Goal: Task Accomplishment & Management: Manage account settings

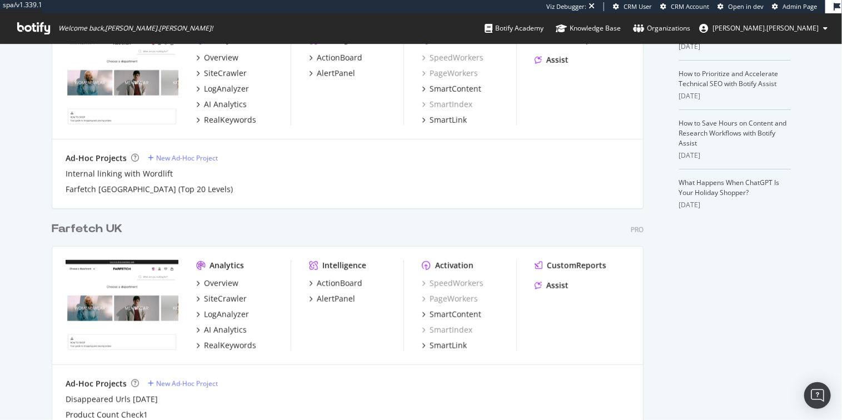
scroll to position [372, 0]
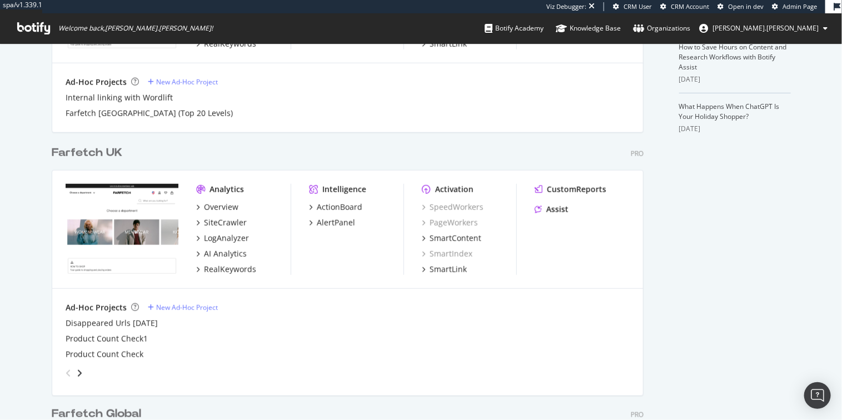
click at [266, 208] on div "Overview" at bounding box center [243, 207] width 95 height 11
click at [207, 219] on div "SiteCrawler" at bounding box center [225, 222] width 43 height 11
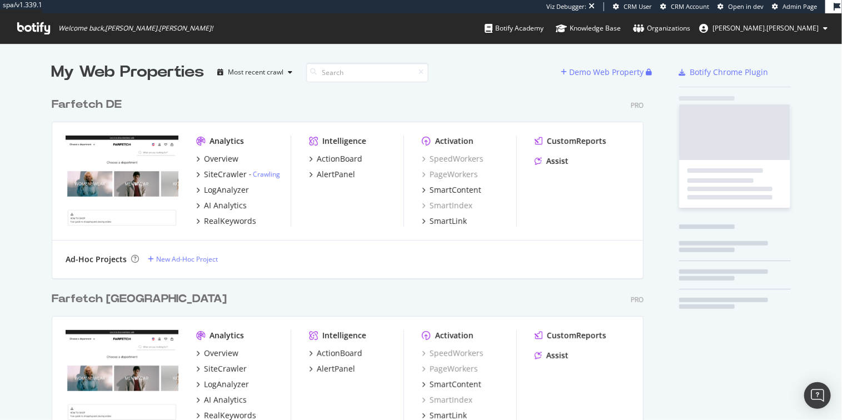
scroll to position [935, 593]
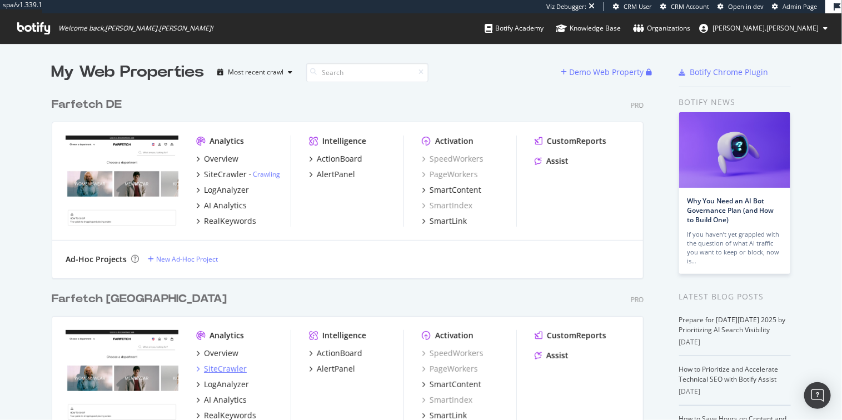
click at [224, 370] on div "SiteCrawler" at bounding box center [225, 369] width 43 height 11
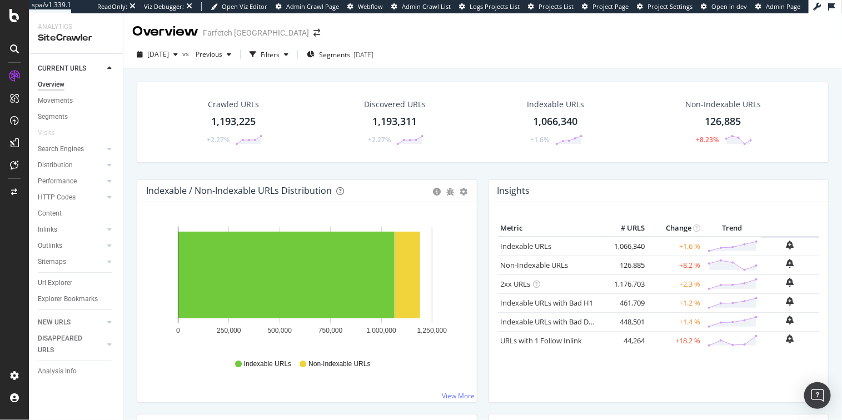
click at [135, 176] on div "Crawled URLs 1,193,225 +2.27% Discovered URLs 1,193,311 +2.27% Indexable URLs 1…" at bounding box center [482, 131] width 703 height 98
click at [52, 213] on div "Content" at bounding box center [50, 214] width 24 height 12
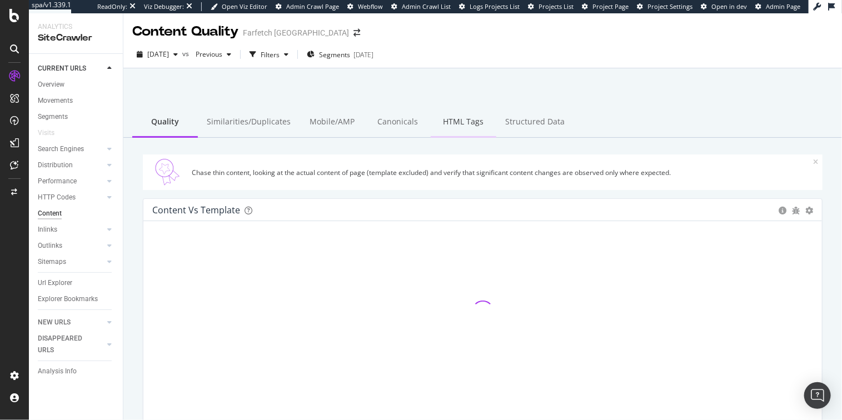
click at [431, 127] on div "HTML Tags" at bounding box center [464, 122] width 66 height 31
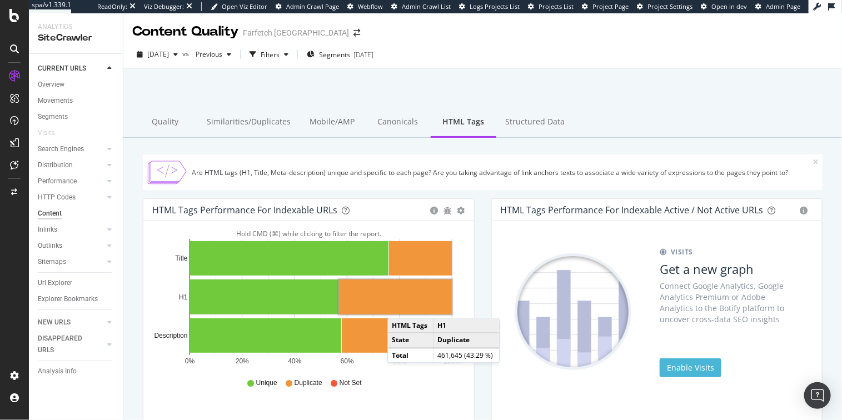
click at [398, 306] on rect "A chart." at bounding box center [395, 297] width 113 height 35
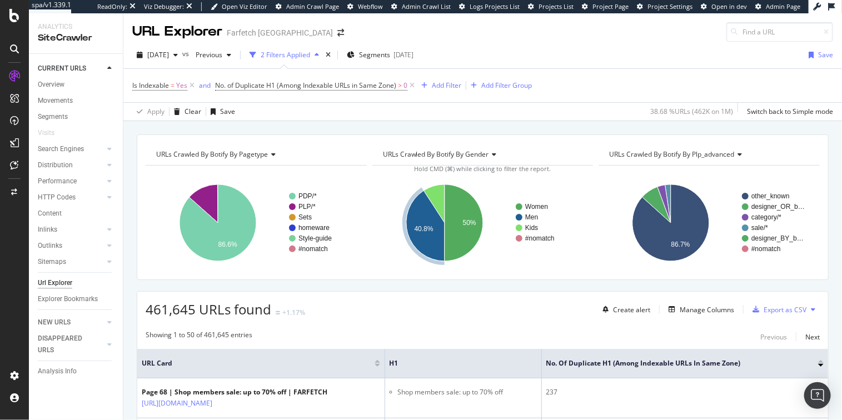
scroll to position [89, 0]
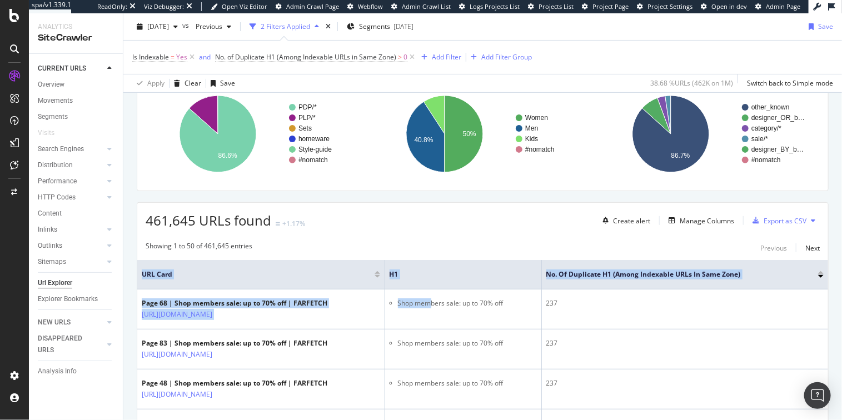
drag, startPoint x: 488, startPoint y: 303, endPoint x: 835, endPoint y: 315, distance: 347.1
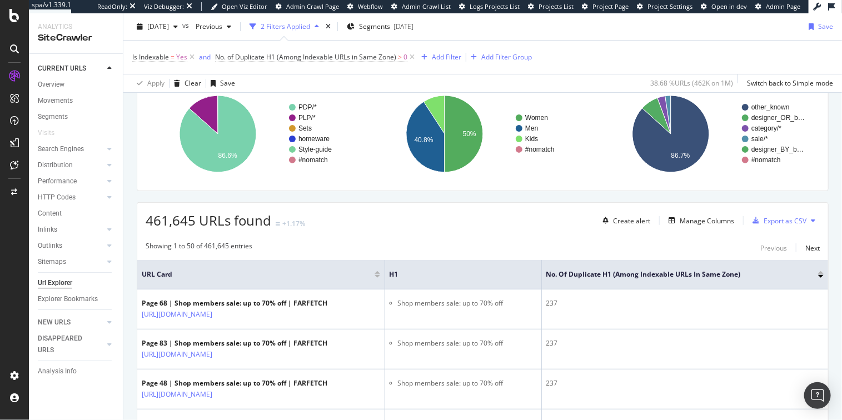
click at [730, 285] on th "No. of Duplicate H1 (Among Indexable URLs in Same Zone)" at bounding box center [685, 274] width 287 height 29
click at [691, 218] on div "Manage Columns" at bounding box center [707, 220] width 54 height 9
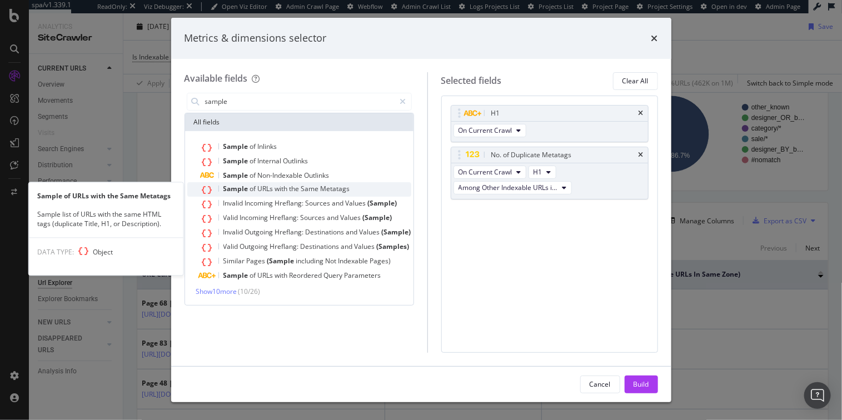
type input "sample"
click at [320, 187] on span "Same" at bounding box center [310, 188] width 19 height 9
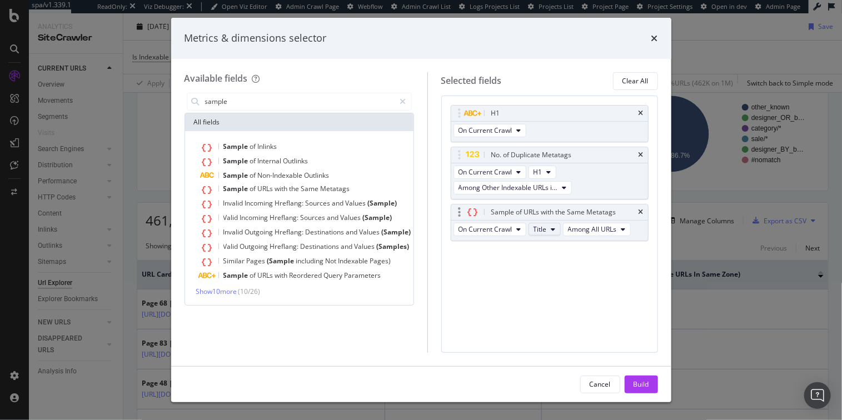
click at [542, 231] on span "Title" at bounding box center [540, 229] width 13 height 9
click at [553, 282] on div "H1" at bounding box center [555, 290] width 53 height 16
click at [632, 374] on div "Cancel Build" at bounding box center [421, 385] width 500 height 36
click at [635, 383] on div "Build" at bounding box center [642, 384] width 16 height 9
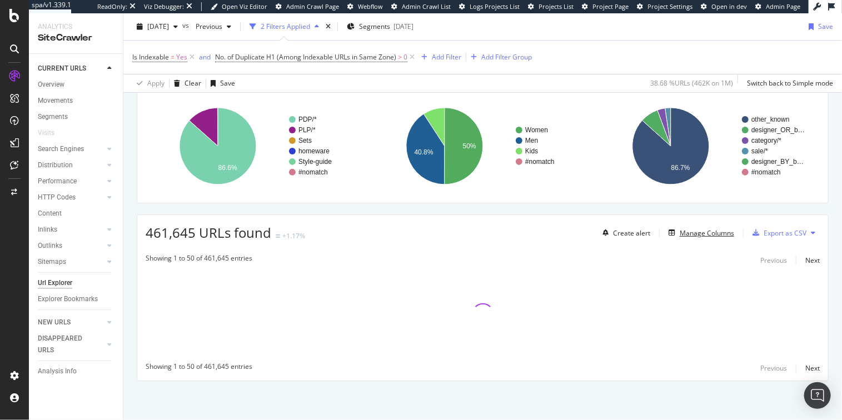
scroll to position [76, 0]
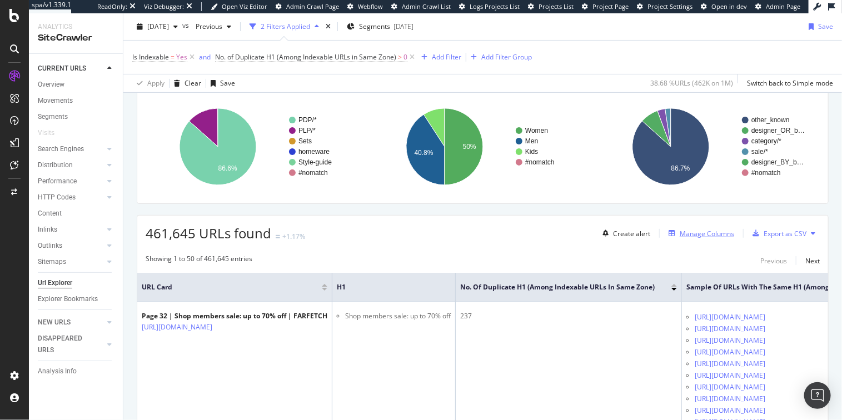
click at [706, 234] on div "Manage Columns" at bounding box center [707, 233] width 54 height 9
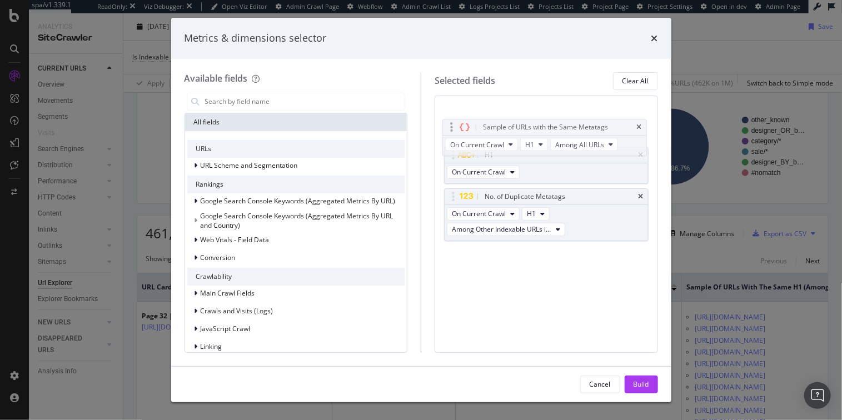
drag, startPoint x: 530, startPoint y: 216, endPoint x: 533, endPoint y: 91, distance: 125.1
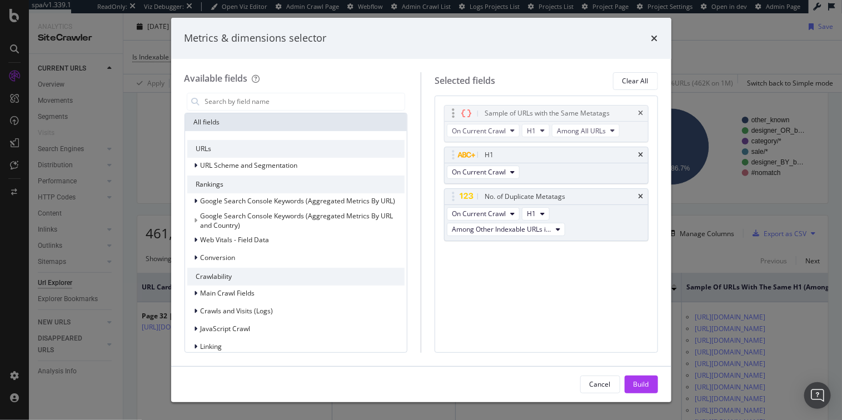
click at [533, 91] on body "spa/v1.339.1 ReadOnly: Viz Debugger: Open Viz Editor Admin Crawl Page Webflow A…" at bounding box center [421, 210] width 842 height 420
click at [637, 392] on div "Build" at bounding box center [642, 384] width 16 height 17
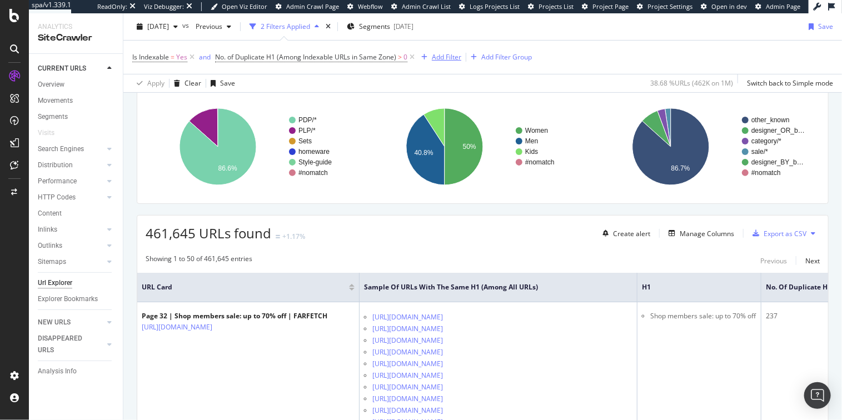
click at [450, 56] on div "Add Filter" at bounding box center [446, 56] width 29 height 9
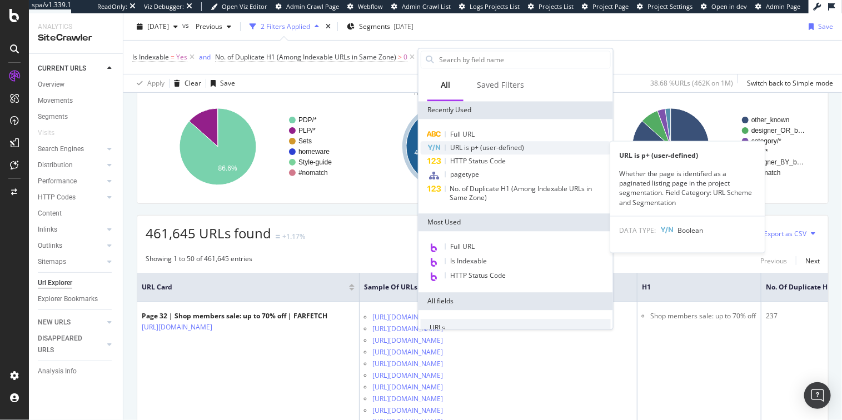
click at [483, 143] on span "URL is p+ (user-defined)" at bounding box center [487, 147] width 74 height 9
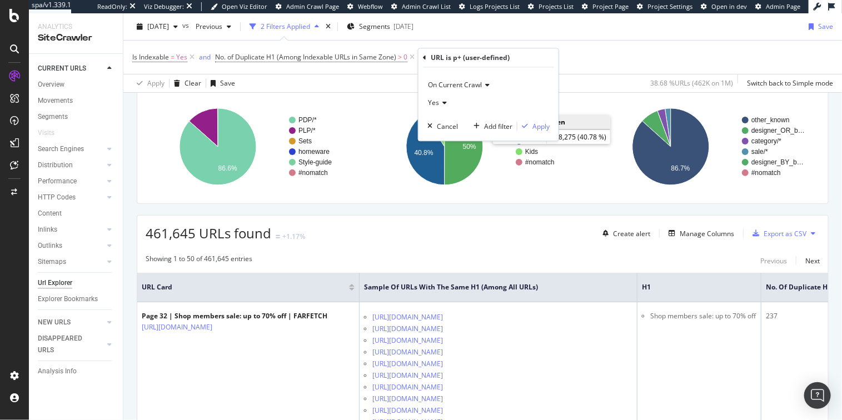
click at [431, 102] on span "Yes" at bounding box center [433, 102] width 11 height 9
click at [463, 140] on div "No" at bounding box center [489, 140] width 119 height 14
click at [543, 125] on div "Apply" at bounding box center [541, 126] width 17 height 9
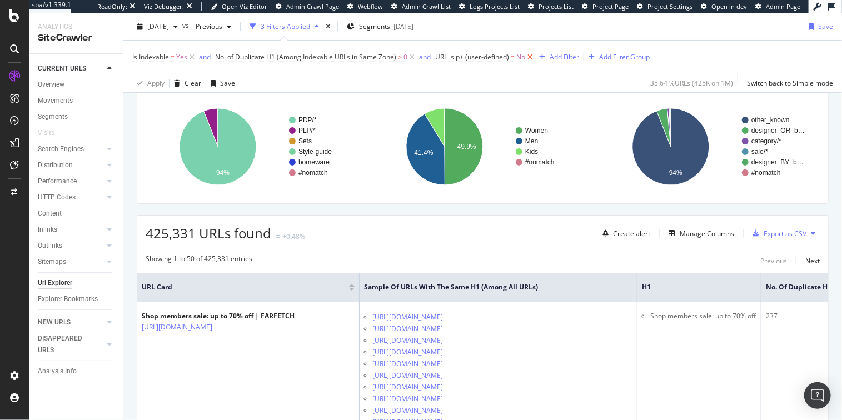
click at [530, 57] on icon at bounding box center [529, 57] width 9 height 11
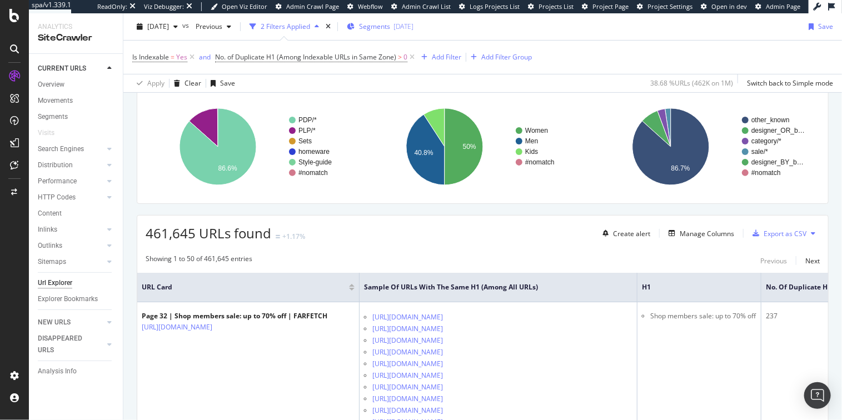
click at [414, 23] on div "2025-10-06" at bounding box center [404, 26] width 20 height 9
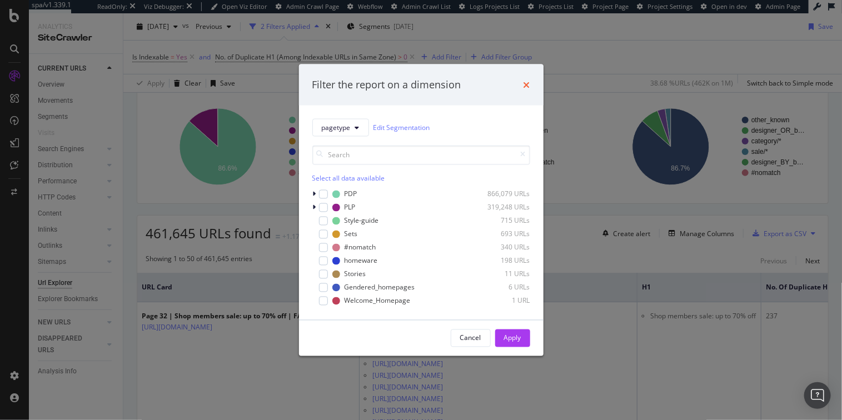
click at [526, 86] on icon "times" at bounding box center [527, 84] width 7 height 9
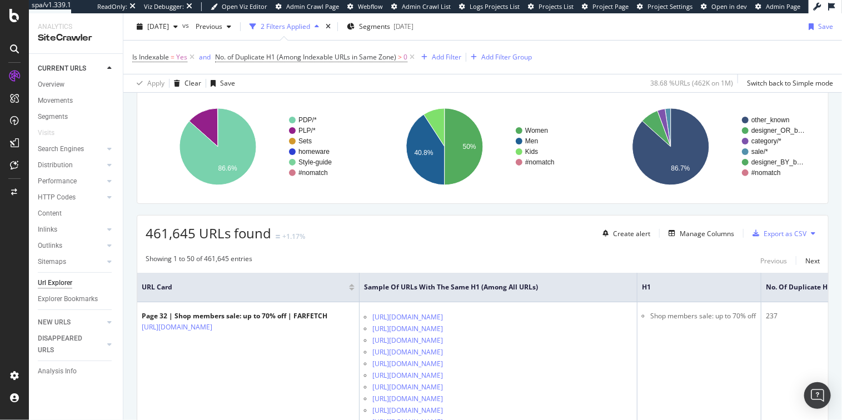
click at [632, 56] on div "Is Indexable = Yes and No. of Duplicate H1 (Among Indexable URLs in Same Zone) …" at bounding box center [482, 57] width 701 height 33
click at [371, 290] on span "Sample of URLs with the Same H1 (Among All URLs)" at bounding box center [490, 287] width 252 height 10
click at [393, 289] on span "Sample of URLs with the Same H1 (Among All URLs)" at bounding box center [490, 287] width 252 height 10
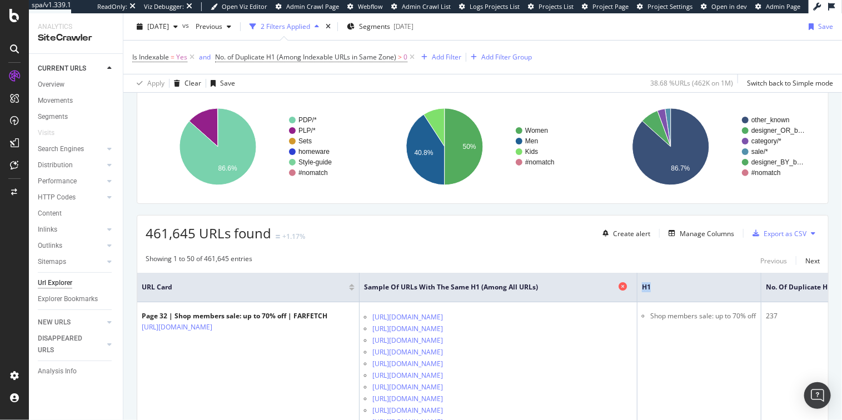
drag, startPoint x: 673, startPoint y: 290, endPoint x: 622, endPoint y: 289, distance: 51.2
click at [622, 289] on tr "URL Card Sample of URLs with the Same H1 (Among All URLs) H1 No. of Duplicate H…" at bounding box center [562, 287] width 850 height 29
click at [659, 292] on span "H1" at bounding box center [691, 287] width 98 height 10
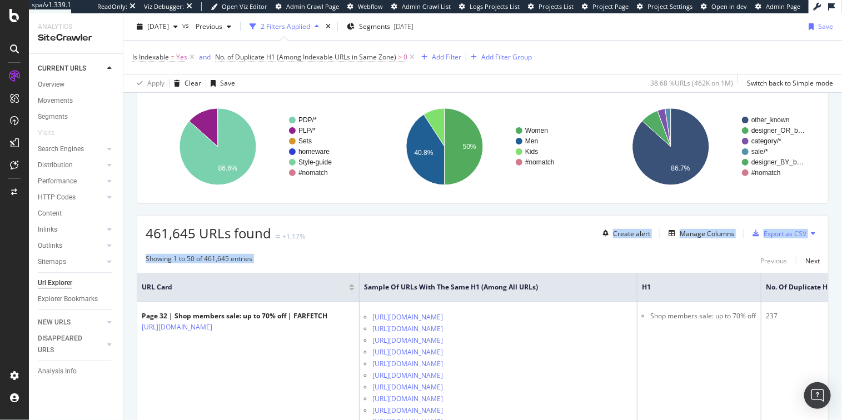
drag, startPoint x: 558, startPoint y: 232, endPoint x: 695, endPoint y: 247, distance: 138.1
drag, startPoint x: 694, startPoint y: 249, endPoint x: 520, endPoint y: 222, distance: 176.6
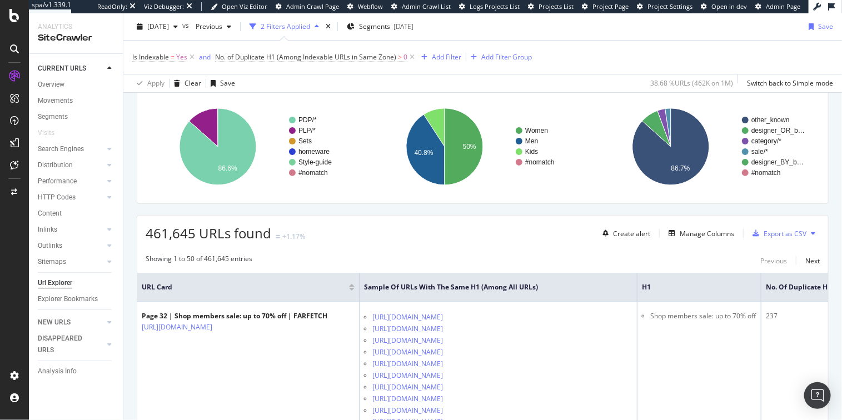
click at [520, 222] on div "461,645 URLs found +1.17% Create alert Manage Columns Export as CSV" at bounding box center [482, 229] width 691 height 27
click at [640, 51] on div "Is Indexable = Yes and No. of Duplicate H1 (Among Indexable URLs in Same Zone) …" at bounding box center [482, 57] width 701 height 33
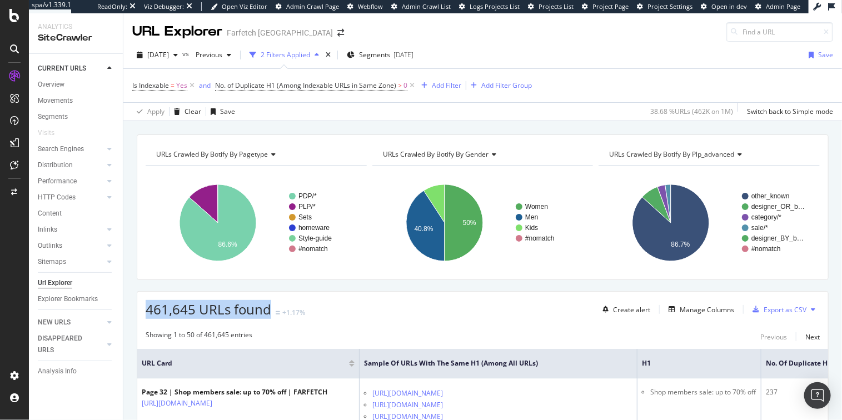
drag, startPoint x: 141, startPoint y: 307, endPoint x: 272, endPoint y: 313, distance: 131.9
click at [272, 313] on div "461,645 URLs found +1.17% Create alert Manage Columns Export as CSV" at bounding box center [482, 305] width 691 height 27
click at [243, 313] on span "461,645 URLs found" at bounding box center [209, 309] width 126 height 18
click at [160, 362] on span "URL Card" at bounding box center [244, 364] width 205 height 10
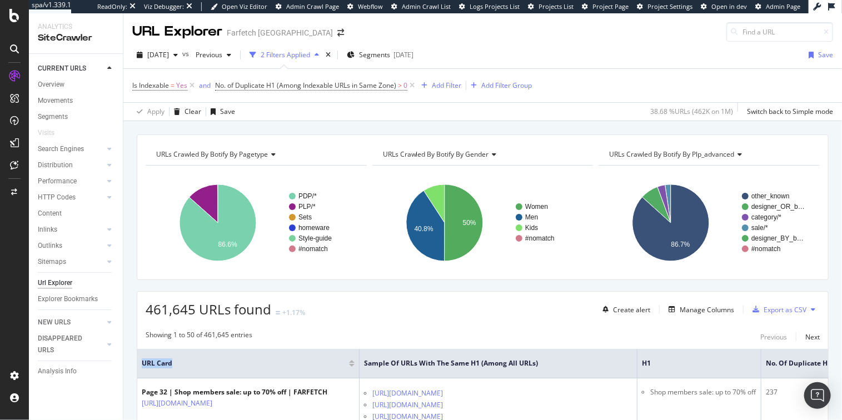
click at [160, 362] on span "URL Card" at bounding box center [244, 364] width 205 height 10
click at [154, 365] on span "URL Card" at bounding box center [244, 364] width 205 height 10
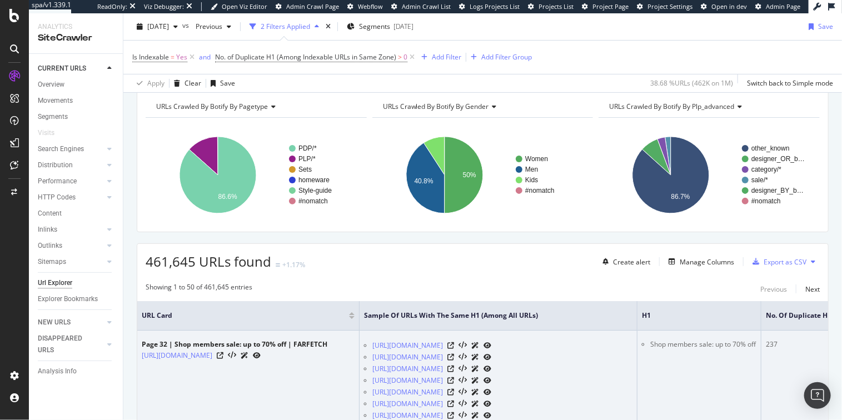
scroll to position [100, 0]
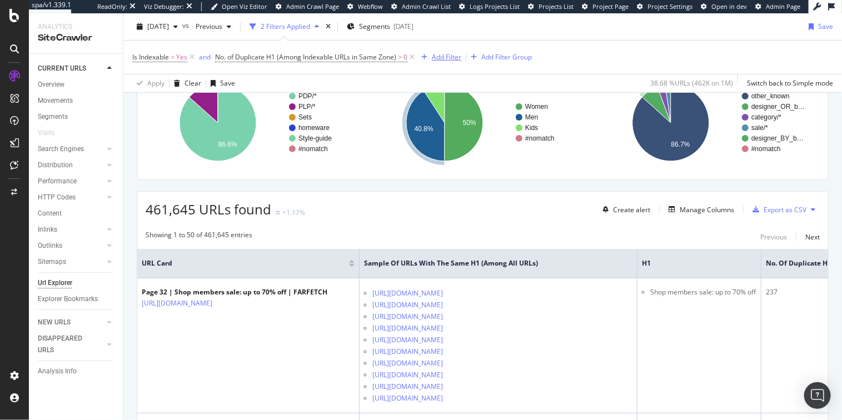
click at [436, 54] on div "Add Filter" at bounding box center [446, 56] width 29 height 9
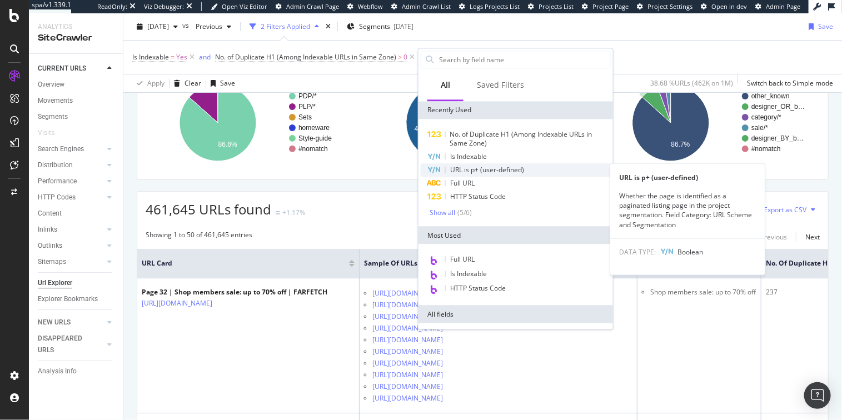
click at [485, 166] on span "URL is p+ (user-defined)" at bounding box center [487, 169] width 74 height 9
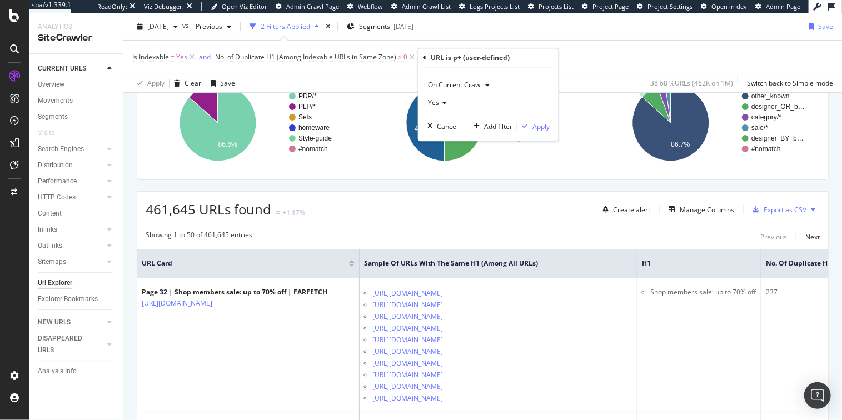
click at [444, 103] on icon at bounding box center [443, 103] width 8 height 7
click at [445, 135] on div "No" at bounding box center [489, 140] width 119 height 14
click at [529, 122] on div "Apply" at bounding box center [534, 127] width 32 height 10
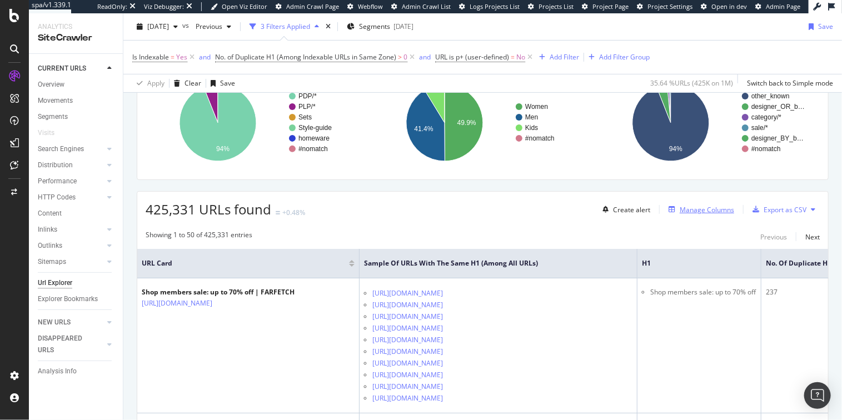
click at [702, 207] on div "Manage Columns" at bounding box center [707, 209] width 54 height 9
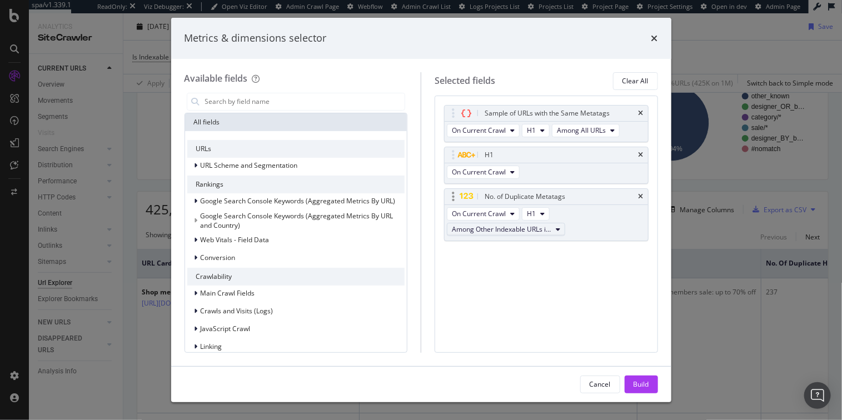
click at [527, 231] on span "Among Other Indexable URLs in Same Zone" at bounding box center [502, 229] width 100 height 9
click at [635, 231] on div "On Current Crawl H1 Among Other Indexable URLs in Same Zone" at bounding box center [546, 223] width 203 height 36
click at [598, 390] on div "Cancel" at bounding box center [600, 385] width 21 height 16
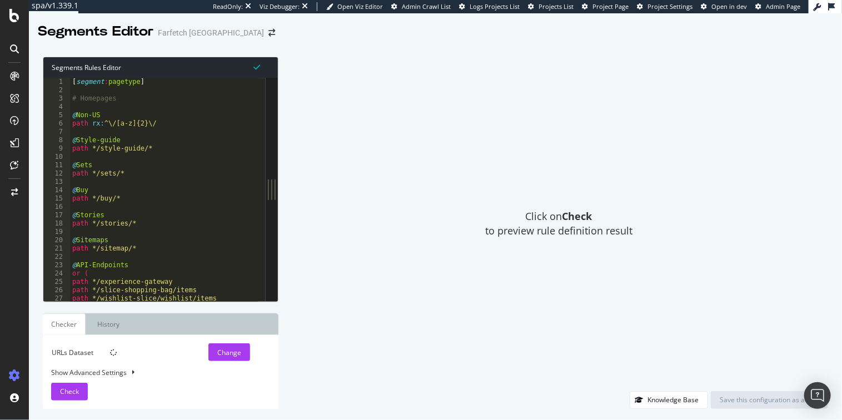
click at [182, 209] on div "[ segment : pagetype ] # Homepages @ Non-US path rx : ^\/[a-z]{2}\/ @ Style-gui…" at bounding box center [266, 194] width 393 height 233
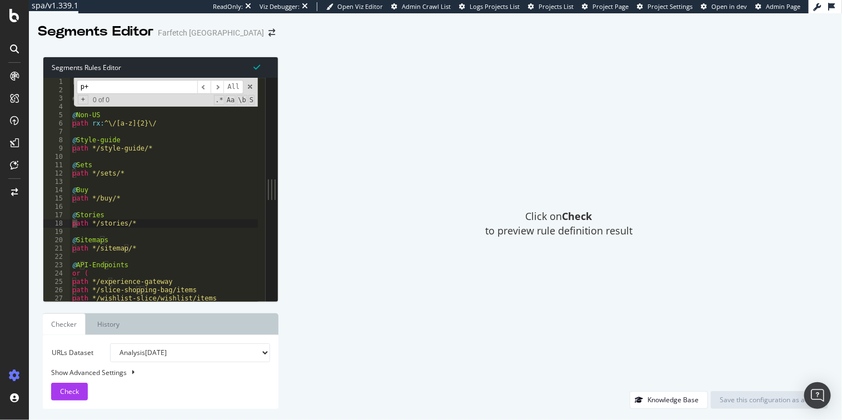
scroll to position [9516, 0]
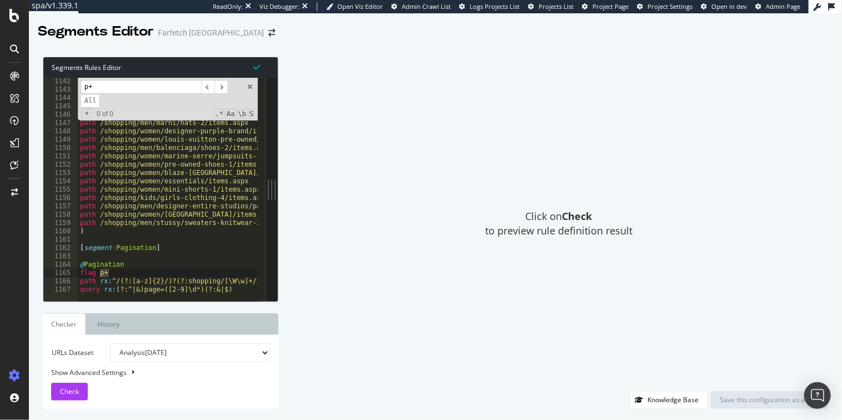
type input "p+"
click at [253, 85] on span at bounding box center [250, 87] width 8 height 8
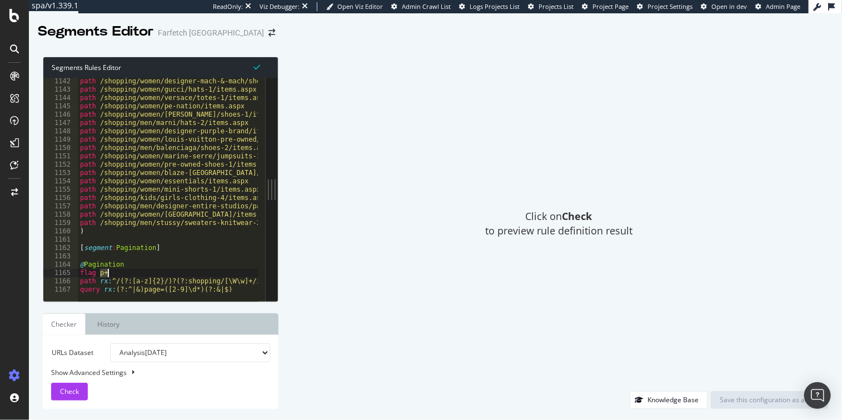
click at [322, 161] on div "Click on Check to preview rule definition result" at bounding box center [559, 224] width 539 height 335
drag, startPoint x: 81, startPoint y: 270, endPoint x: 125, endPoint y: 273, distance: 43.5
click at [125, 273] on div "path /shopping/women/designer-mach-&-mach/shoes-1/items.aspx path /shopping/wom…" at bounding box center [274, 193] width 393 height 233
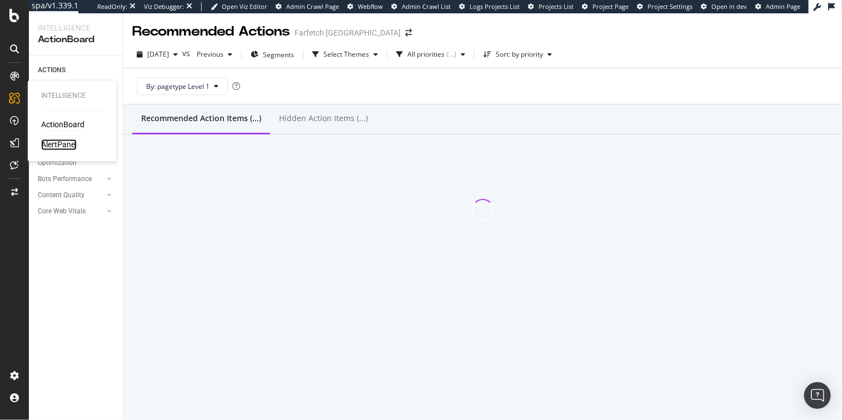
click at [55, 142] on div "AlertPanel" at bounding box center [59, 145] width 36 height 11
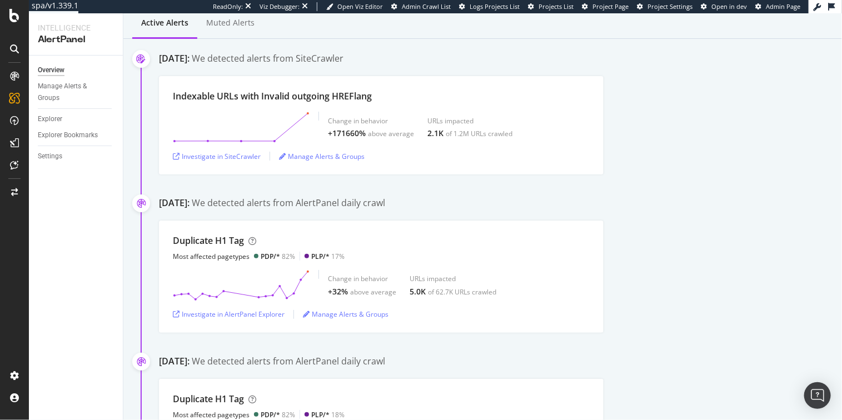
scroll to position [6, 0]
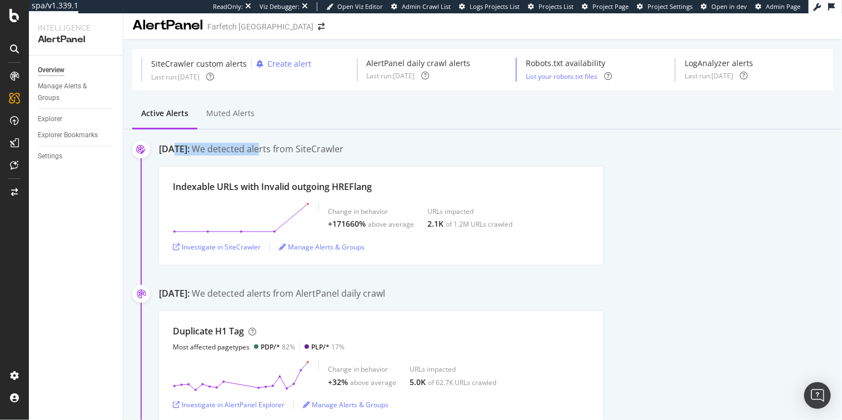
drag, startPoint x: 173, startPoint y: 147, endPoint x: 305, endPoint y: 145, distance: 131.2
click at [305, 145] on div "October 5th 2025: We detected alerts from SiteCrawler" at bounding box center [500, 150] width 683 height 15
click at [305, 145] on div "We detected alerts from SiteCrawler" at bounding box center [268, 149] width 152 height 13
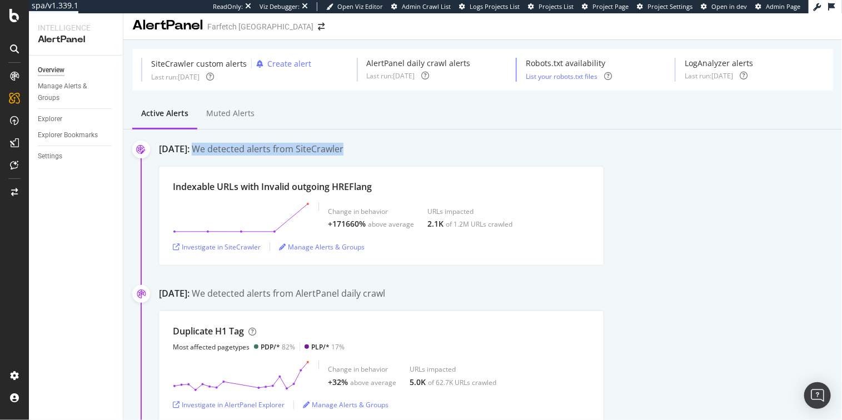
click at [305, 145] on div "We detected alerts from SiteCrawler" at bounding box center [268, 149] width 152 height 13
click at [289, 145] on div "We detected alerts from SiteCrawler" at bounding box center [268, 149] width 152 height 13
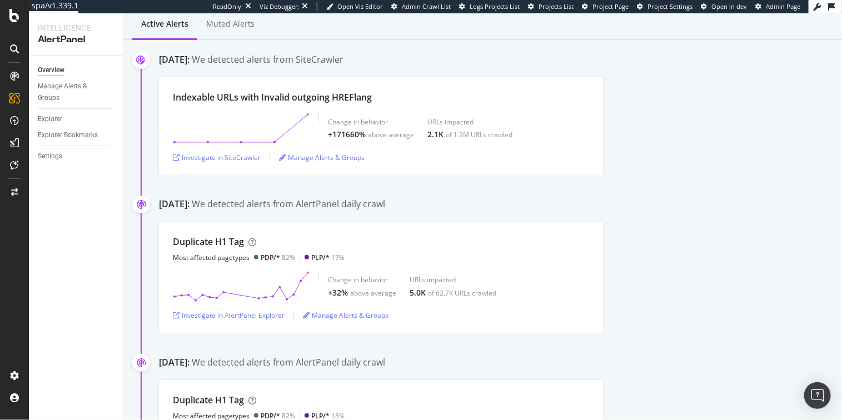
scroll to position [0, 0]
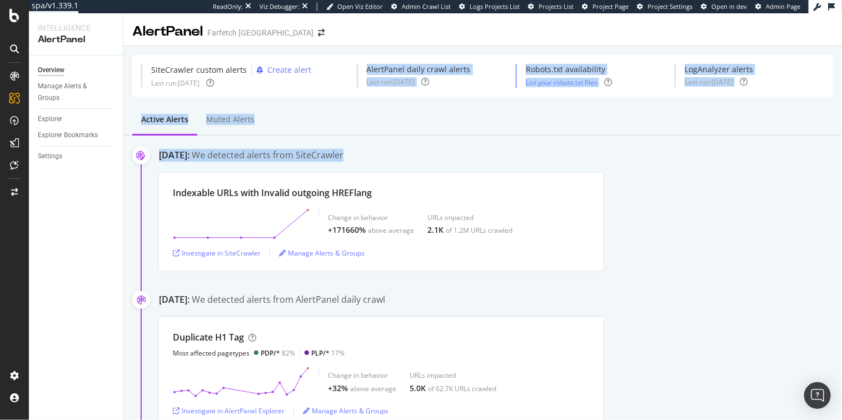
drag, startPoint x: 528, startPoint y: 151, endPoint x: 465, endPoint y: 44, distance: 123.9
click at [464, 42] on div at bounding box center [482, 43] width 719 height 5
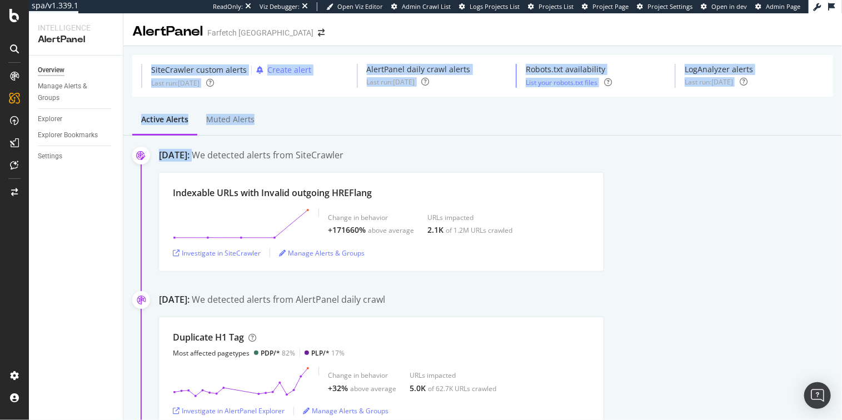
drag, startPoint x: 460, startPoint y: 37, endPoint x: 508, endPoint y: 147, distance: 119.8
drag, startPoint x: 508, startPoint y: 147, endPoint x: 435, endPoint y: 48, distance: 122.9
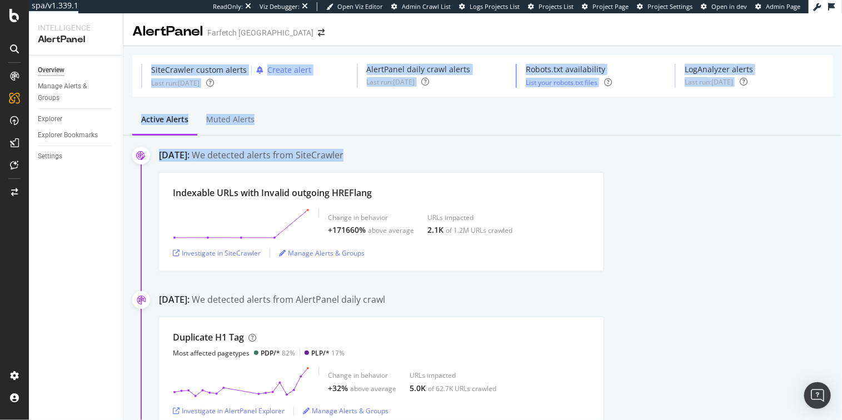
drag, startPoint x: 423, startPoint y: 32, endPoint x: 522, endPoint y: 158, distance: 160.7
click at [522, 158] on div "October 5th 2025: We detected alerts from SiteCrawler" at bounding box center [500, 156] width 683 height 15
drag, startPoint x: 522, startPoint y: 158, endPoint x: 438, endPoint y: 33, distance: 151.1
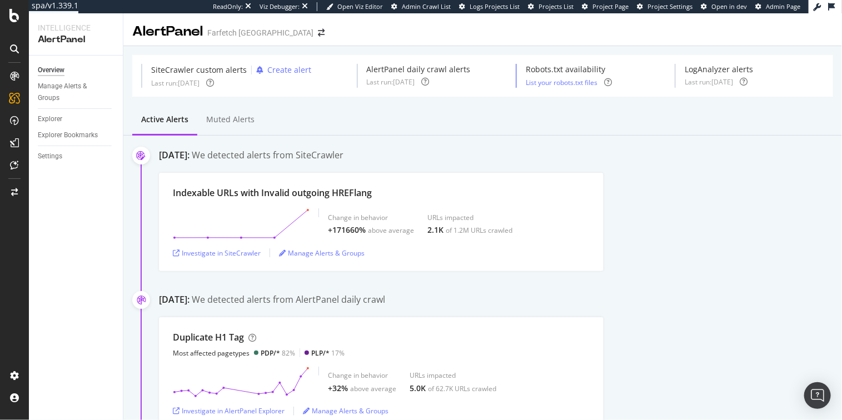
click at [438, 33] on div "AlertPanel Farfetch USA" at bounding box center [482, 27] width 719 height 28
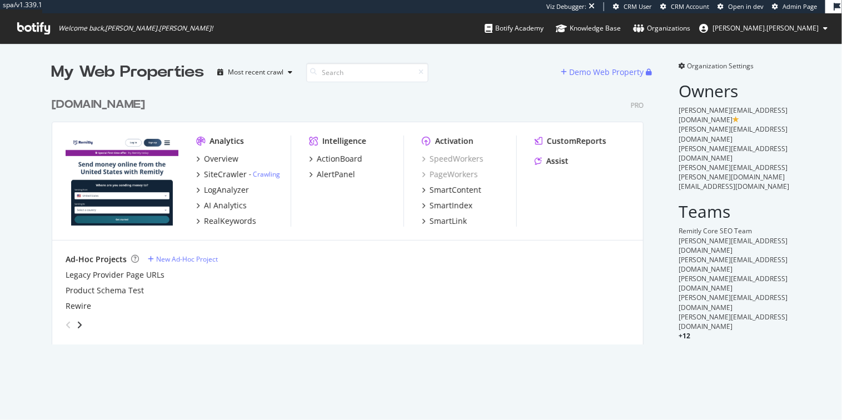
scroll to position [254, 593]
drag, startPoint x: 692, startPoint y: 121, endPoint x: 753, endPoint y: 150, distance: 67.4
click at [753, 150] on div "adamw@remitly.com olliec@remitly.com adamw@remitly.com isidro.rodriguez@remitly…" at bounding box center [735, 149] width 112 height 86
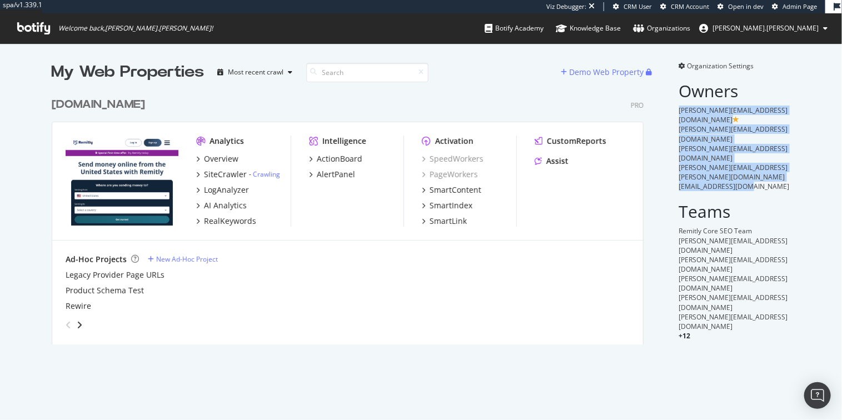
drag, startPoint x: 753, startPoint y: 150, endPoint x: 666, endPoint y: 111, distance: 96.1
click at [666, 111] on div "Organization Settings Owners adamw@remitly.com olliec@remitly.com adamw@remitly…" at bounding box center [728, 203] width 125 height 284
drag, startPoint x: 717, startPoint y: 125, endPoint x: 758, endPoint y: 144, distance: 45.0
click at [758, 144] on div "Organization Settings Owners adamw@remitly.com olliec@remitly.com adamw@remitly…" at bounding box center [728, 203] width 125 height 284
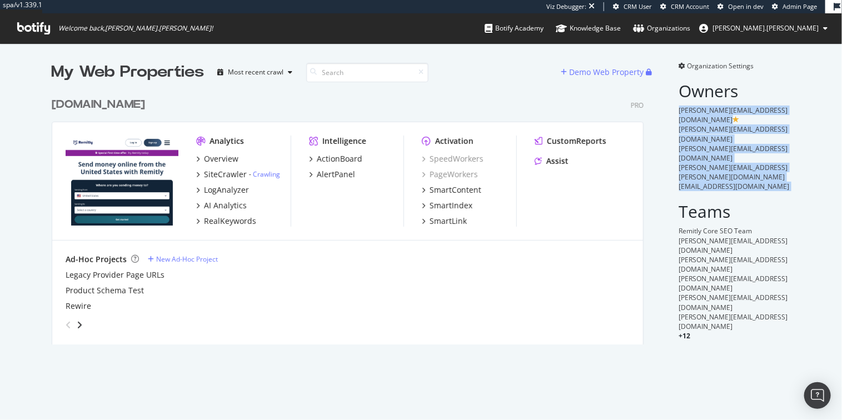
click at [758, 182] on div "[EMAIL_ADDRESS][DOMAIN_NAME]" at bounding box center [735, 186] width 112 height 9
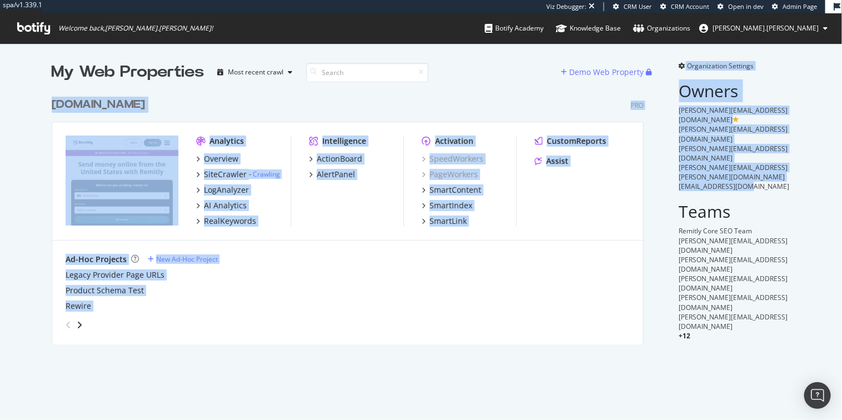
drag, startPoint x: 758, startPoint y: 146, endPoint x: 658, endPoint y: 114, distance: 105.0
click at [659, 114] on div "My Web Properties Most recent crawl Demo Web Property remitly.com Pro Analytics…" at bounding box center [421, 202] width 842 height 319
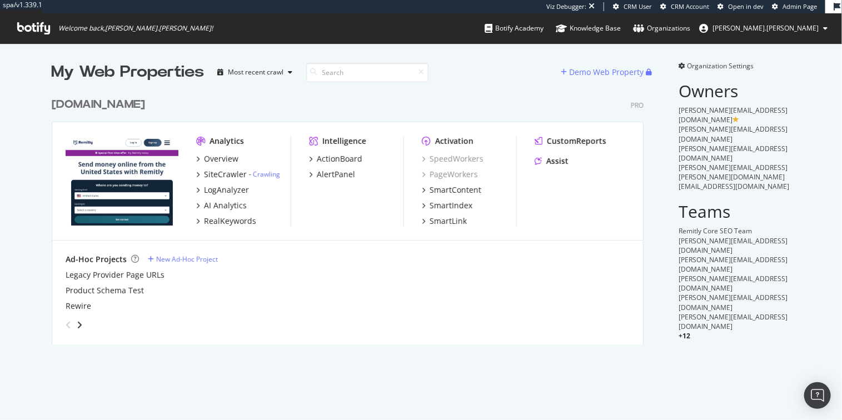
click at [658, 114] on div "My Web Properties Most recent crawl Demo Web Property remitly.com Pro Analytics…" at bounding box center [359, 203] width 614 height 284
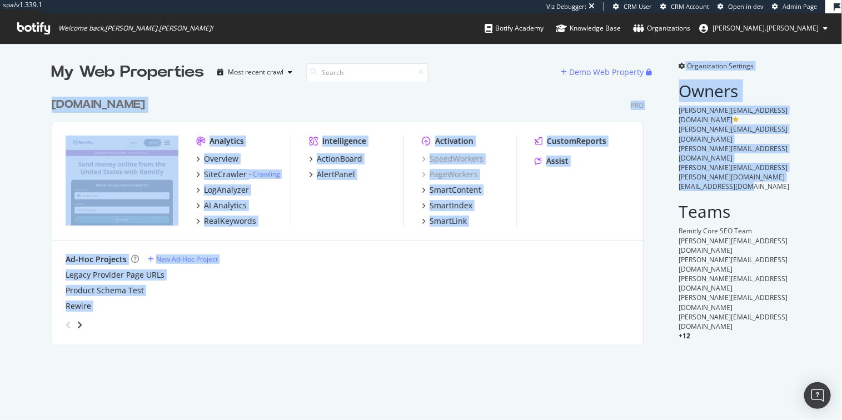
drag, startPoint x: 673, startPoint y: 112, endPoint x: 754, endPoint y: 148, distance: 88.9
click at [754, 148] on div "My Web Properties Most recent crawl Demo Web Property remitly.com Pro Analytics…" at bounding box center [421, 202] width 842 height 319
click at [754, 182] on div "[EMAIL_ADDRESS][DOMAIN_NAME]" at bounding box center [735, 186] width 112 height 9
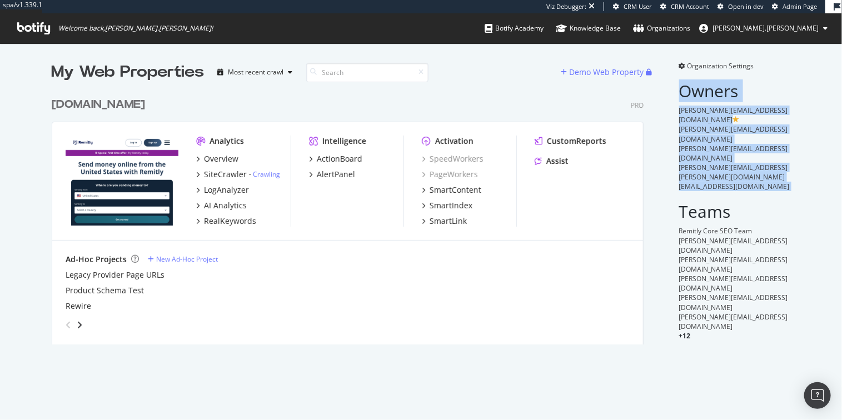
drag, startPoint x: 754, startPoint y: 148, endPoint x: 672, endPoint y: 85, distance: 104.3
click at [672, 85] on div "Organization Settings Owners adamw@remitly.com olliec@remitly.com adamw@remitly…" at bounding box center [728, 203] width 125 height 284
drag, startPoint x: 672, startPoint y: 85, endPoint x: 739, endPoint y: 142, distance: 88.7
click at [739, 142] on div "Organization Settings Owners adamw@remitly.com olliec@remitly.com adamw@remitly…" at bounding box center [728, 203] width 125 height 284
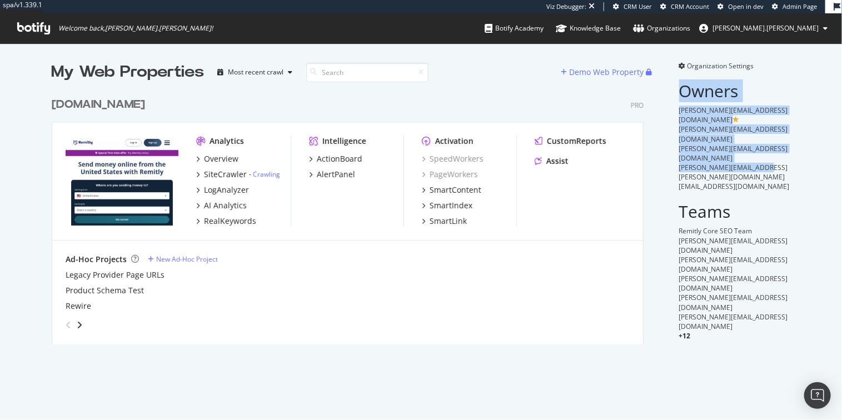
click at [739, 163] on span "[PERSON_NAME][EMAIL_ADDRESS][PERSON_NAME][DOMAIN_NAME]" at bounding box center [733, 172] width 109 height 19
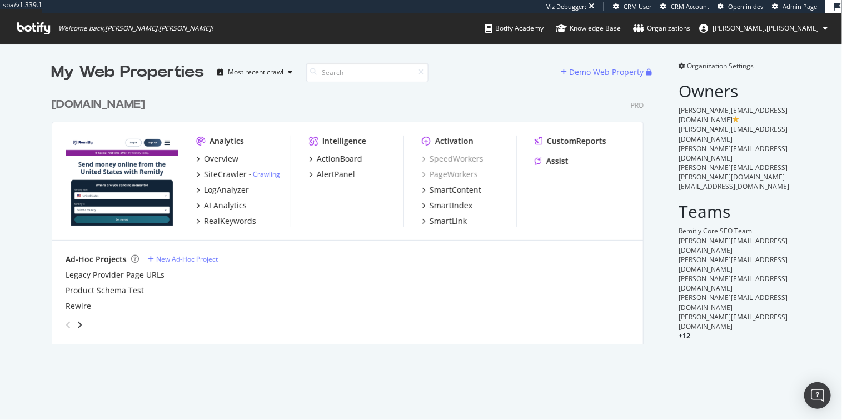
click at [683, 331] on span "+ 12" at bounding box center [685, 335] width 12 height 9
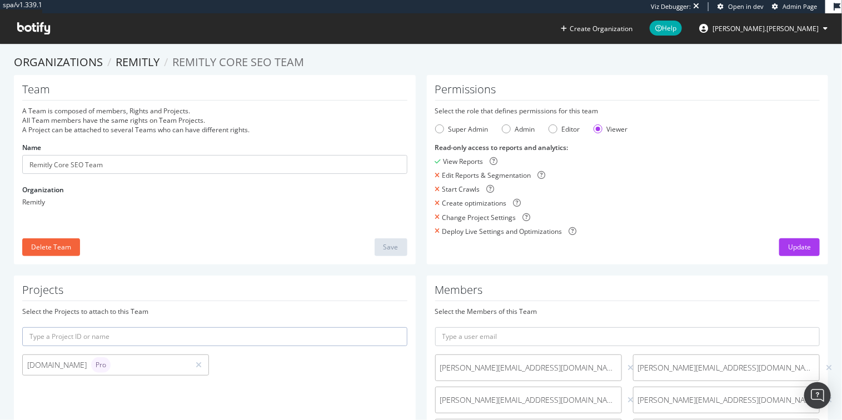
click at [683, 249] on div "Update" at bounding box center [627, 248] width 385 height 18
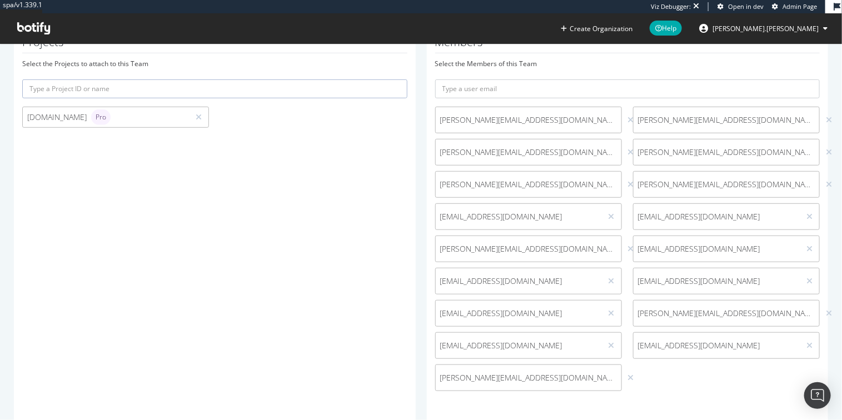
scroll to position [277, 0]
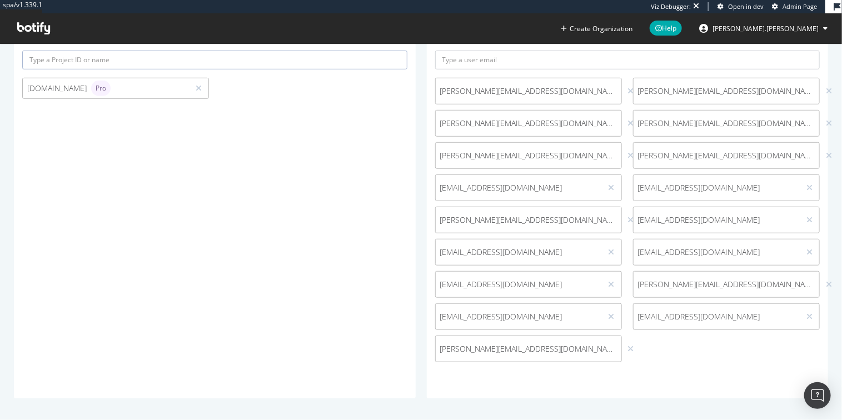
click at [659, 315] on span "[EMAIL_ADDRESS][DOMAIN_NAME]" at bounding box center [716, 316] width 157 height 11
copy div "[EMAIL_ADDRESS][DOMAIN_NAME]"
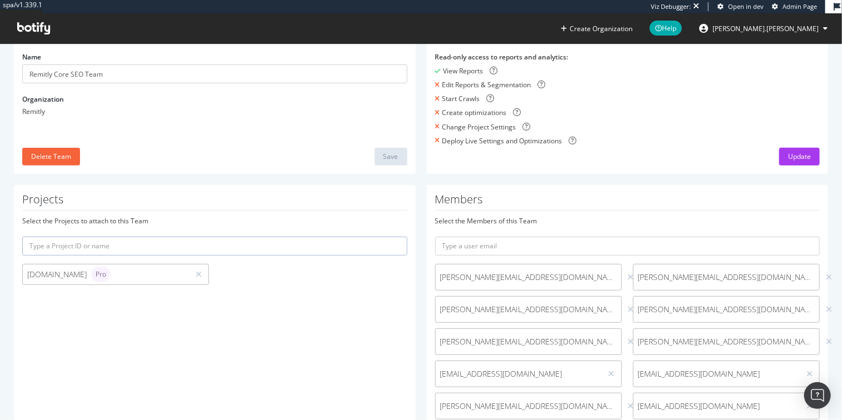
scroll to position [0, 0]
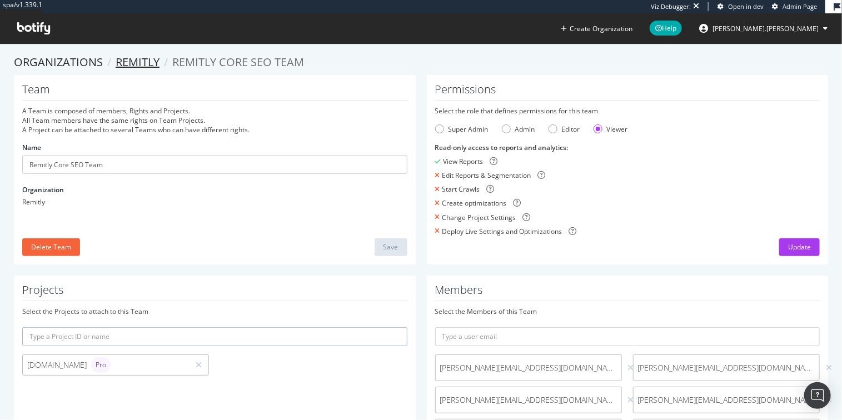
click at [147, 63] on link "Remitly" at bounding box center [138, 61] width 44 height 15
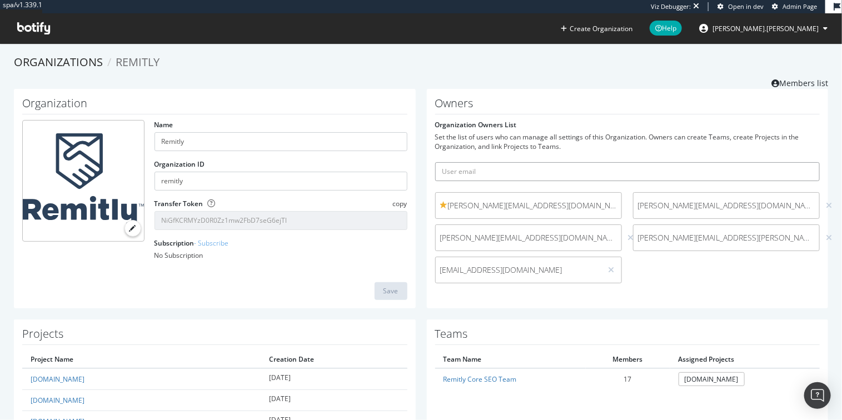
click at [551, 176] on input "text" at bounding box center [627, 171] width 385 height 19
paste input "[EMAIL_ADDRESS][DOMAIN_NAME]"
type input "[EMAIL_ADDRESS][DOMAIN_NAME]"
click at [532, 312] on div "Organization Name Remitly Organization ID remitly Transfer Token copy NiGfKCRMY…" at bounding box center [421, 204] width 826 height 231
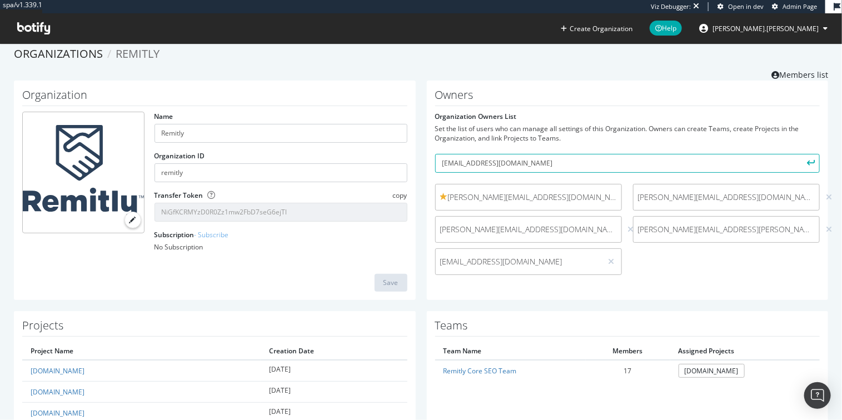
scroll to position [19, 0]
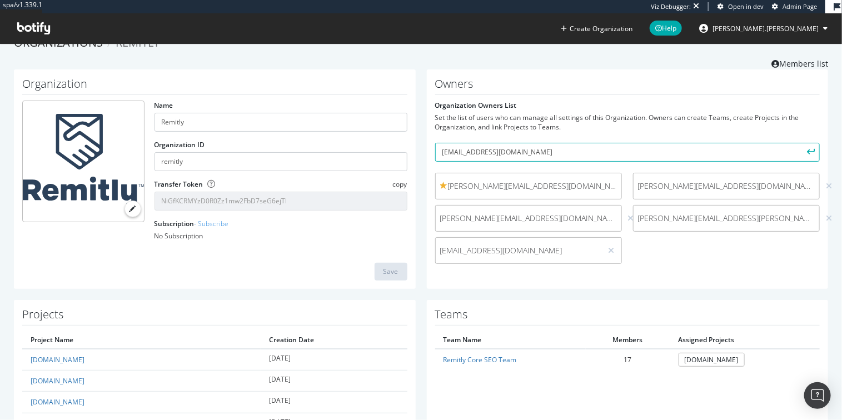
click at [808, 149] on icon "submit" at bounding box center [812, 152] width 8 height 6
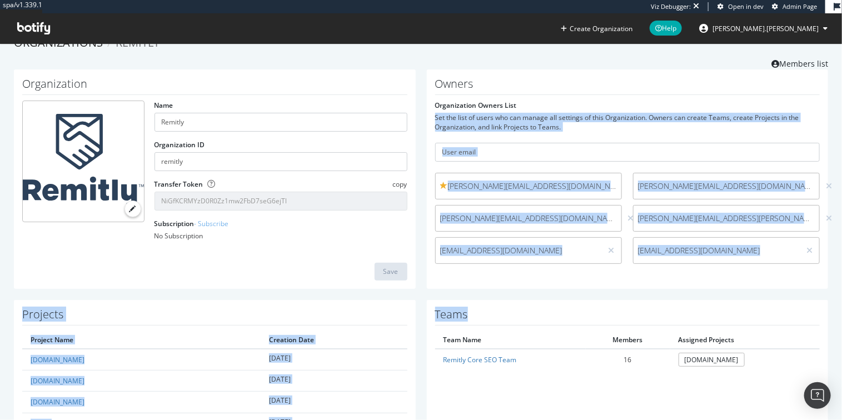
drag, startPoint x: 585, startPoint y: 309, endPoint x: 574, endPoint y: 100, distance: 208.8
click at [574, 101] on form "Organization Owners List Set the list of users who can manage all settings of t…" at bounding box center [627, 185] width 385 height 169
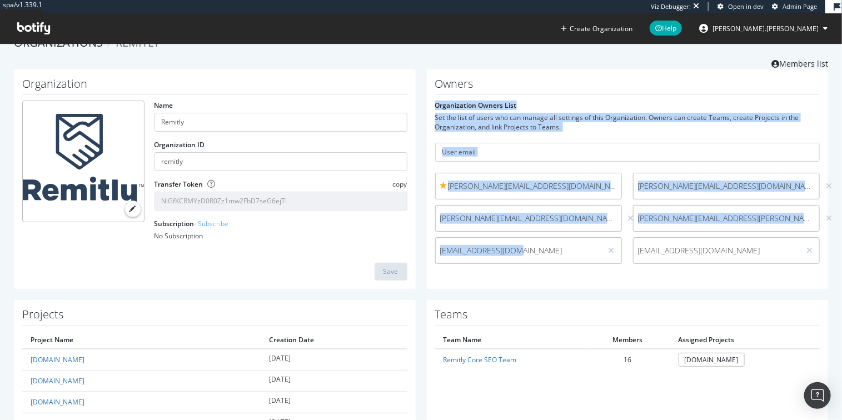
drag, startPoint x: 569, startPoint y: 97, endPoint x: 557, endPoint y: 282, distance: 185.5
click at [557, 282] on div "Owners Organization Owners List Set the list of users who can manage all settin…" at bounding box center [628, 179] width 402 height 220
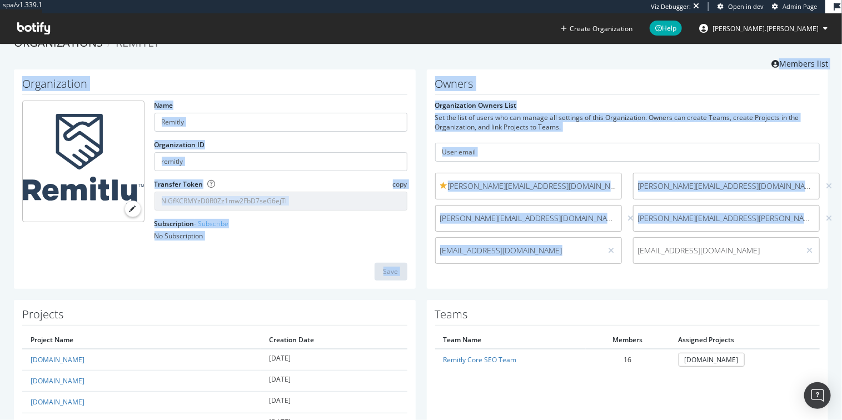
drag, startPoint x: 557, startPoint y: 282, endPoint x: 552, endPoint y: 53, distance: 229.1
click at [538, 89] on h1 "Owners" at bounding box center [627, 86] width 385 height 17
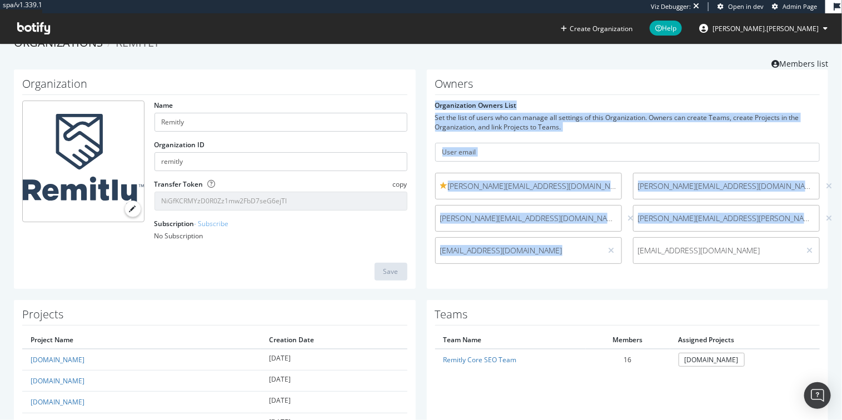
drag, startPoint x: 538, startPoint y: 89, endPoint x: 540, endPoint y: 253, distance: 164.0
click at [540, 253] on div "Owners Organization Owners List Set the list of users who can manage all settin…" at bounding box center [628, 179] width 402 height 220
click at [542, 280] on div "Owners Organization Owners List Set the list of users who can manage all settin…" at bounding box center [628, 179] width 402 height 220
drag, startPoint x: 545, startPoint y: 288, endPoint x: 532, endPoint y: 103, distance: 185.1
click at [532, 103] on div "Owners Organization Owners List Set the list of users who can manage all settin…" at bounding box center [628, 179] width 402 height 220
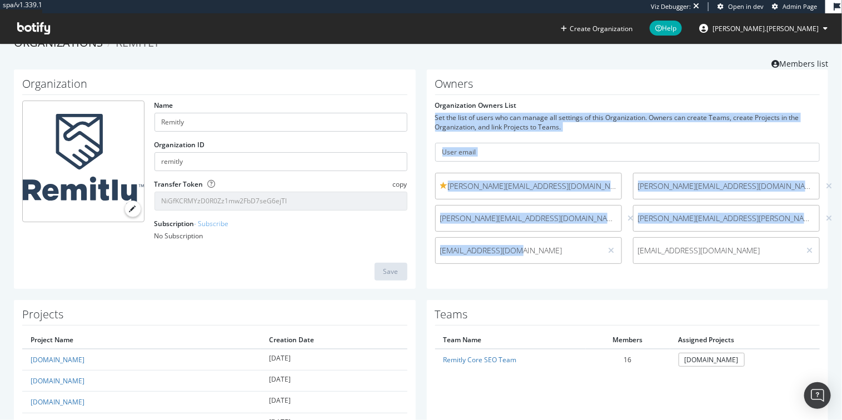
click at [532, 103] on form "Organization Owners List Set the list of users who can manage all settings of t…" at bounding box center [627, 185] width 385 height 169
drag, startPoint x: 532, startPoint y: 103, endPoint x: 548, endPoint y: 276, distance: 173.2
click at [549, 267] on form "Organization Owners List Set the list of users who can manage all settings of t…" at bounding box center [627, 185] width 385 height 169
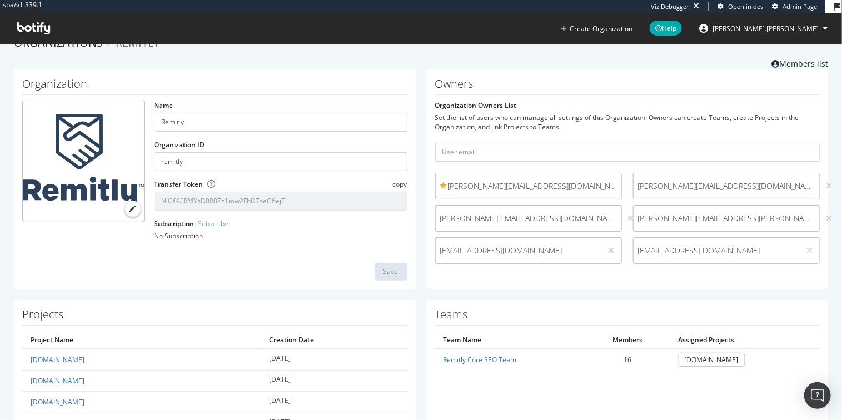
click at [549, 282] on div "Owners Organization Owners List Set the list of users who can manage all settin…" at bounding box center [628, 179] width 402 height 220
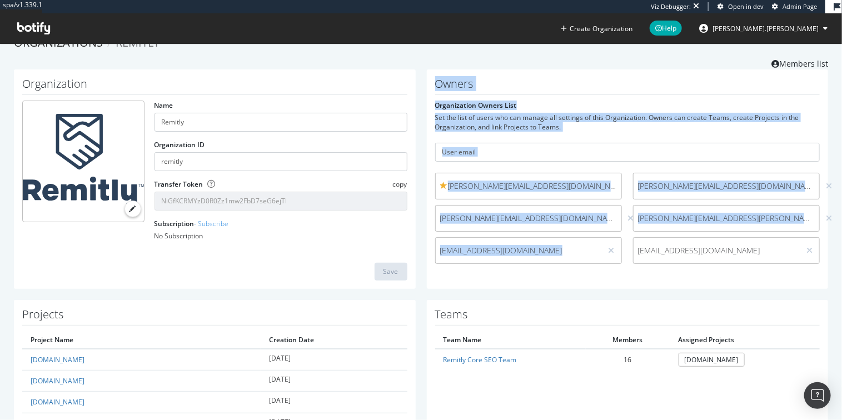
drag, startPoint x: 550, startPoint y: 230, endPoint x: 552, endPoint y: 76, distance: 154.6
click at [552, 76] on div "Owners Organization Owners List Set the list of users who can manage all settin…" at bounding box center [628, 179] width 402 height 220
drag, startPoint x: 552, startPoint y: 76, endPoint x: 549, endPoint y: 300, distance: 224.6
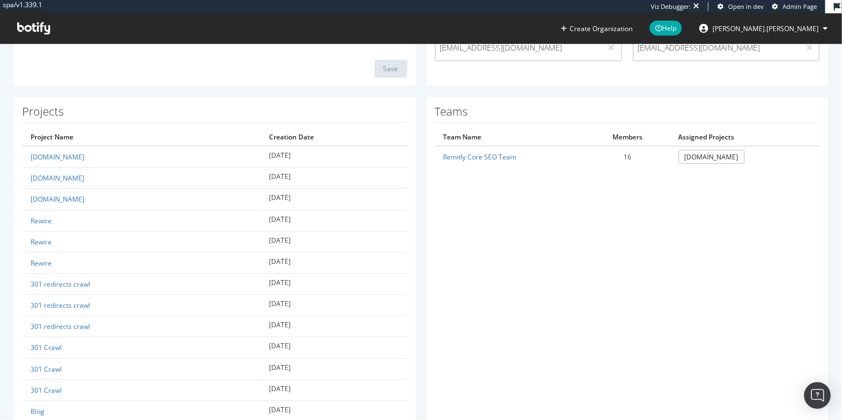
scroll to position [237, 0]
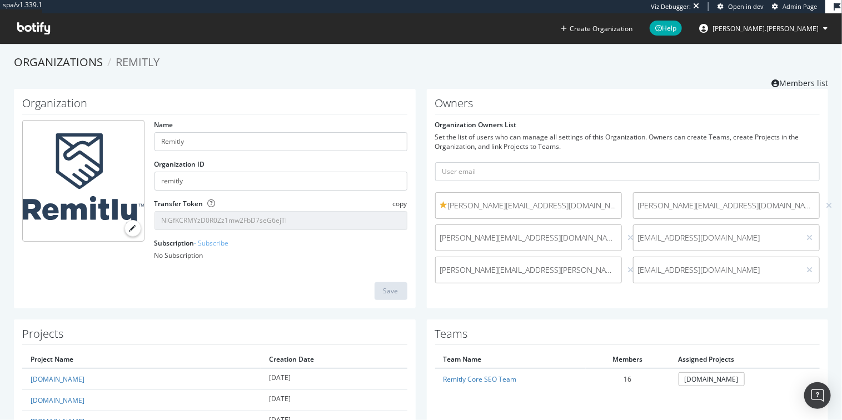
click at [532, 145] on div "Set the list of users who can manage all settings of this Organization. Owners …" at bounding box center [627, 141] width 385 height 19
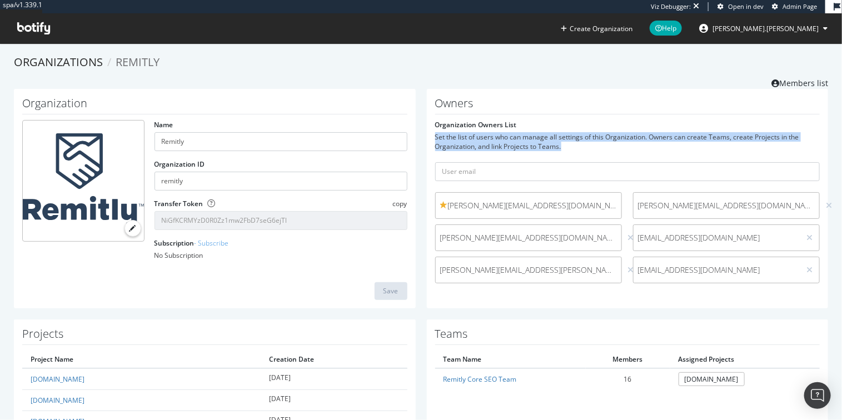
click at [532, 145] on div "Set the list of users who can manage all settings of this Organization. Owners …" at bounding box center [627, 141] width 385 height 19
click at [517, 145] on div "Set the list of users who can manage all settings of this Organization. Owners …" at bounding box center [627, 141] width 385 height 19
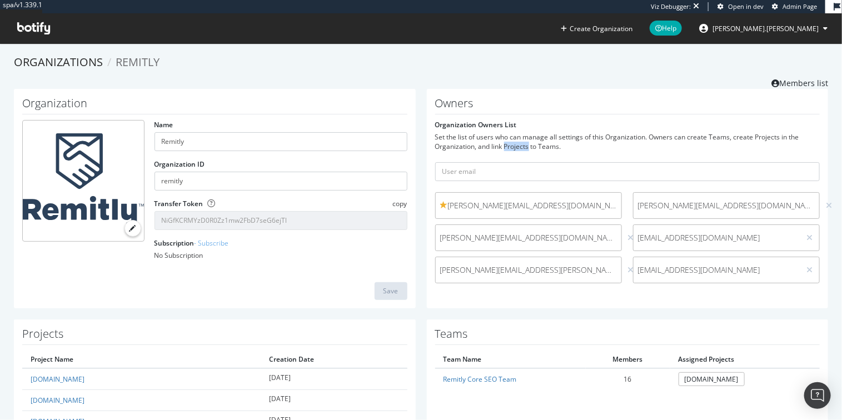
click at [517, 145] on div "Set the list of users who can manage all settings of this Organization. Owners …" at bounding box center [627, 141] width 385 height 19
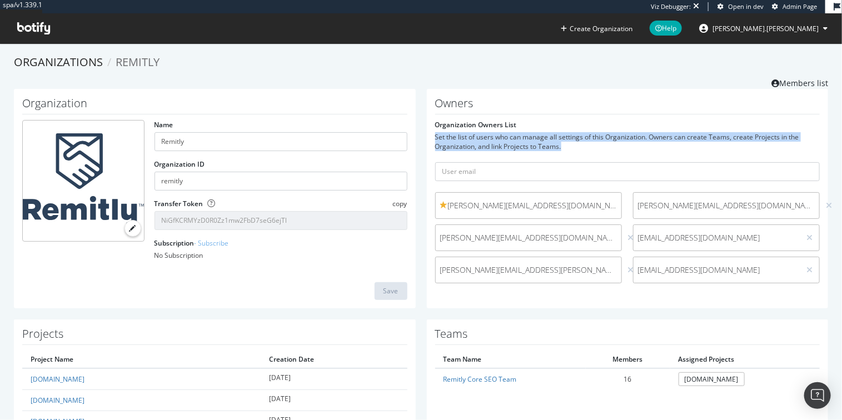
click at [517, 145] on div "Set the list of users who can manage all settings of this Organization. Owners …" at bounding box center [627, 141] width 385 height 19
click at [537, 143] on div "Set the list of users who can manage all settings of this Organization. Owners …" at bounding box center [627, 141] width 385 height 19
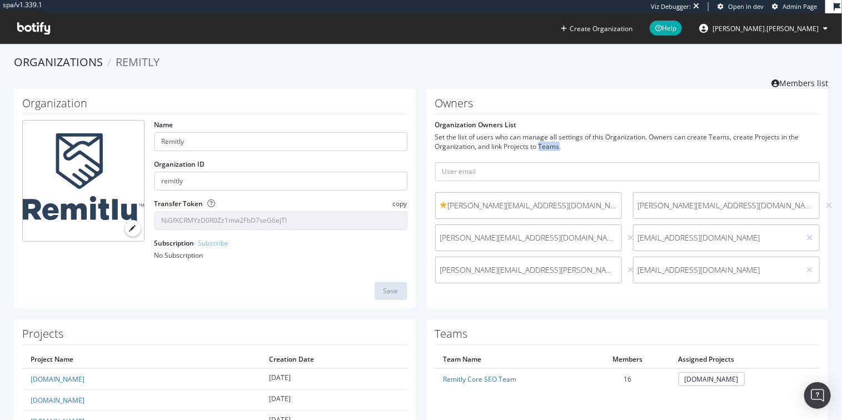
click at [537, 143] on div "Set the list of users who can manage all settings of this Organization. Owners …" at bounding box center [627, 141] width 385 height 19
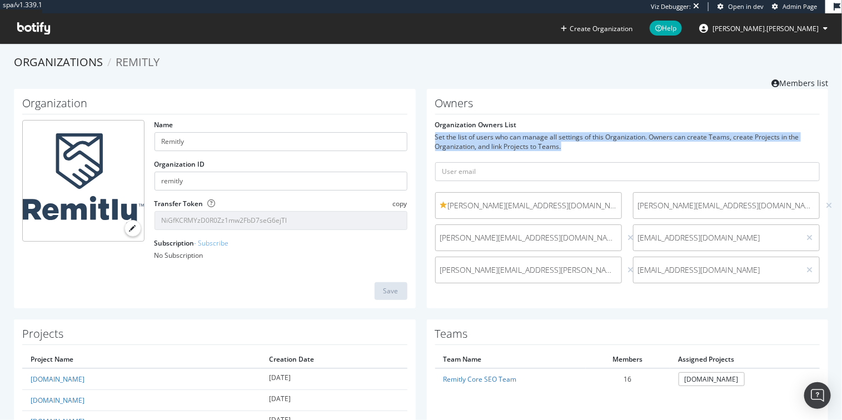
click at [537, 143] on div "Set the list of users who can manage all settings of this Organization. Owners …" at bounding box center [627, 141] width 385 height 19
click at [515, 143] on div "Set the list of users who can manage all settings of this Organization. Owners …" at bounding box center [627, 141] width 385 height 19
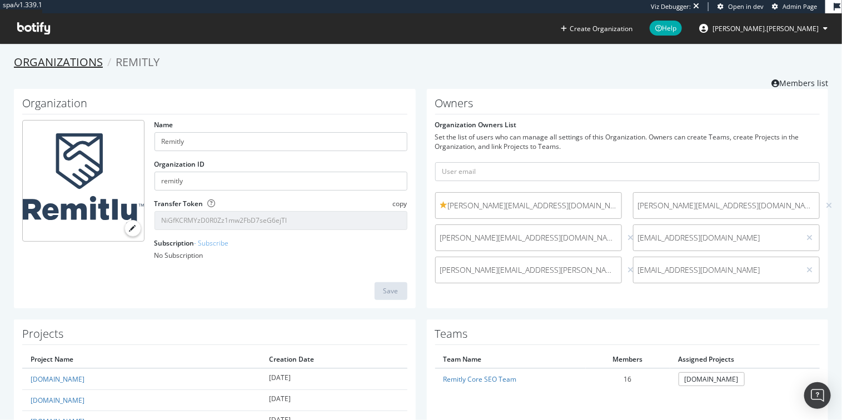
click at [56, 67] on link "Organizations" at bounding box center [58, 61] width 89 height 15
click at [662, 240] on span "[EMAIL_ADDRESS][DOMAIN_NAME]" at bounding box center [716, 237] width 157 height 11
copy div "[EMAIL_ADDRESS][DOMAIN_NAME]"
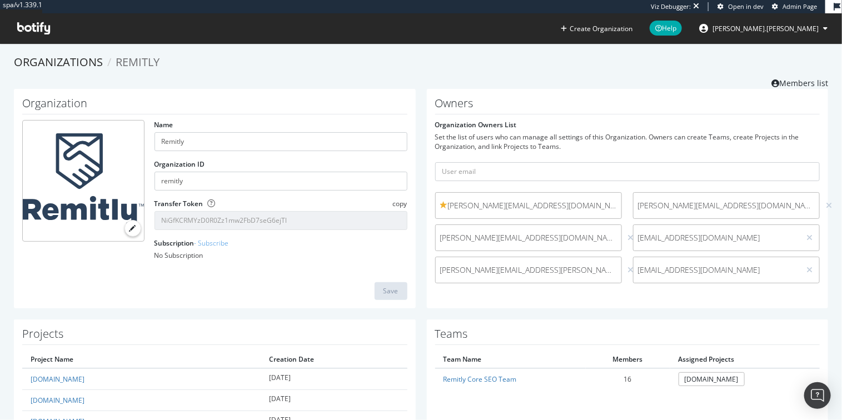
click at [504, 140] on div "Set the list of users who can manage all settings of this Organization. Owners …" at bounding box center [627, 141] width 385 height 19
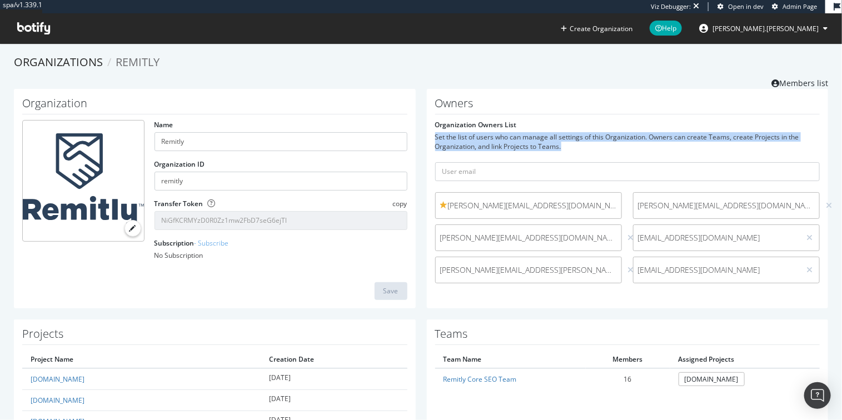
click at [504, 140] on div "Set the list of users who can manage all settings of this Organization. Owners …" at bounding box center [627, 141] width 385 height 19
click at [479, 142] on div "Set the list of users who can manage all settings of this Organization. Owners …" at bounding box center [627, 141] width 385 height 19
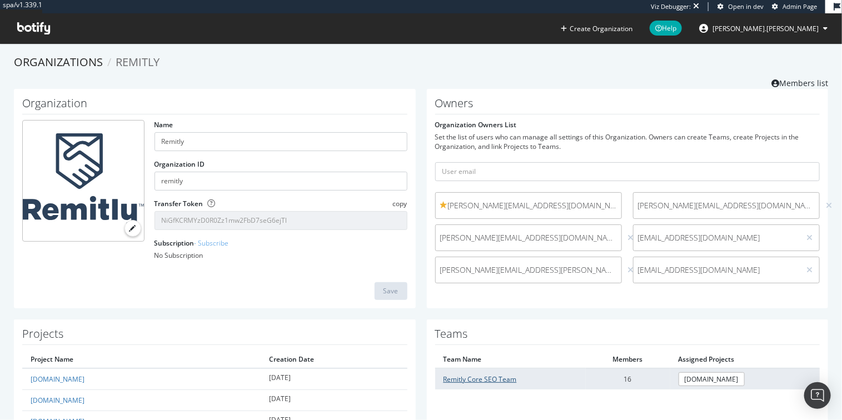
click at [491, 379] on link "Remitly Core SEO Team" at bounding box center [480, 379] width 73 height 9
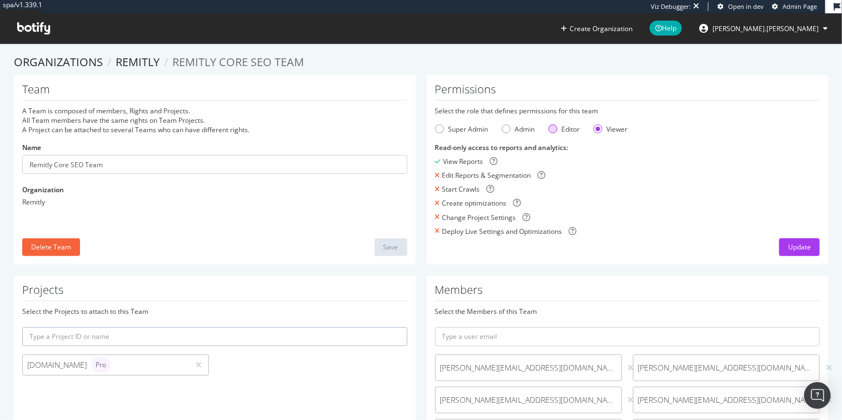
click at [562, 131] on div "Editor" at bounding box center [571, 129] width 18 height 9
click at [595, 133] on div "Viewer" at bounding box center [598, 129] width 9 height 9
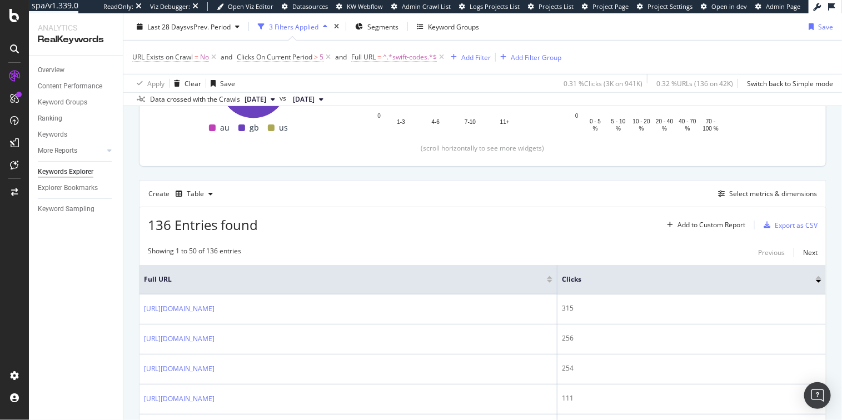
scroll to position [241, 0]
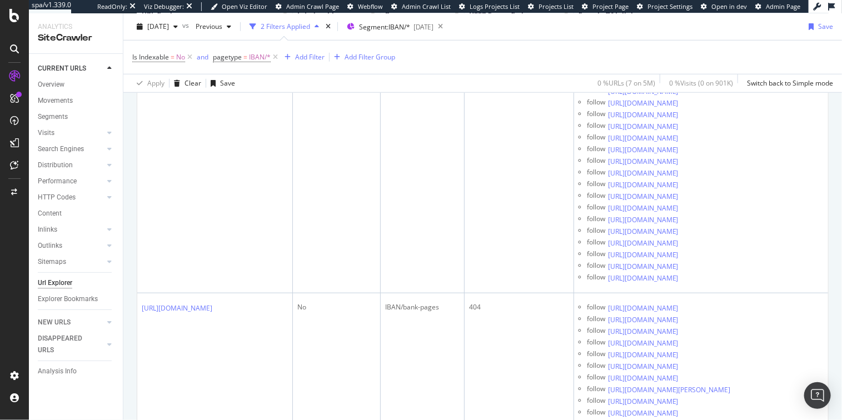
scroll to position [122, 0]
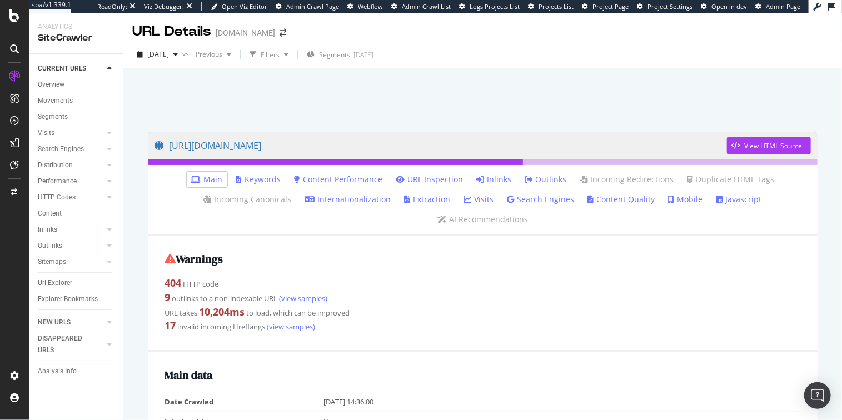
scroll to position [6, 0]
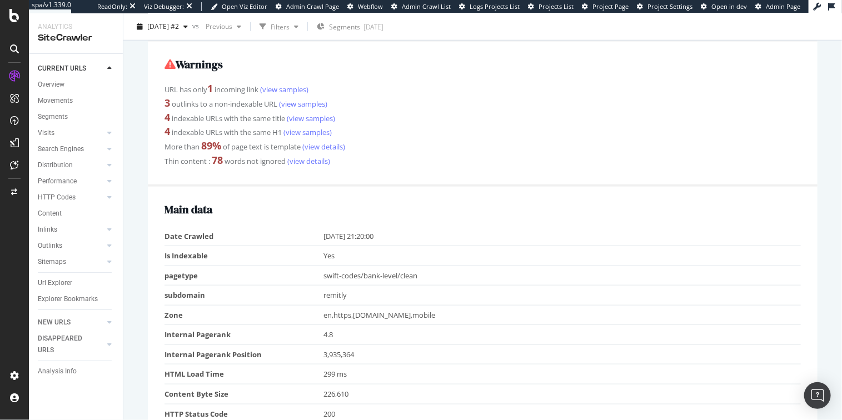
scroll to position [175, 0]
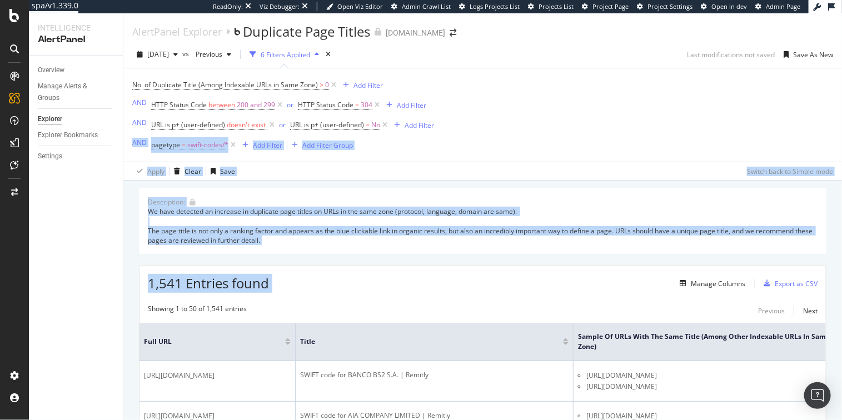
drag, startPoint x: 573, startPoint y: 147, endPoint x: 567, endPoint y: 290, distance: 143.0
click at [567, 290] on div "1,541 Entries found Manage Columns Export as CSV" at bounding box center [483, 279] width 687 height 27
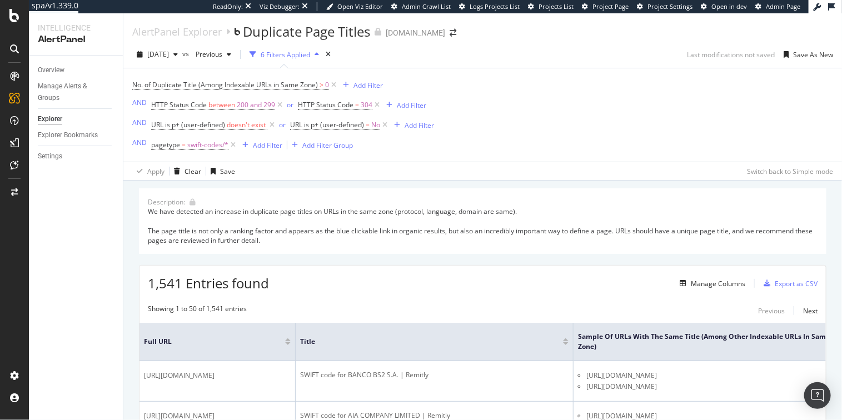
drag, startPoint x: 589, startPoint y: 286, endPoint x: 554, endPoint y: 191, distance: 101.7
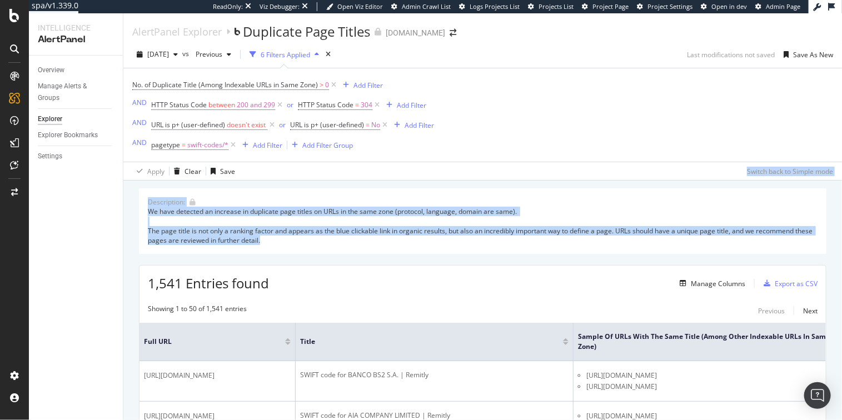
drag, startPoint x: 542, startPoint y: 182, endPoint x: 577, endPoint y: 256, distance: 82.1
drag, startPoint x: 578, startPoint y: 256, endPoint x: 520, endPoint y: 179, distance: 96.5
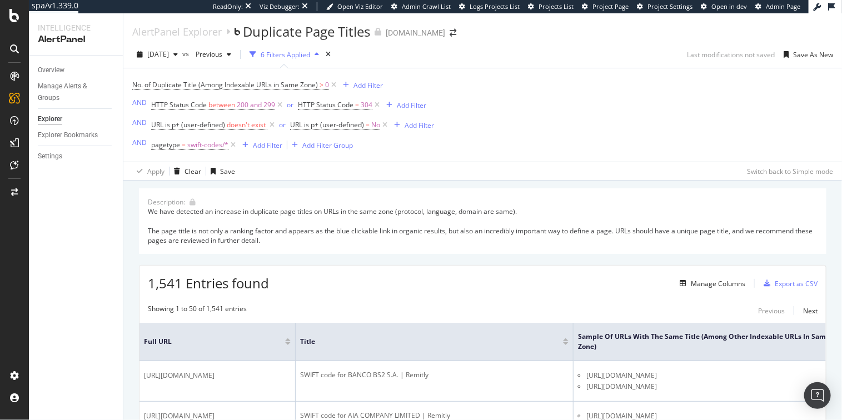
click at [520, 179] on div "Apply Clear Save Switch back to Simple mode" at bounding box center [482, 171] width 719 height 18
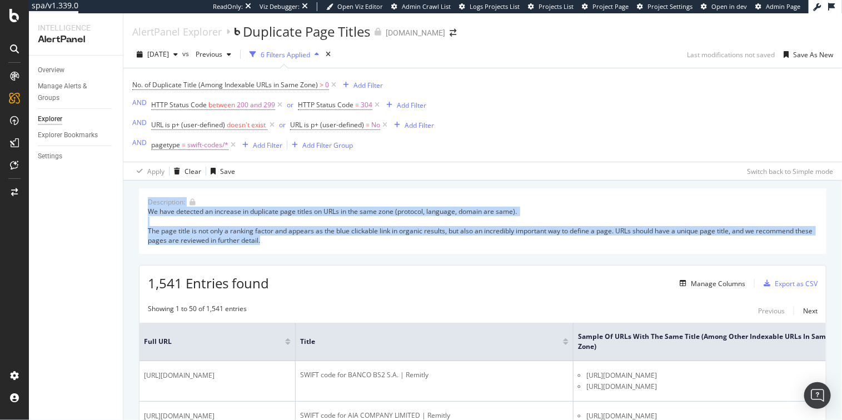
drag, startPoint x: 490, startPoint y: 185, endPoint x: 557, endPoint y: 248, distance: 91.6
click at [557, 248] on div "Description: We have detected an increase in duplicate page titles on URLs in t…" at bounding box center [483, 221] width 688 height 66
drag, startPoint x: 571, startPoint y: 251, endPoint x: 454, endPoint y: 203, distance: 126.7
click at [456, 204] on div "Description: We have detected an increase in duplicate page titles on URLs in t…" at bounding box center [483, 221] width 688 height 66
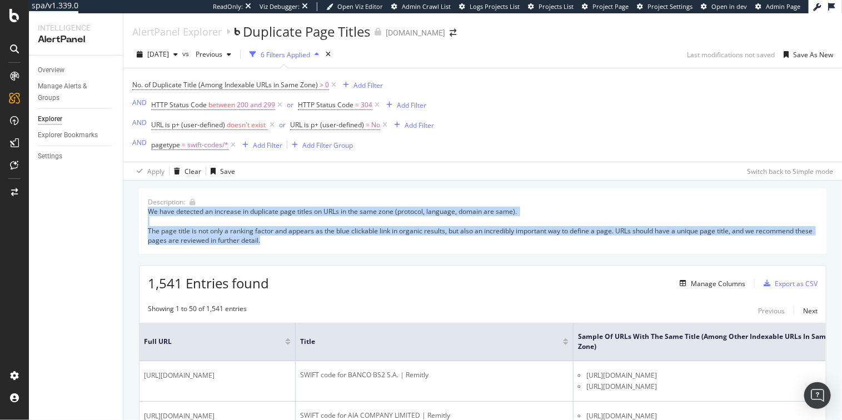
click at [454, 203] on div "Description: We have detected an increase in duplicate page titles on URLs in t…" at bounding box center [483, 221] width 688 height 66
drag, startPoint x: 419, startPoint y: 191, endPoint x: 543, endPoint y: 246, distance: 135.7
click at [543, 246] on div "Description: We have detected an increase in duplicate page titles on URLs in t…" at bounding box center [483, 221] width 688 height 66
click at [543, 245] on div "We have detected an increase in duplicate page titles on URLs in the same zone …" at bounding box center [483, 226] width 670 height 38
drag, startPoint x: 147, startPoint y: 216, endPoint x: 339, endPoint y: 249, distance: 194.0
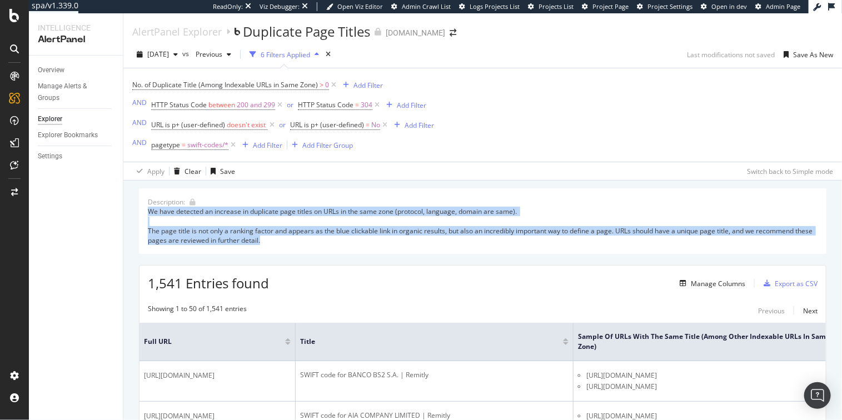
click at [338, 249] on div "Description: We have detected an increase in duplicate page titles on URLs in t…" at bounding box center [483, 221] width 688 height 66
click at [339, 249] on div "Description: We have detected an increase in duplicate page titles on URLs in t…" at bounding box center [483, 221] width 688 height 66
drag, startPoint x: 294, startPoint y: 237, endPoint x: 150, endPoint y: 218, distance: 145.2
click at [150, 218] on div "We have detected an increase in duplicate page titles on URLs in the same zone …" at bounding box center [483, 226] width 670 height 38
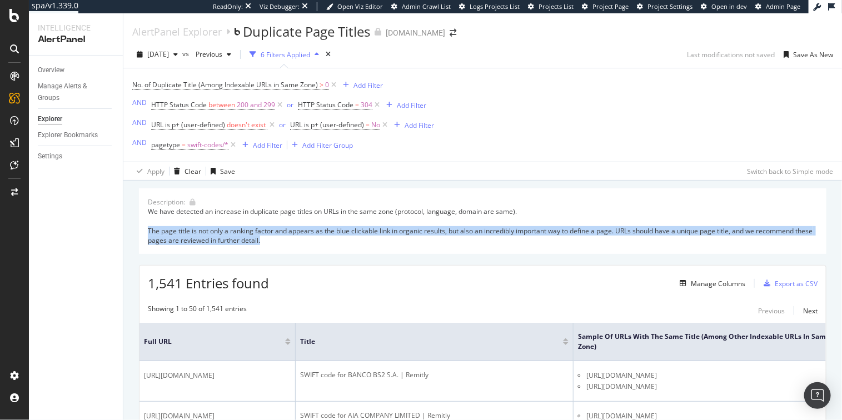
drag, startPoint x: 150, startPoint y: 218, endPoint x: 377, endPoint y: 248, distance: 229.4
click at [377, 248] on div "Description: We have detected an increase in duplicate page titles on URLs in t…" at bounding box center [483, 221] width 688 height 66
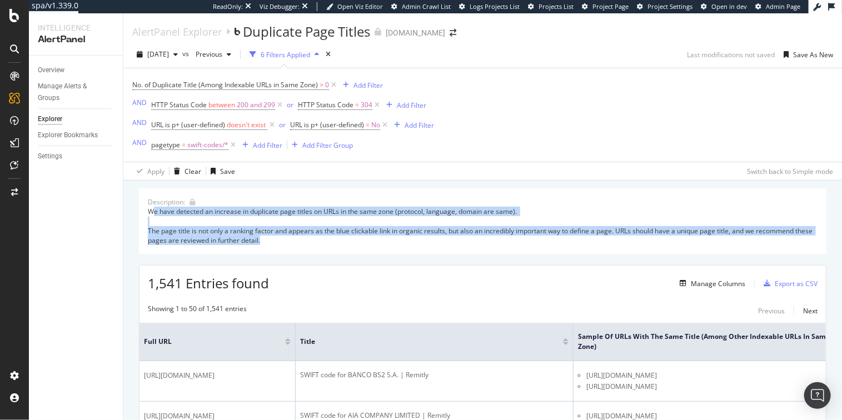
drag, startPoint x: 307, startPoint y: 226, endPoint x: 151, endPoint y: 212, distance: 156.3
click at [151, 212] on div "We have detected an increase in duplicate page titles on URLs in the same zone …" at bounding box center [483, 226] width 670 height 38
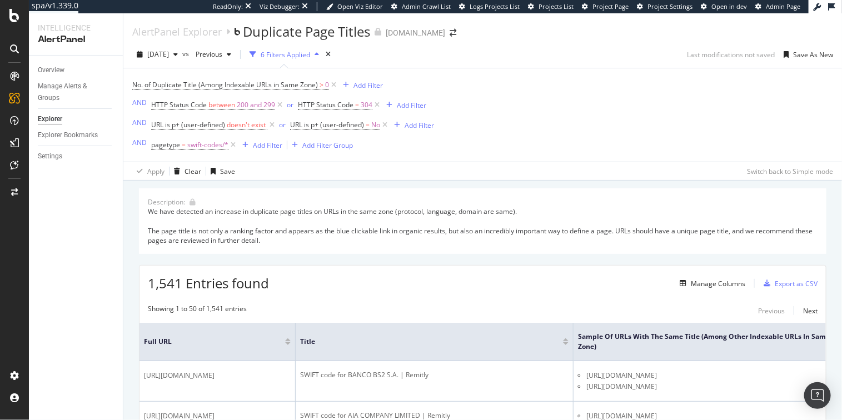
click at [151, 212] on div "We have detected an increase in duplicate page titles on URLs in the same zone …" at bounding box center [483, 226] width 670 height 38
click at [152, 212] on div "We have detected an increase in duplicate page titles on URLs in the same zone …" at bounding box center [483, 226] width 670 height 38
click at [214, 221] on div "We have detected an increase in duplicate page titles on URLs in the same zone …" at bounding box center [483, 226] width 670 height 38
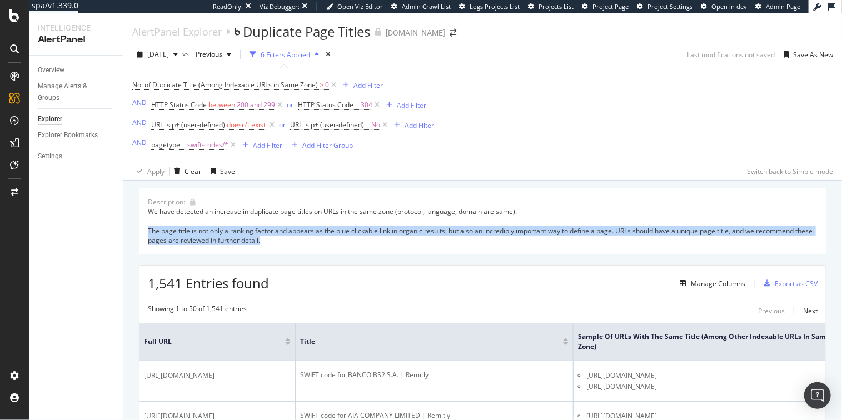
click at [214, 221] on div "We have detected an increase in duplicate page titles on URLs in the same zone …" at bounding box center [483, 226] width 670 height 38
click at [165, 239] on div "We have detected an increase in duplicate page titles on URLs in the same zone …" at bounding box center [483, 226] width 670 height 38
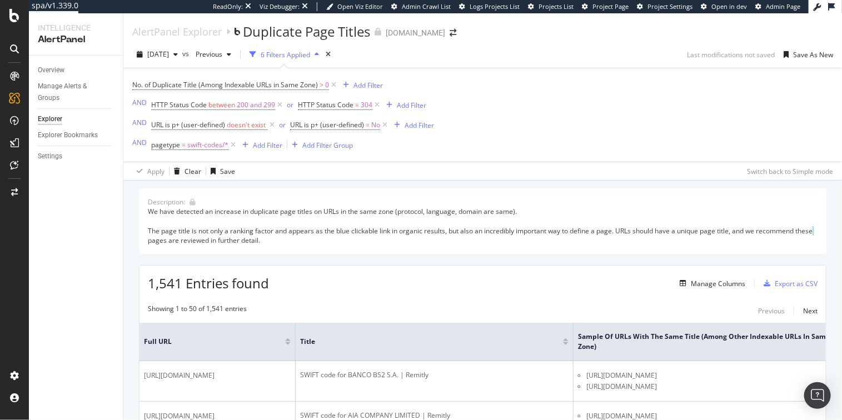
click at [165, 239] on div "We have detected an increase in duplicate page titles on URLs in the same zone …" at bounding box center [483, 226] width 670 height 38
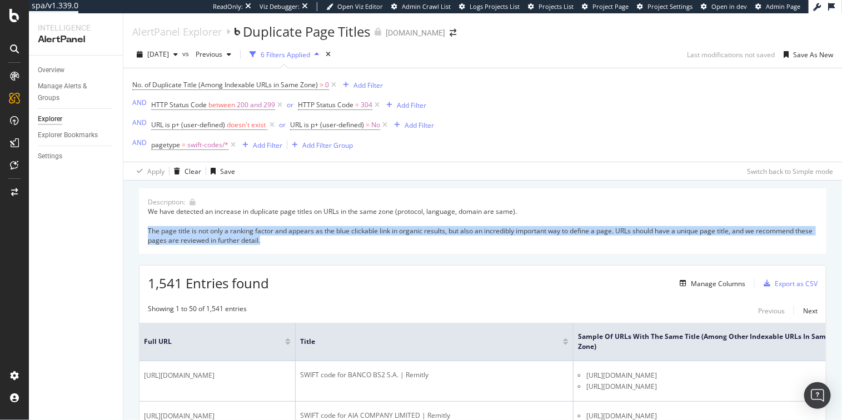
click at [165, 239] on div "We have detected an increase in duplicate page titles on URLs in the same zone …" at bounding box center [483, 226] width 670 height 38
click at [203, 237] on div "We have detected an increase in duplicate page titles on URLs in the same zone …" at bounding box center [483, 226] width 670 height 38
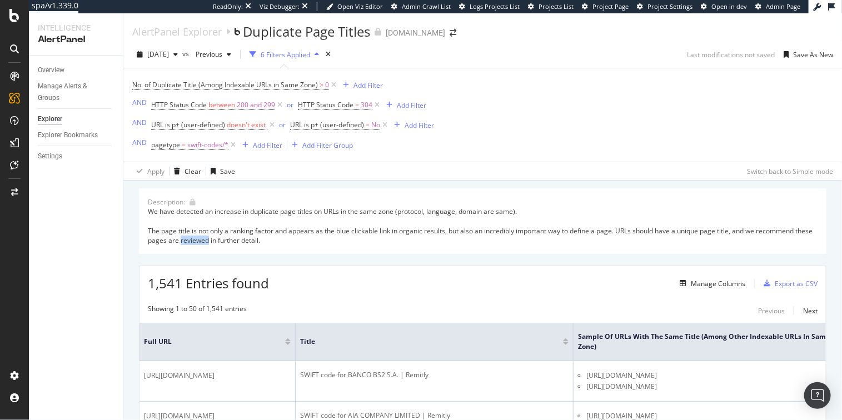
click at [203, 237] on div "We have detected an increase in duplicate page titles on URLs in the same zone …" at bounding box center [483, 226] width 670 height 38
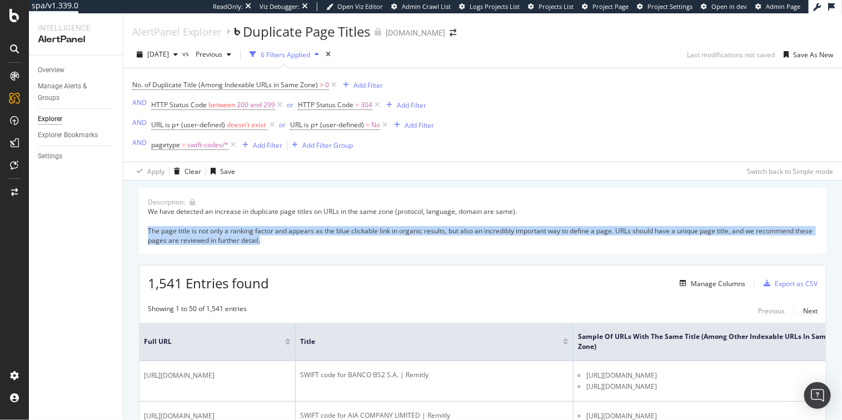
click at [203, 237] on div "We have detected an increase in duplicate page titles on URLs in the same zone …" at bounding box center [483, 226] width 670 height 38
click at [180, 240] on div "We have detected an increase in duplicate page titles on URLs in the same zone …" at bounding box center [483, 226] width 670 height 38
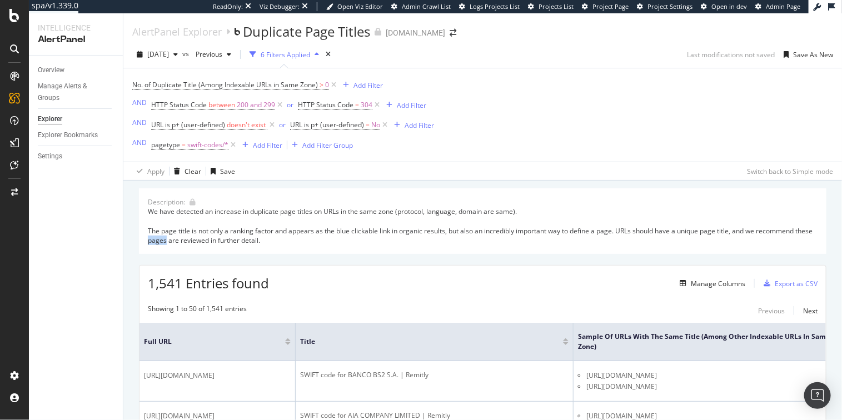
click at [180, 240] on div "We have detected an increase in duplicate page titles on URLs in the same zone …" at bounding box center [483, 226] width 670 height 38
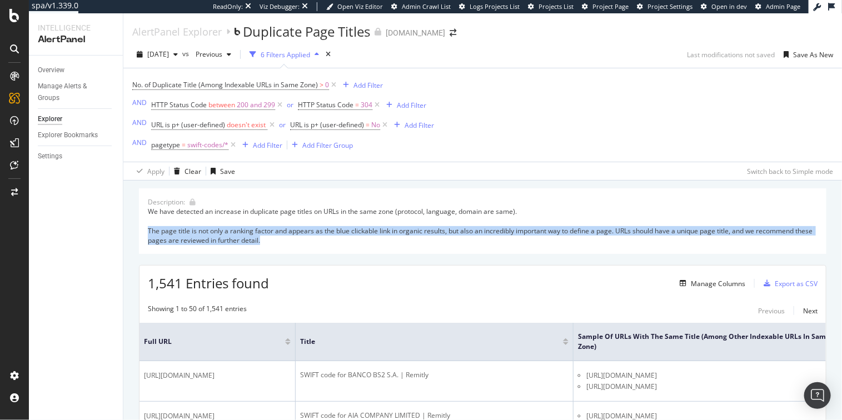
click at [180, 240] on div "We have detected an increase in duplicate page titles on URLs in the same zone …" at bounding box center [483, 226] width 670 height 38
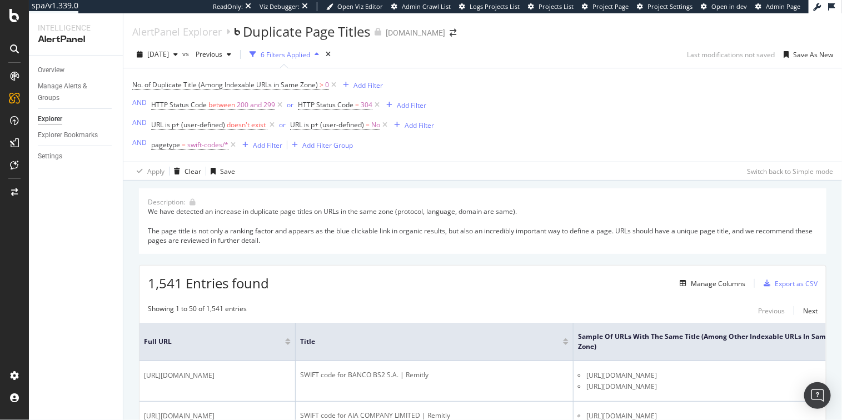
click at [320, 241] on div "We have detected an increase in duplicate page titles on URLs in the same zone …" at bounding box center [483, 226] width 670 height 38
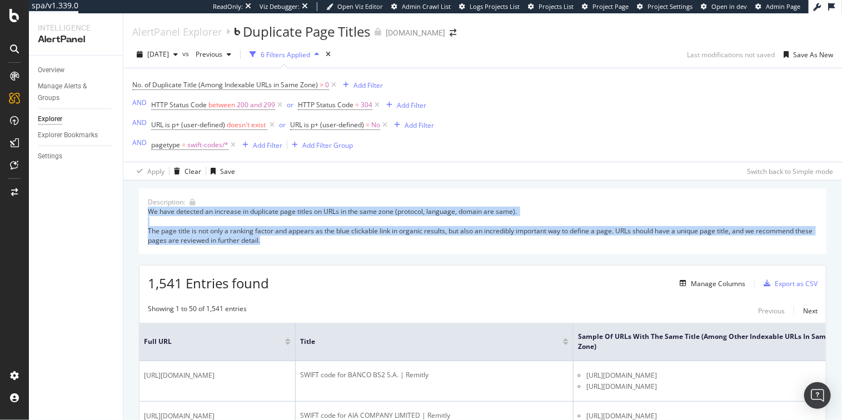
drag, startPoint x: 329, startPoint y: 247, endPoint x: 135, endPoint y: 212, distance: 197.2
click at [146, 214] on div "Description: We have detected an increase in duplicate page titles on URLs in t…" at bounding box center [483, 221] width 688 height 66
drag, startPoint x: 145, startPoint y: 214, endPoint x: 286, endPoint y: 250, distance: 145.2
click at [286, 250] on div "Description: We have detected an increase in duplicate page titles on URLs in t…" at bounding box center [483, 221] width 688 height 66
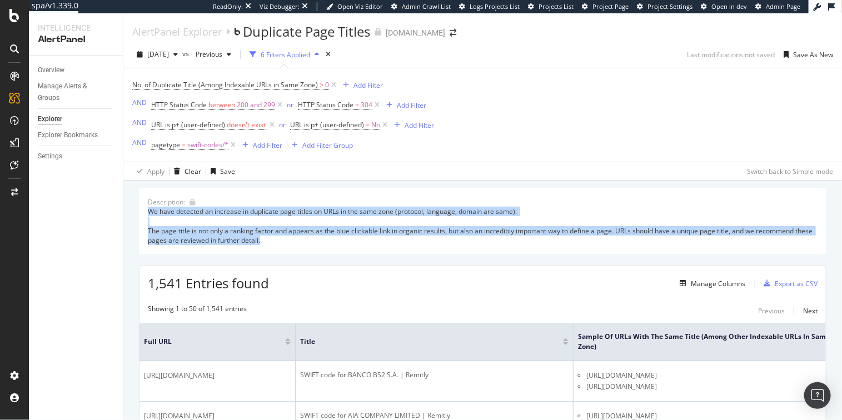
click at [286, 250] on div "Description: We have detected an increase in duplicate page titles on URLs in t…" at bounding box center [483, 221] width 688 height 66
drag, startPoint x: 296, startPoint y: 248, endPoint x: 141, endPoint y: 214, distance: 158.2
click at [141, 214] on div "Description: We have detected an increase in duplicate page titles on URLs in t…" at bounding box center [483, 221] width 688 height 66
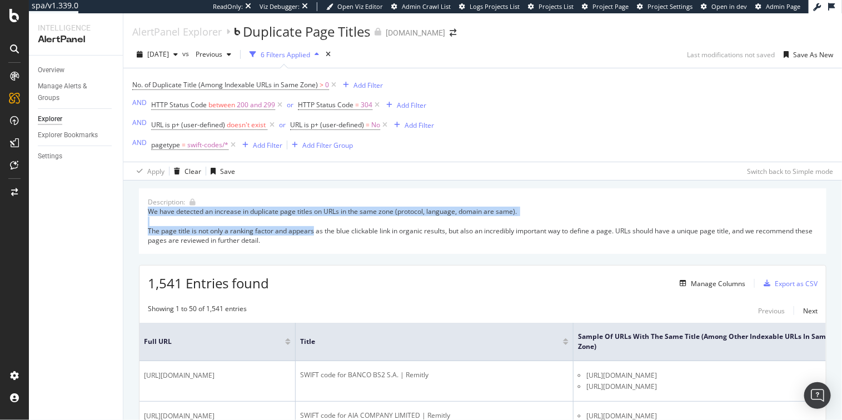
drag, startPoint x: 141, startPoint y: 214, endPoint x: 317, endPoint y: 236, distance: 177.6
click at [314, 236] on div "Description: We have detected an increase in duplicate page titles on URLs in t…" at bounding box center [483, 221] width 688 height 66
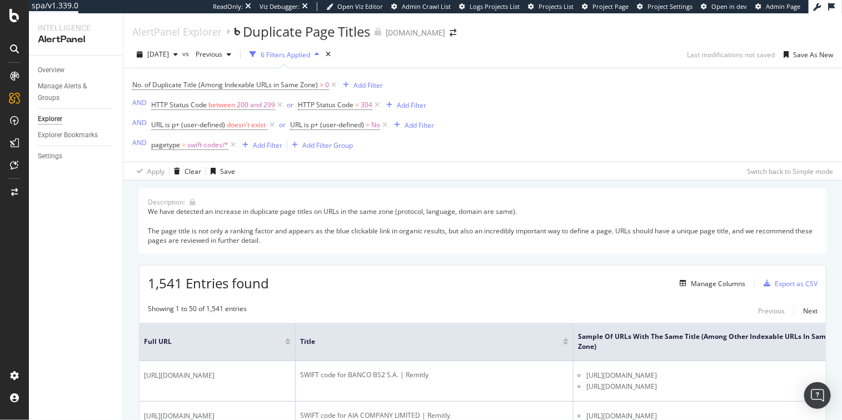
click at [321, 237] on div "We have detected an increase in duplicate page titles on URLs in the same zone …" at bounding box center [483, 226] width 670 height 38
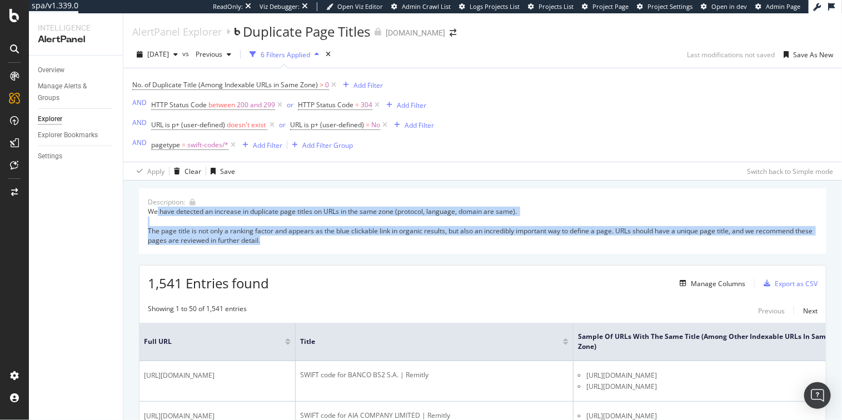
drag, startPoint x: 334, startPoint y: 245, endPoint x: 156, endPoint y: 217, distance: 180.1
click at [156, 217] on div "We have detected an increase in duplicate page titles on URLs in the same zone …" at bounding box center [483, 226] width 670 height 38
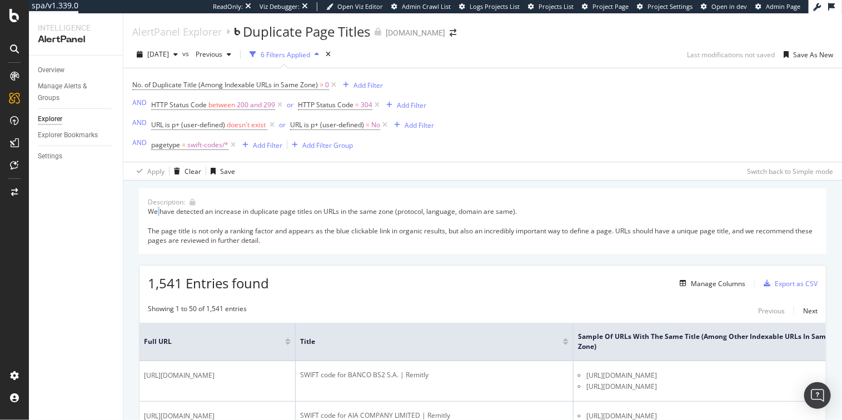
click at [156, 217] on div "We have detected an increase in duplicate page titles on URLs in the same zone …" at bounding box center [483, 226] width 670 height 38
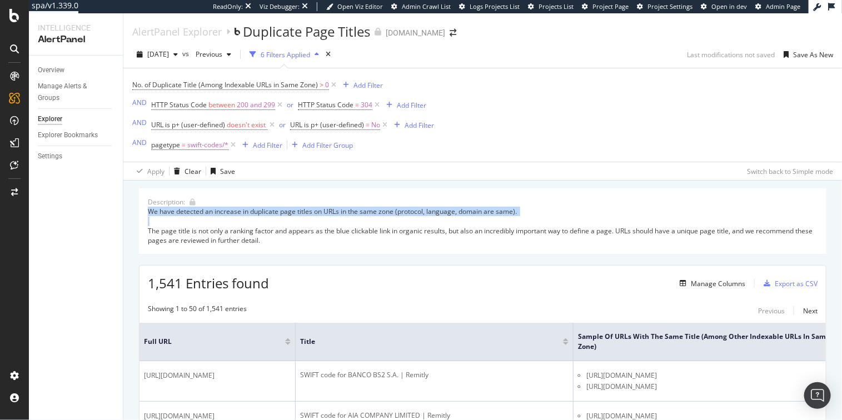
click at [156, 217] on div "We have detected an increase in duplicate page titles on URLs in the same zone …" at bounding box center [483, 226] width 670 height 38
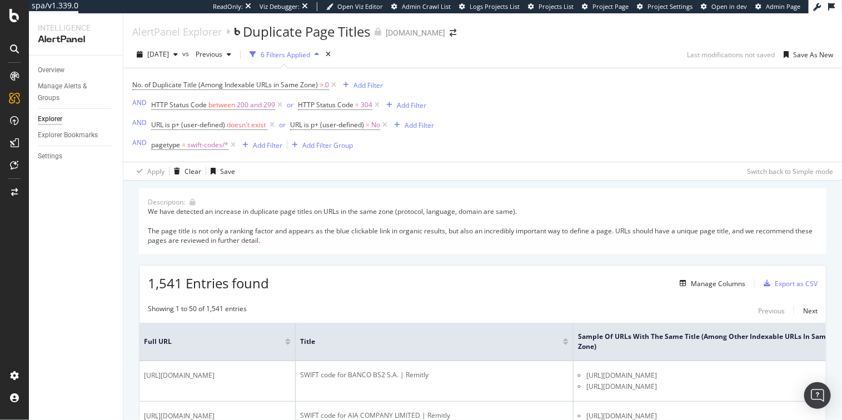
click at [252, 230] on div "We have detected an increase in duplicate page titles on URLs in the same zone …" at bounding box center [483, 226] width 670 height 38
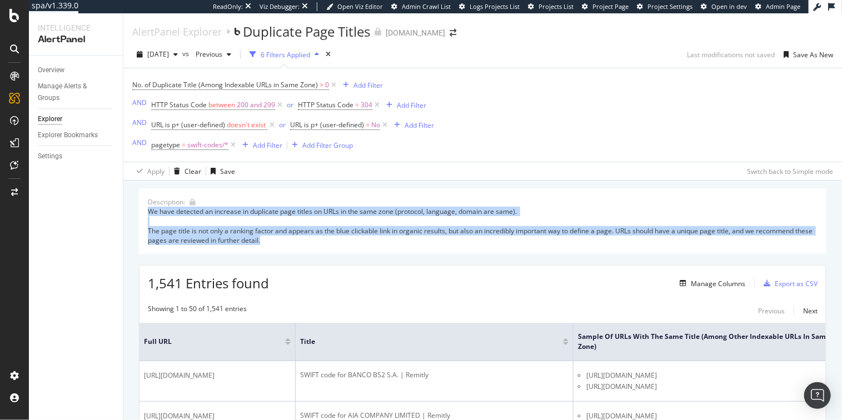
drag, startPoint x: 280, startPoint y: 202, endPoint x: 354, endPoint y: 250, distance: 88.4
click at [354, 250] on div "Description: We have detected an increase in duplicate page titles on URLs in t…" at bounding box center [483, 221] width 688 height 66
drag, startPoint x: 376, startPoint y: 251, endPoint x: 297, endPoint y: 200, distance: 93.6
click at [297, 200] on div "Description: We have detected an increase in duplicate page titles on URLs in t…" at bounding box center [483, 221] width 688 height 66
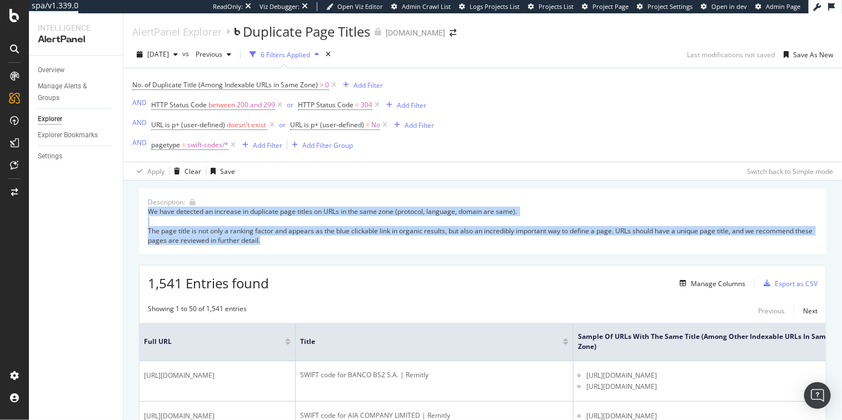
click at [297, 200] on div "Description: We have detected an increase in duplicate page titles on URLs in t…" at bounding box center [483, 221] width 688 height 66
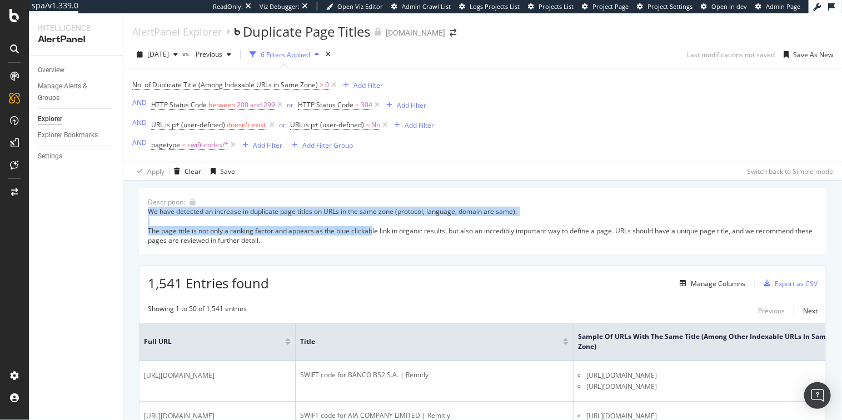
drag, startPoint x: 271, startPoint y: 200, endPoint x: 374, endPoint y: 237, distance: 109.4
click at [374, 237] on div "Description: We have detected an increase in duplicate page titles on URLs in t…" at bounding box center [483, 221] width 688 height 66
click at [374, 237] on div "We have detected an increase in duplicate page titles on URLs in the same zone …" at bounding box center [483, 226] width 670 height 38
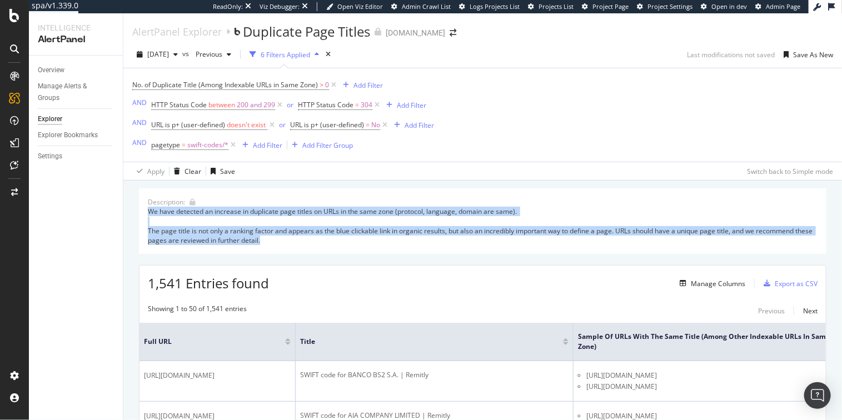
drag, startPoint x: 395, startPoint y: 239, endPoint x: 289, endPoint y: 198, distance: 114.4
click at [289, 198] on div "Description: We have detected an increase in duplicate page titles on URLs in t…" at bounding box center [483, 221] width 688 height 66
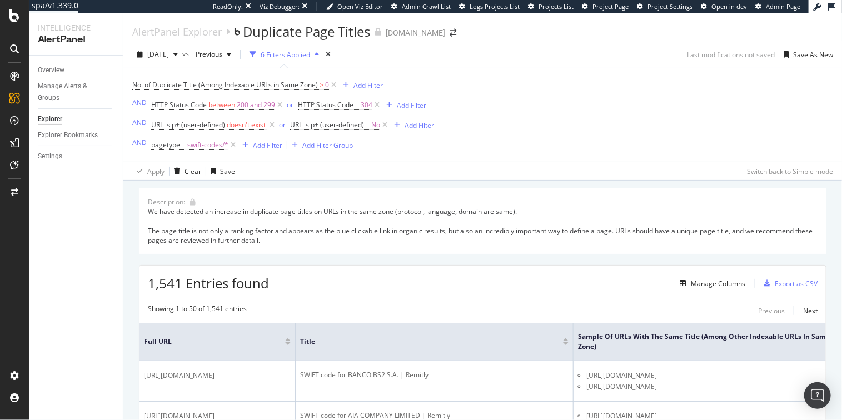
click at [289, 198] on div "Description: We have detected an increase in duplicate page titles on URLs in t…" at bounding box center [483, 221] width 688 height 66
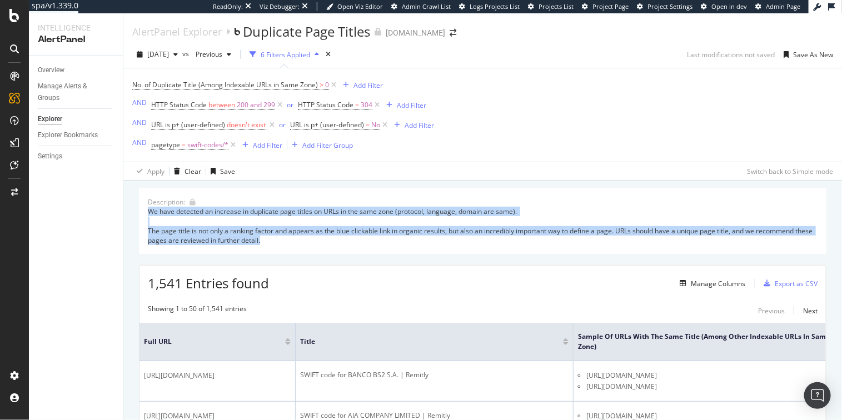
drag, startPoint x: 275, startPoint y: 203, endPoint x: 354, endPoint y: 255, distance: 94.7
click at [354, 254] on div "Description: We have detected an increase in duplicate page titles on URLs in t…" at bounding box center [483, 221] width 688 height 66
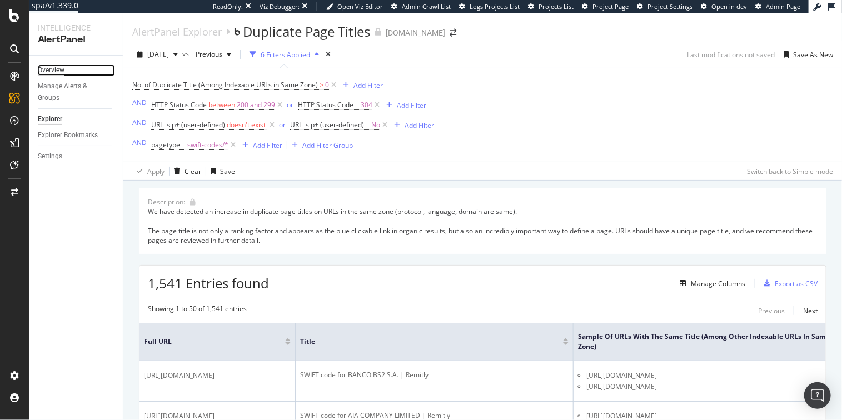
click at [49, 65] on div "Overview" at bounding box center [51, 70] width 27 height 12
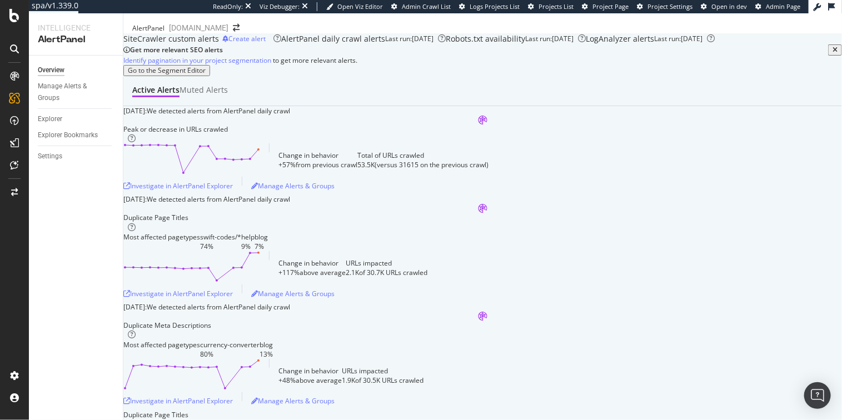
click at [833, 53] on icon "close banner" at bounding box center [835, 50] width 5 height 7
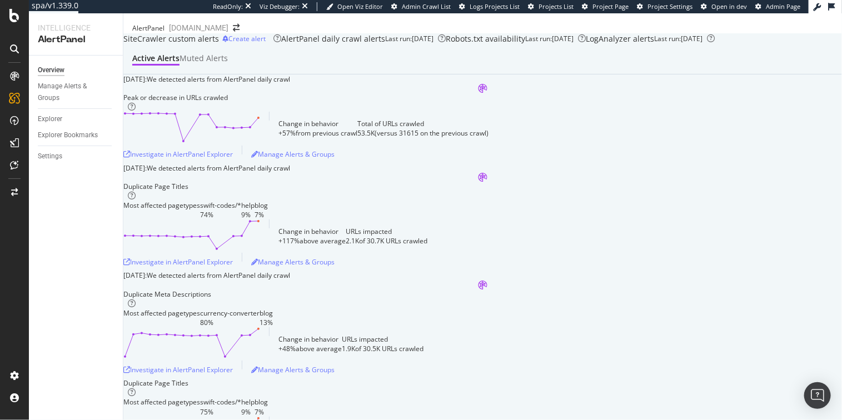
click at [490, 84] on div "October 2nd 2025: We detected alerts from AlertPanel daily crawl" at bounding box center [482, 79] width 719 height 9
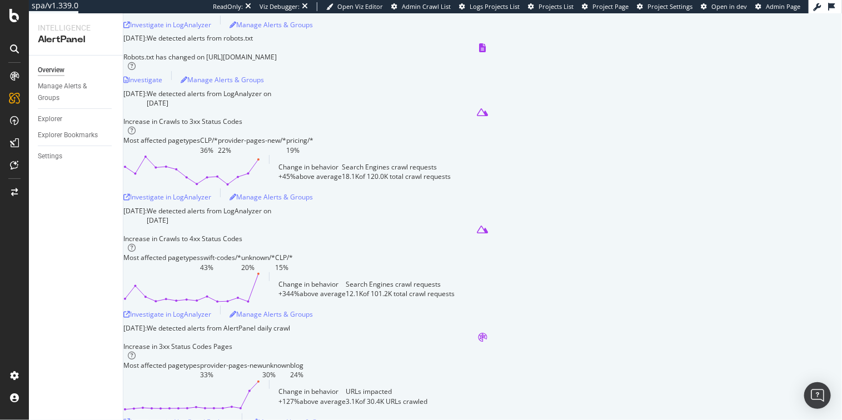
scroll to position [10764, 0]
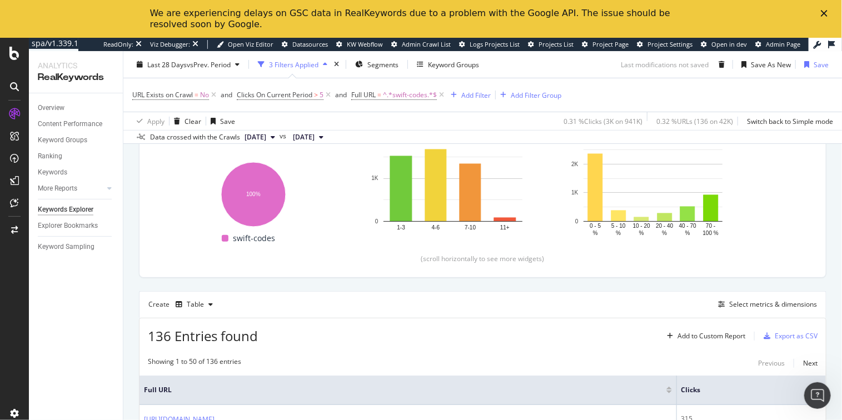
click at [822, 12] on icon "Close" at bounding box center [824, 13] width 7 height 7
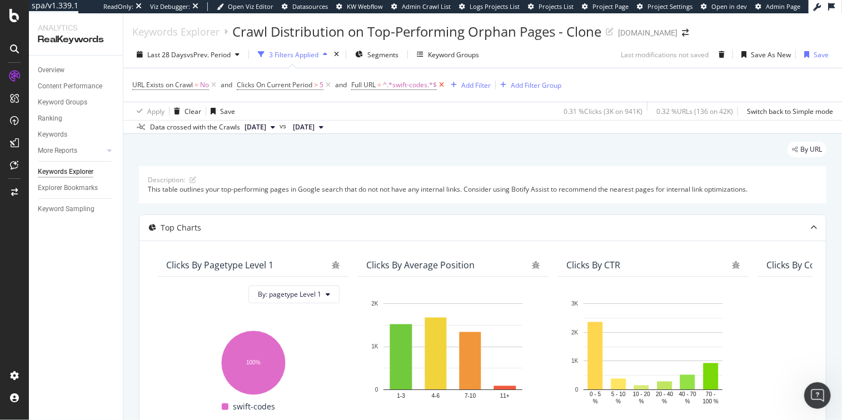
click at [444, 87] on icon at bounding box center [441, 85] width 9 height 11
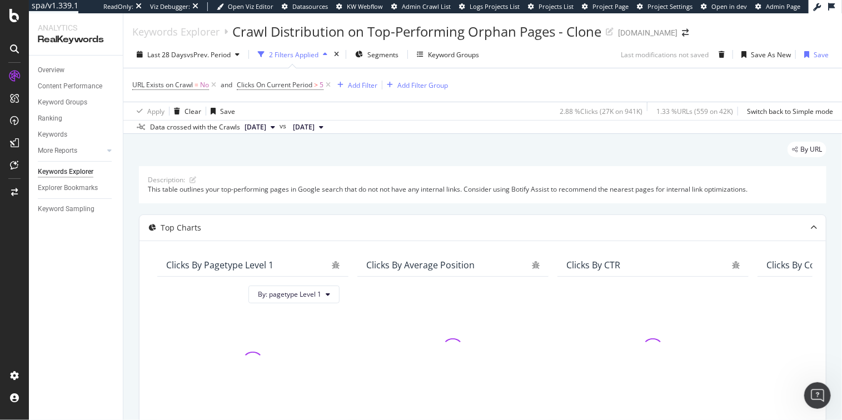
click at [311, 191] on div "This table outlines your top-performing pages in Google search that do not not …" at bounding box center [483, 189] width 670 height 9
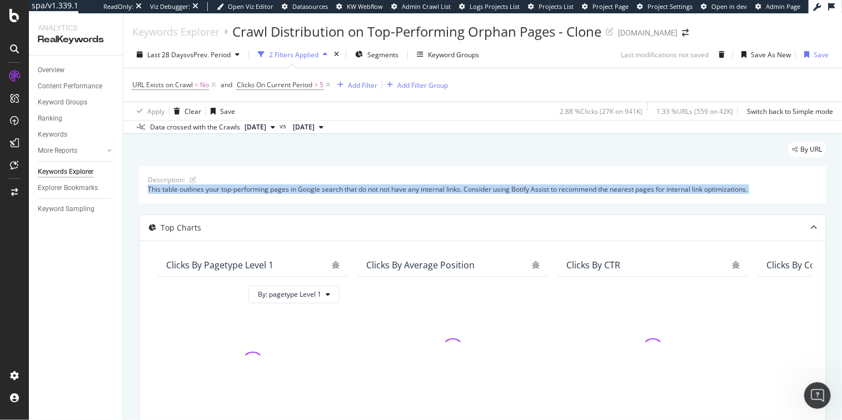
click at [311, 191] on div "This table outlines your top-performing pages in Google search that do not not …" at bounding box center [483, 189] width 670 height 9
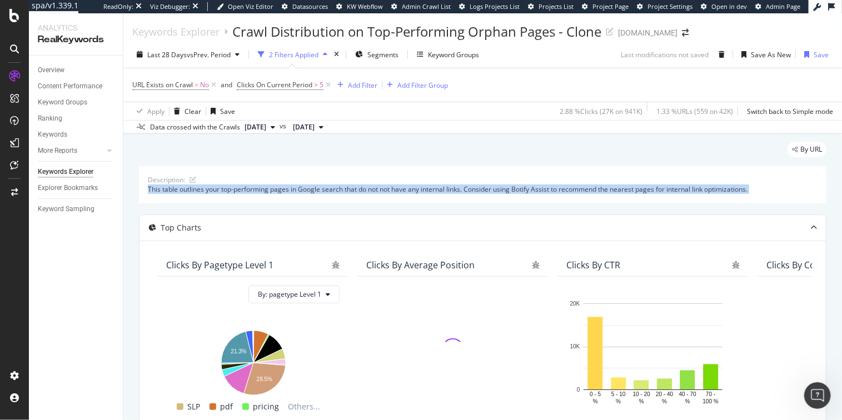
click at [308, 192] on div "This table outlines your top-performing pages in Google search that do not not …" at bounding box center [483, 189] width 670 height 9
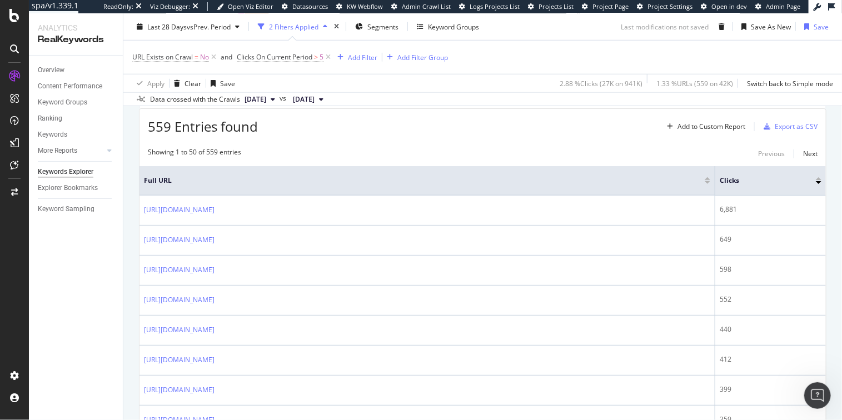
scroll to position [481, 0]
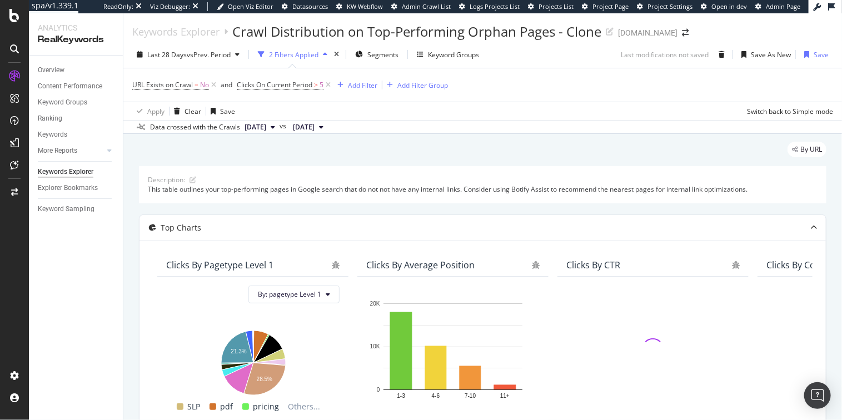
click at [483, 168] on div "Description: This table outlines your top-performing pages in Google search tha…" at bounding box center [483, 184] width 688 height 37
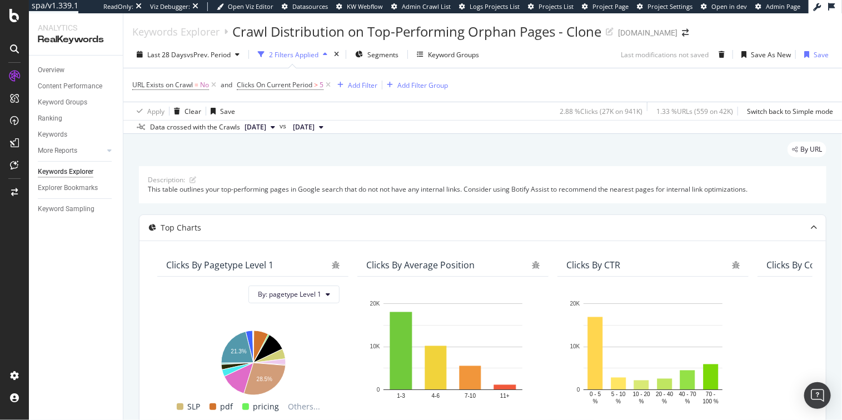
click at [472, 172] on div "Description: This table outlines your top-performing pages in Google search tha…" at bounding box center [483, 184] width 688 height 37
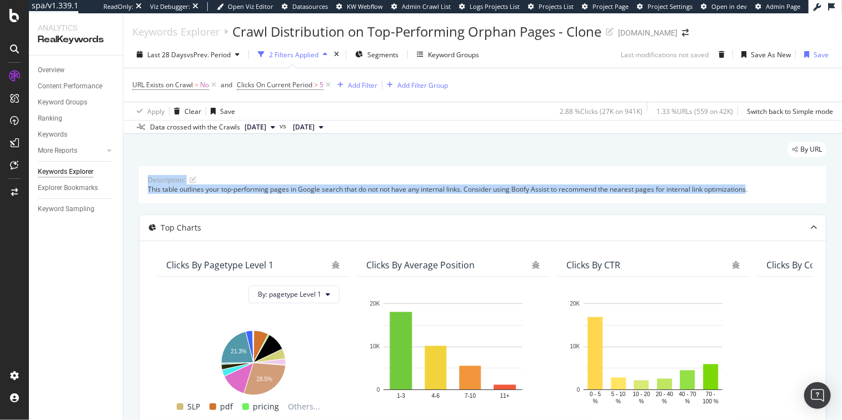
drag, startPoint x: 476, startPoint y: 173, endPoint x: 746, endPoint y: 193, distance: 270.4
click at [746, 193] on div "Description: This table outlines your top-performing pages in Google search tha…" at bounding box center [483, 184] width 688 height 37
click at [746, 193] on div "This table outlines your top-performing pages in Google search that do not not …" at bounding box center [483, 189] width 670 height 9
drag, startPoint x: 746, startPoint y: 193, endPoint x: 419, endPoint y: 185, distance: 327.0
click at [419, 185] on div "This table outlines your top-performing pages in Google search that do not not …" at bounding box center [483, 189] width 670 height 9
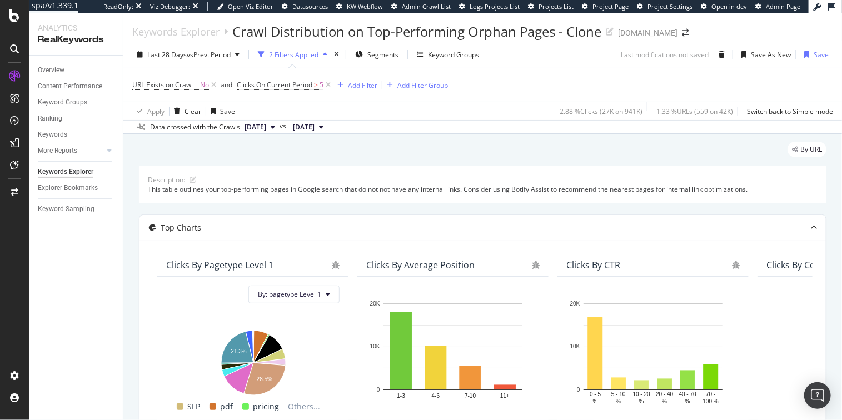
click at [419, 185] on div "This table outlines your top-performing pages in Google search that do not not …" at bounding box center [483, 189] width 670 height 9
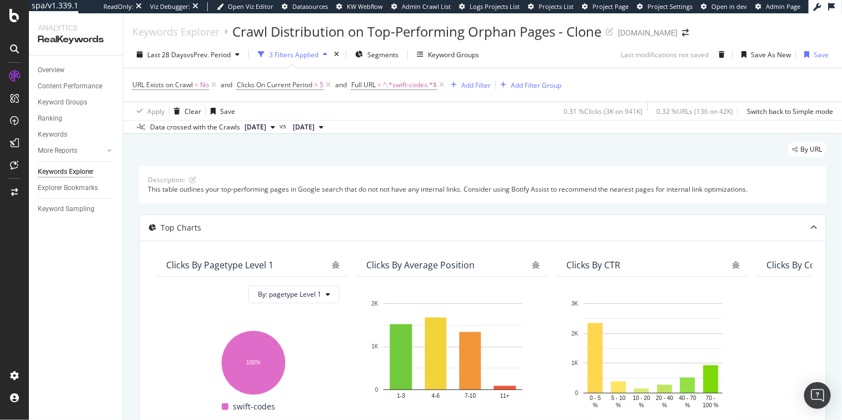
click at [430, 164] on div "By URL" at bounding box center [483, 154] width 688 height 24
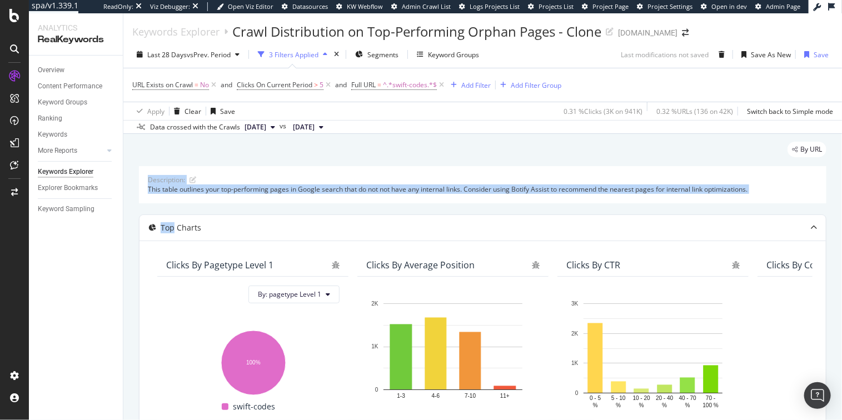
drag, startPoint x: 430, startPoint y: 164, endPoint x: 516, endPoint y: 211, distance: 98.0
drag, startPoint x: 543, startPoint y: 207, endPoint x: 419, endPoint y: 147, distance: 137.5
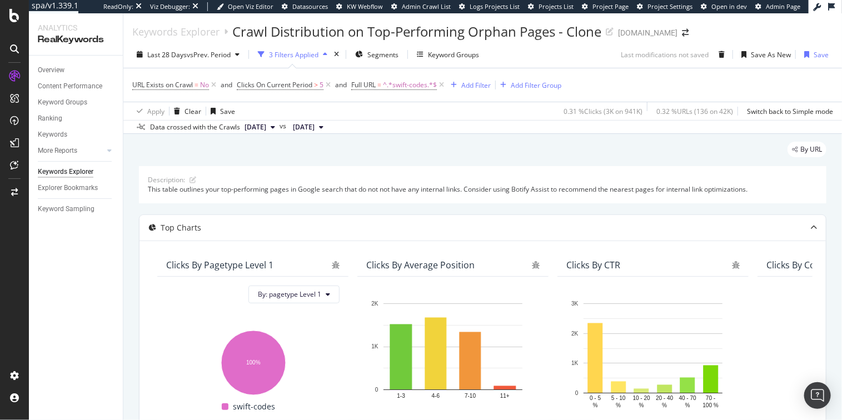
click at [419, 147] on div "By URL" at bounding box center [483, 154] width 688 height 24
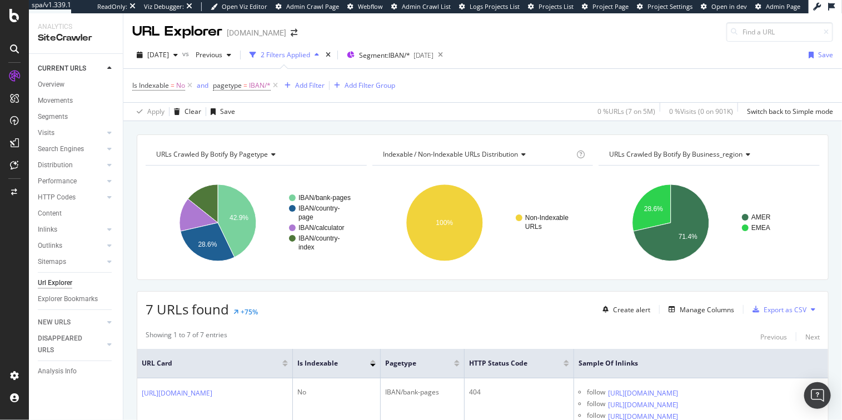
scroll to position [102, 0]
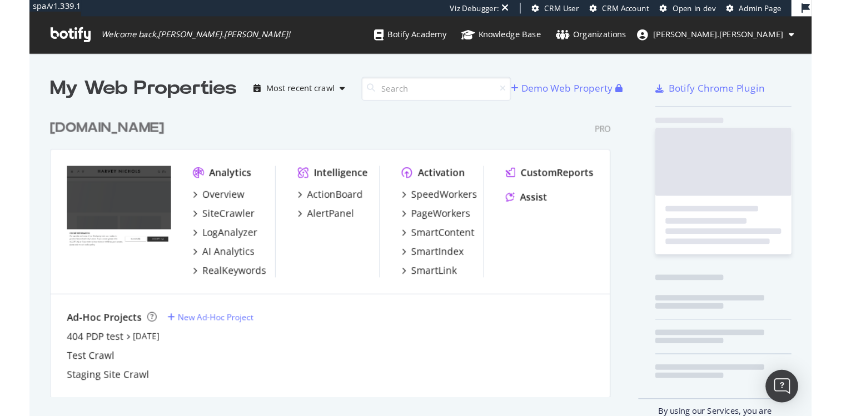
scroll to position [234, 459]
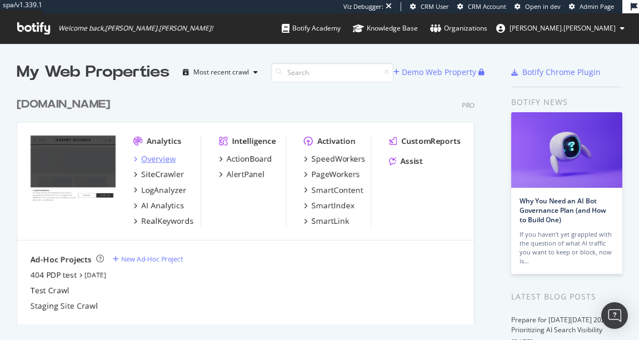
click at [157, 154] on div "Overview" at bounding box center [158, 158] width 34 height 11
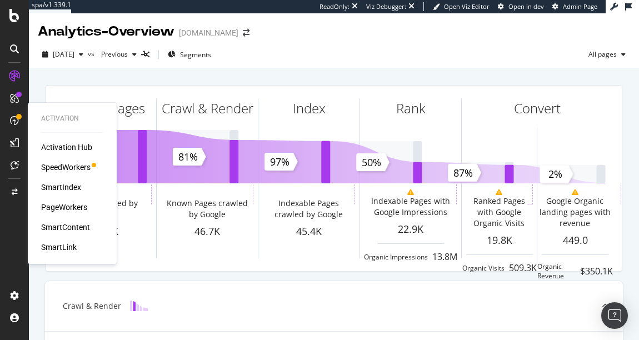
click at [61, 188] on div "SmartIndex" at bounding box center [61, 187] width 40 height 11
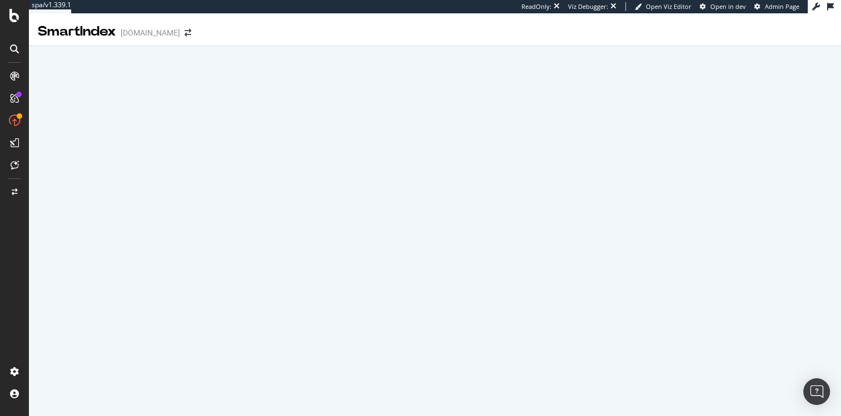
click at [639, 42] on div at bounding box center [435, 43] width 812 height 5
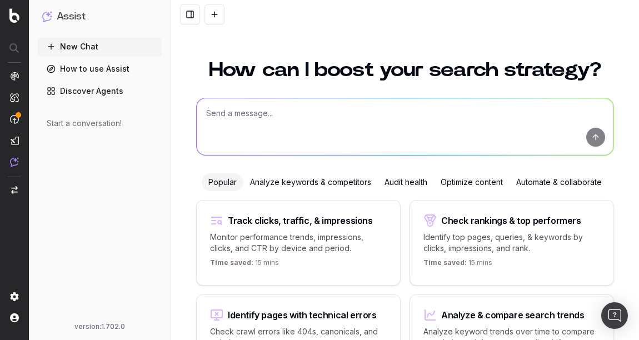
scroll to position [82, 0]
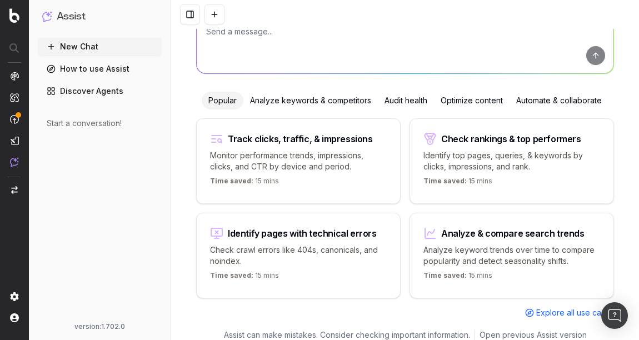
click at [228, 38] on textarea at bounding box center [405, 45] width 417 height 57
type textarea "I need to set-up Push to Bing. Help me set it up"
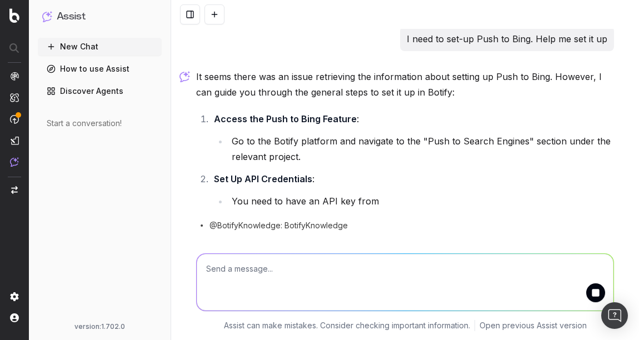
scroll to position [4, 0]
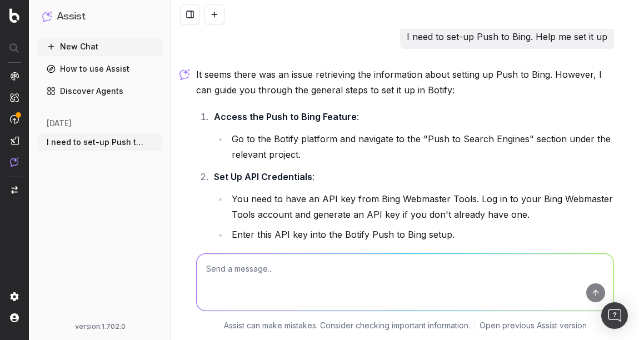
click at [228, 91] on p "It seems there was an issue retrieving the information about setting up Push to…" at bounding box center [405, 82] width 418 height 31
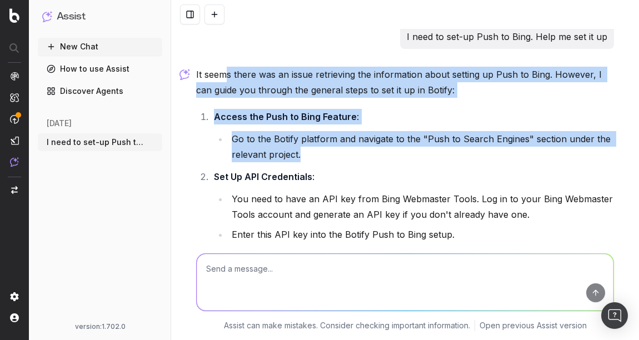
drag, startPoint x: 220, startPoint y: 77, endPoint x: 344, endPoint y: 163, distance: 151.4
click at [344, 163] on div "It seems there was an issue retrieving the information about setting up Push to…" at bounding box center [405, 320] width 418 height 507
click at [344, 163] on ol "Access the Push to Bing Feature : Go to the Botify platform and navigate to the…" at bounding box center [405, 286] width 418 height 354
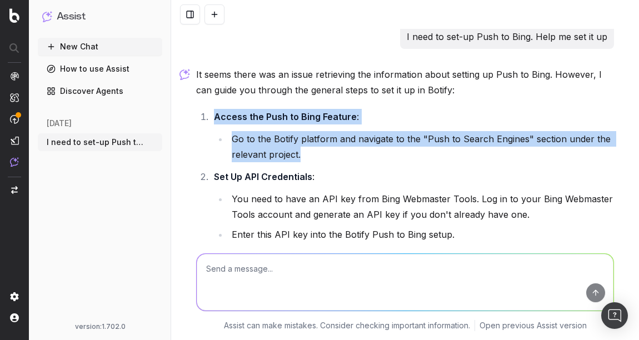
drag, startPoint x: 352, startPoint y: 148, endPoint x: 289, endPoint y: 103, distance: 77.4
click at [291, 104] on div "It seems there was an issue retrieving the information about setting up Push to…" at bounding box center [405, 320] width 418 height 507
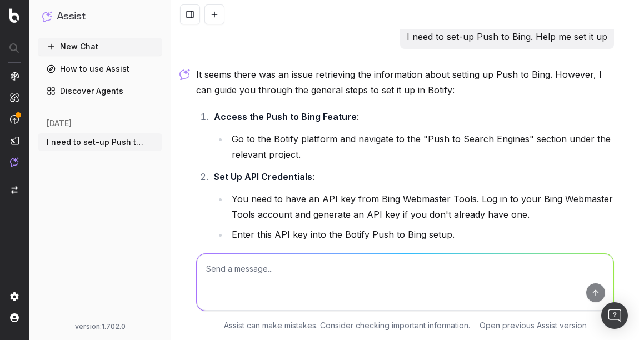
click at [289, 103] on div "It seems there was an issue retrieving the information about setting up Push to…" at bounding box center [405, 320] width 418 height 507
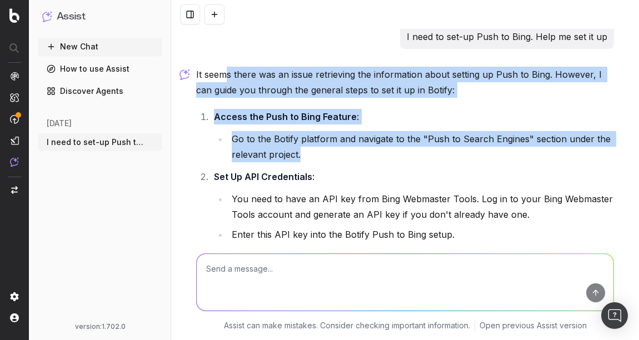
drag, startPoint x: 226, startPoint y: 71, endPoint x: 381, endPoint y: 157, distance: 177.2
click at [381, 157] on div "It seems there was an issue retrieving the information about setting up Push to…" at bounding box center [405, 320] width 418 height 507
click at [381, 157] on li "Go to the Botify platform and navigate to the "Push to Search Engines" section …" at bounding box center [422, 146] width 386 height 31
drag, startPoint x: 393, startPoint y: 156, endPoint x: 231, endPoint y: 71, distance: 182.8
click at [231, 71] on div "It seems there was an issue retrieving the information about setting up Push to…" at bounding box center [405, 320] width 418 height 507
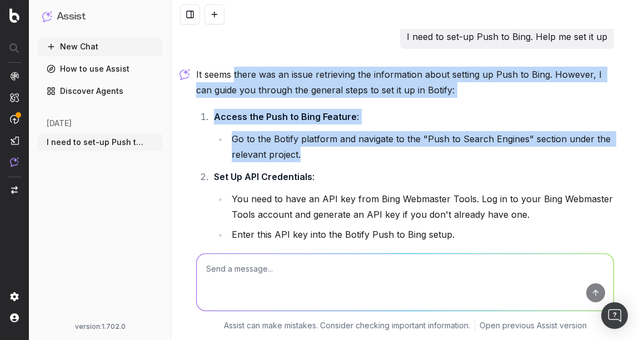
click at [231, 71] on p "It seems there was an issue retrieving the information about setting up Push to…" at bounding box center [405, 82] width 418 height 31
drag, startPoint x: 190, startPoint y: 69, endPoint x: 425, endPoint y: 158, distance: 252.0
click at [425, 158] on div "I need to set-up Push to Bing. Help me set it up It seems there was an issue re…" at bounding box center [405, 298] width 427 height 549
click at [425, 158] on li "Go to the Botify platform and navigate to the "Push to Search Engines" section …" at bounding box center [422, 146] width 386 height 31
drag, startPoint x: 427, startPoint y: 152, endPoint x: 247, endPoint y: 70, distance: 197.8
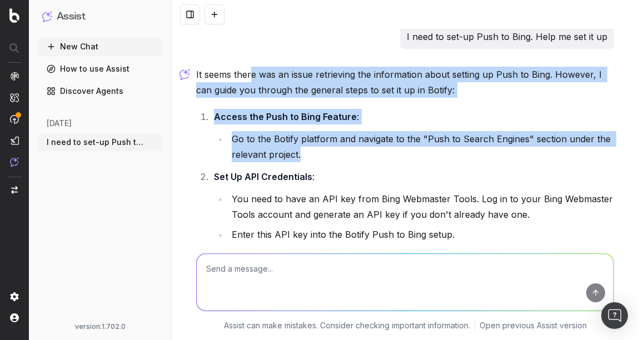
click at [247, 70] on div "It seems there was an issue retrieving the information about setting up Push to…" at bounding box center [405, 320] width 418 height 507
click at [247, 70] on p "It seems there was an issue retrieving the information about setting up Push to…" at bounding box center [405, 82] width 418 height 31
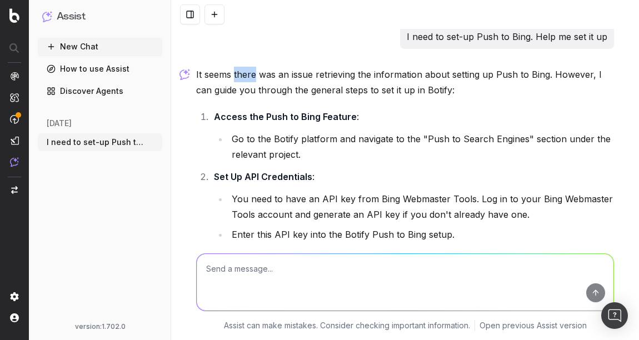
click at [247, 70] on p "It seems there was an issue retrieving the information about setting up Push to…" at bounding box center [405, 82] width 418 height 31
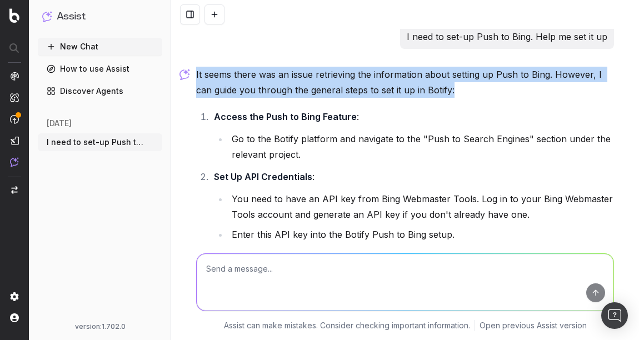
click at [247, 70] on p "It seems there was an issue retrieving the information about setting up Push to…" at bounding box center [405, 82] width 418 height 31
click at [202, 82] on p "It seems there was an issue retrieving the information about setting up Push to…" at bounding box center [405, 82] width 418 height 31
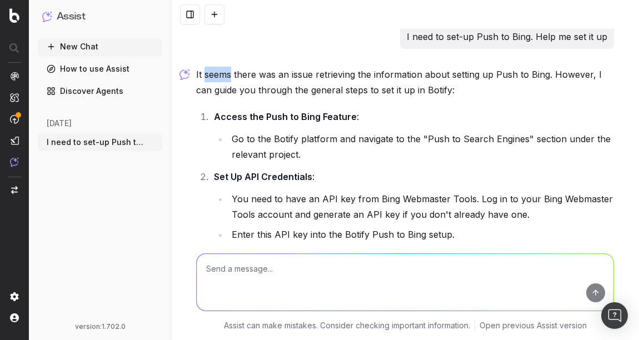
click at [202, 82] on p "It seems there was an issue retrieving the information about setting up Push to…" at bounding box center [405, 82] width 418 height 31
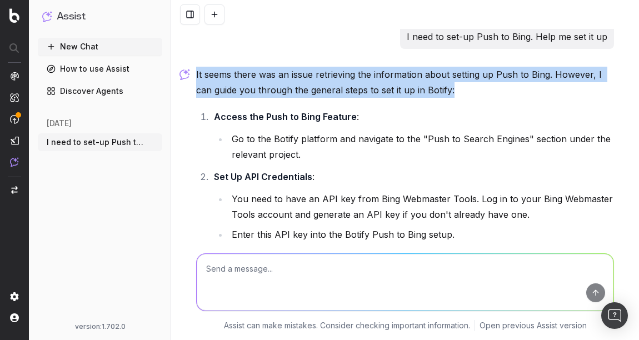
click at [202, 82] on p "It seems there was an issue retrieving the information about setting up Push to…" at bounding box center [405, 82] width 418 height 31
click at [275, 86] on p "It seems there was an issue retrieving the information about setting up Push to…" at bounding box center [405, 82] width 418 height 31
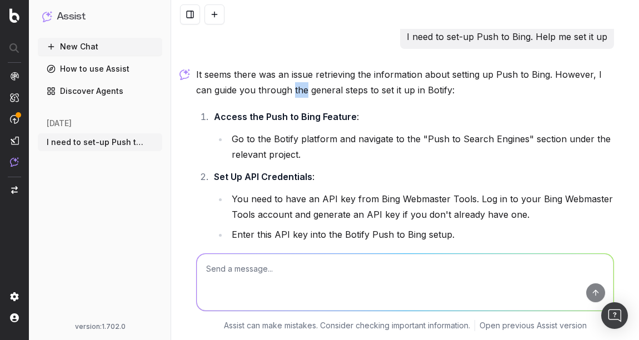
click at [275, 86] on p "It seems there was an issue retrieving the information about setting up Push to…" at bounding box center [405, 82] width 418 height 31
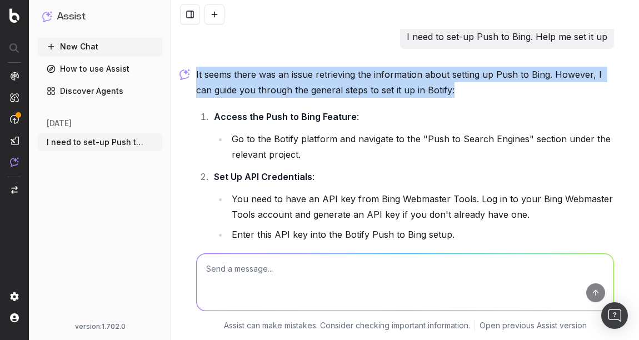
click at [275, 86] on p "It seems there was an issue retrieving the information about setting up Push to…" at bounding box center [405, 82] width 418 height 31
click at [241, 86] on p "It seems there was an issue retrieving the information about setting up Push to…" at bounding box center [405, 82] width 418 height 31
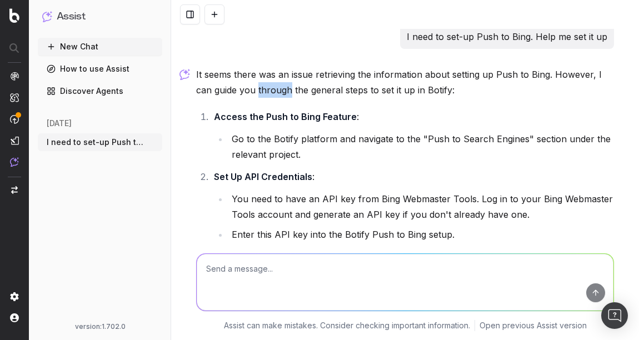
click at [241, 86] on p "It seems there was an issue retrieving the information about setting up Push to…" at bounding box center [405, 82] width 418 height 31
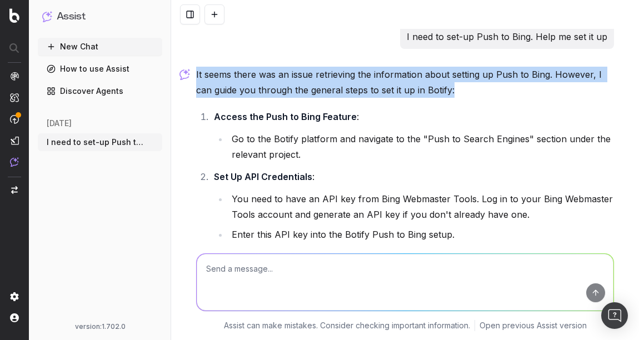
click at [241, 86] on p "It seems there was an issue retrieving the information about setting up Push to…" at bounding box center [405, 82] width 418 height 31
click at [305, 87] on p "It seems there was an issue retrieving the information about setting up Push to…" at bounding box center [405, 82] width 418 height 31
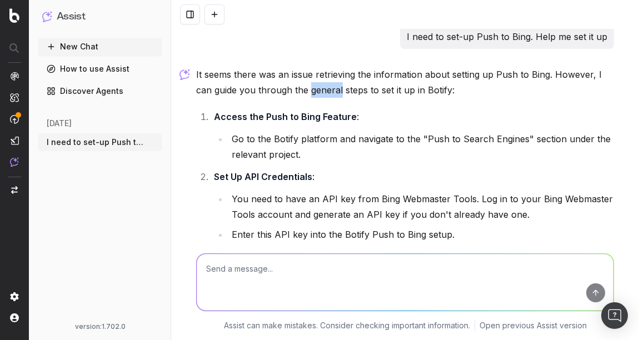
click at [305, 87] on p "It seems there was an issue retrieving the information about setting up Push to…" at bounding box center [405, 82] width 418 height 31
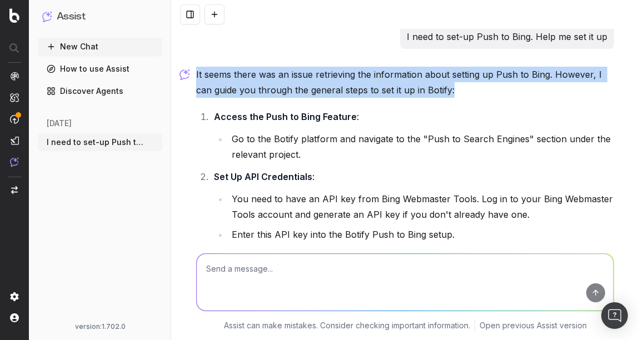
click at [305, 87] on p "It seems there was an issue retrieving the information about setting up Push to…" at bounding box center [405, 82] width 418 height 31
click at [267, 86] on p "It seems there was an issue retrieving the information about setting up Push to…" at bounding box center [405, 82] width 418 height 31
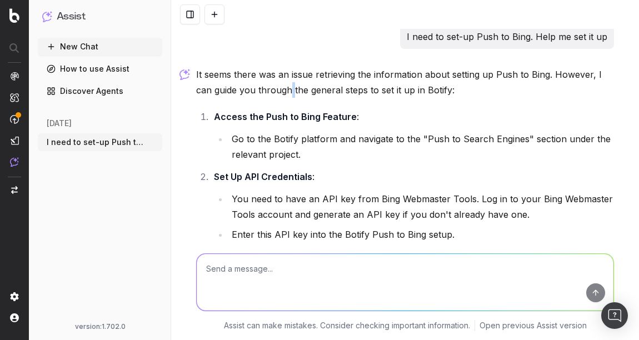
click at [267, 86] on p "It seems there was an issue retrieving the information about setting up Push to…" at bounding box center [405, 82] width 418 height 31
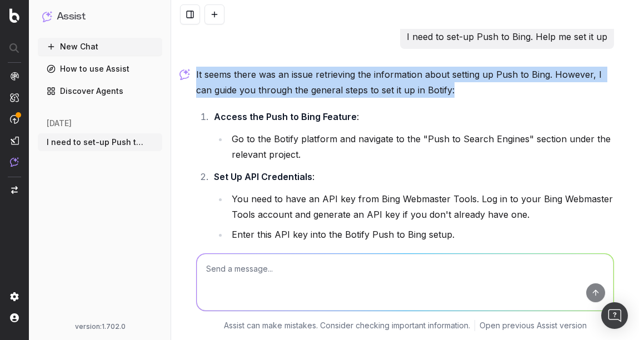
click at [267, 86] on p "It seems there was an issue retrieving the information about setting up Push to…" at bounding box center [405, 82] width 418 height 31
click at [231, 81] on p "It seems there was an issue retrieving the information about setting up Push to…" at bounding box center [405, 82] width 418 height 31
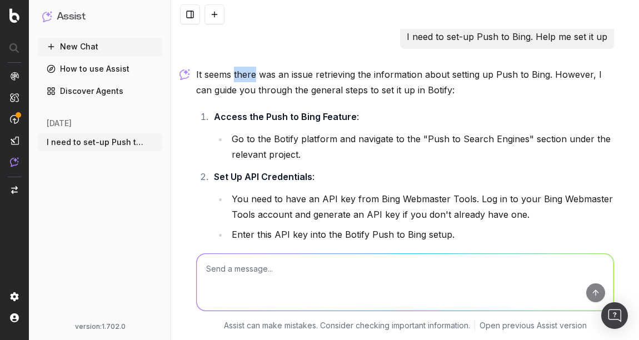
click at [231, 81] on p "It seems there was an issue retrieving the information about setting up Push to…" at bounding box center [405, 82] width 418 height 31
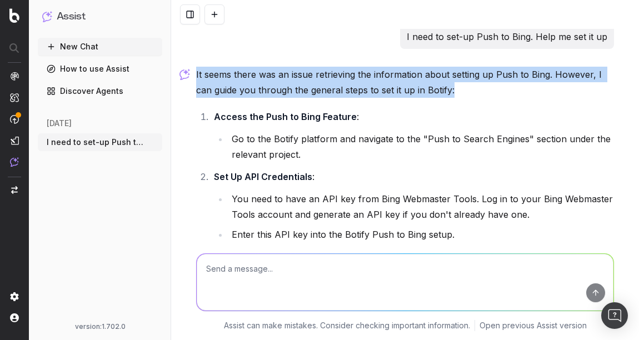
click at [231, 81] on p "It seems there was an issue retrieving the information about setting up Push to…" at bounding box center [405, 82] width 418 height 31
click at [200, 80] on p "It seems there was an issue retrieving the information about setting up Push to…" at bounding box center [405, 82] width 418 height 31
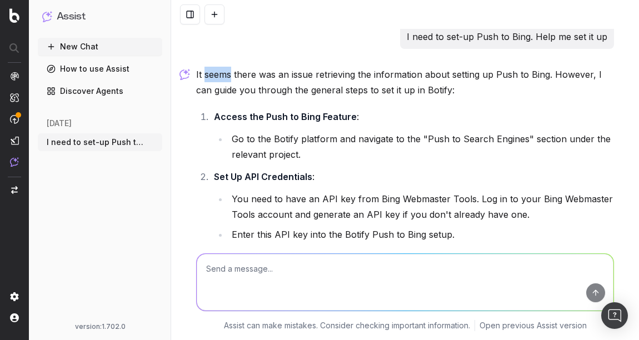
click at [200, 80] on p "It seems there was an issue retrieving the information about setting up Push to…" at bounding box center [405, 82] width 418 height 31
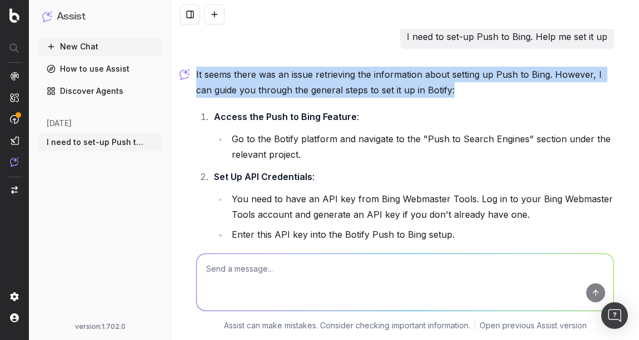
click at [200, 80] on p "It seems there was an issue retrieving the information about setting up Push to…" at bounding box center [405, 82] width 418 height 31
click at [262, 83] on p "It seems there was an issue retrieving the information about setting up Push to…" at bounding box center [405, 82] width 418 height 31
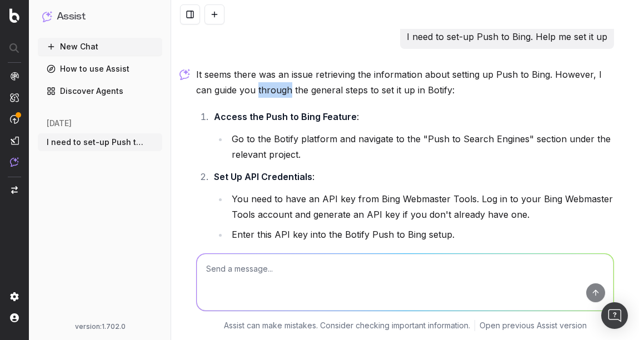
click at [262, 83] on p "It seems there was an issue retrieving the information about setting up Push to…" at bounding box center [405, 82] width 418 height 31
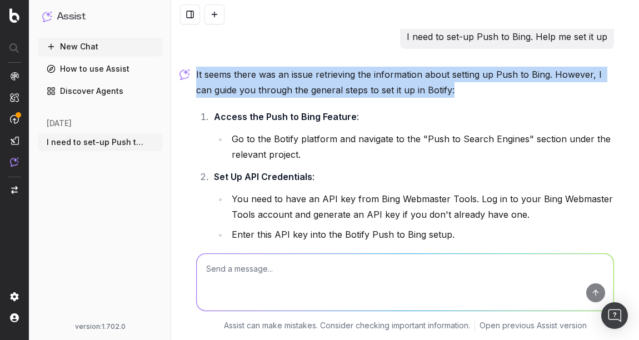
click at [262, 83] on p "It seems there was an issue retrieving the information about setting up Push to…" at bounding box center [405, 82] width 418 height 31
click at [215, 72] on p "It seems there was an issue retrieving the information about setting up Push to…" at bounding box center [405, 82] width 418 height 31
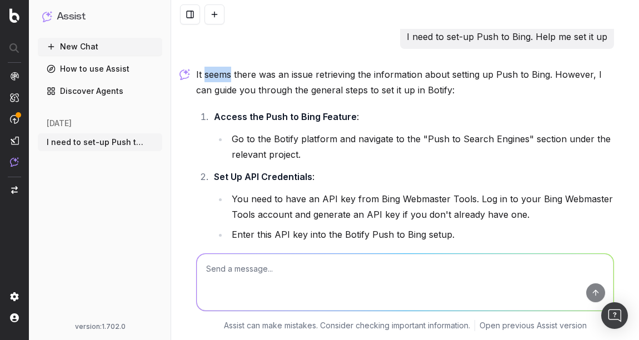
click at [215, 72] on p "It seems there was an issue retrieving the information about setting up Push to…" at bounding box center [405, 82] width 418 height 31
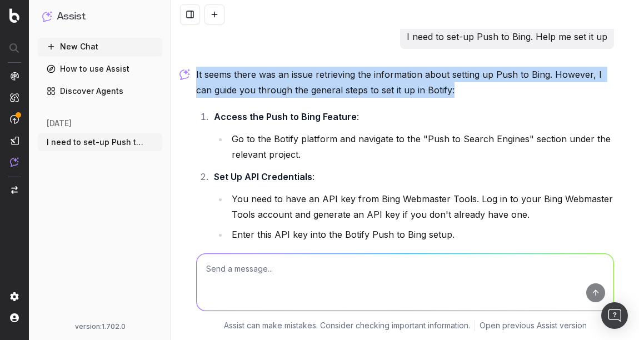
click at [215, 72] on p "It seems there was an issue retrieving the information about setting up Push to…" at bounding box center [405, 82] width 418 height 31
click at [239, 79] on p "It seems there was an issue retrieving the information about setting up Push to…" at bounding box center [405, 82] width 418 height 31
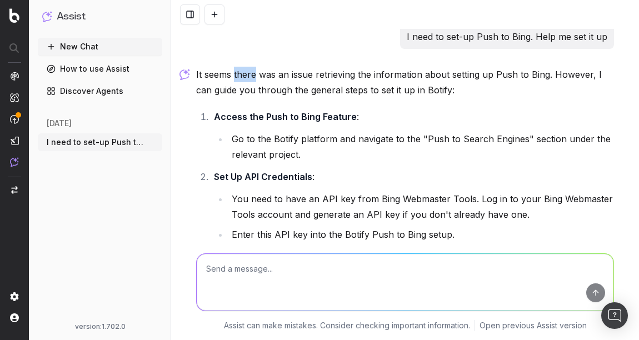
click at [239, 79] on p "It seems there was an issue retrieving the information about setting up Push to…" at bounding box center [405, 82] width 418 height 31
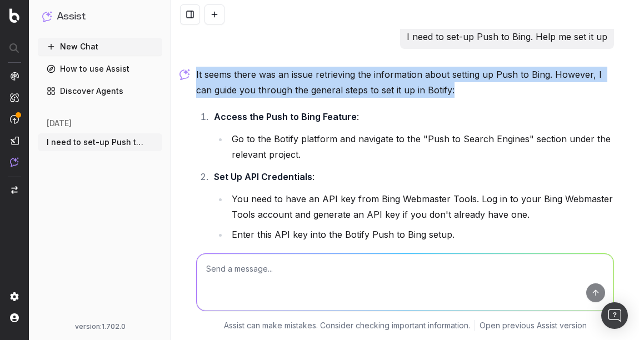
click at [239, 79] on p "It seems there was an issue retrieving the information about setting up Push to…" at bounding box center [405, 82] width 418 height 31
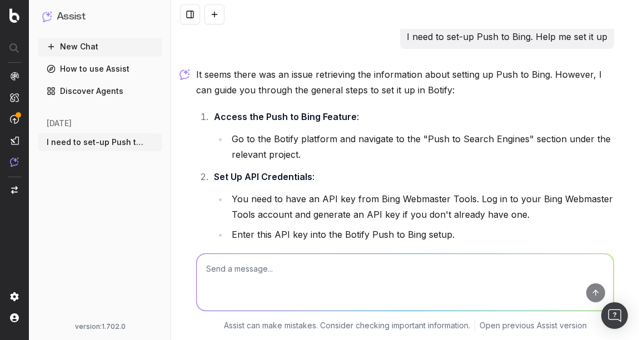
click at [225, 79] on p "It seems there was an issue retrieving the information about setting up Push to…" at bounding box center [405, 82] width 418 height 31
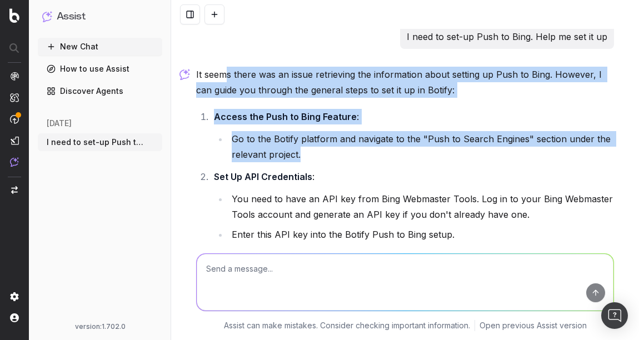
drag, startPoint x: 221, startPoint y: 79, endPoint x: 355, endPoint y: 142, distance: 148.0
click at [352, 141] on div "It seems there was an issue retrieving the information about setting up Push to…" at bounding box center [405, 320] width 418 height 507
click at [355, 142] on li "Go to the Botify platform and navigate to the "Push to Search Engines" section …" at bounding box center [422, 146] width 386 height 31
drag, startPoint x: 307, startPoint y: 97, endPoint x: 274, endPoint y: 81, distance: 37.1
click at [274, 81] on div "It seems there was an issue retrieving the information about setting up Push to…" at bounding box center [405, 320] width 418 height 507
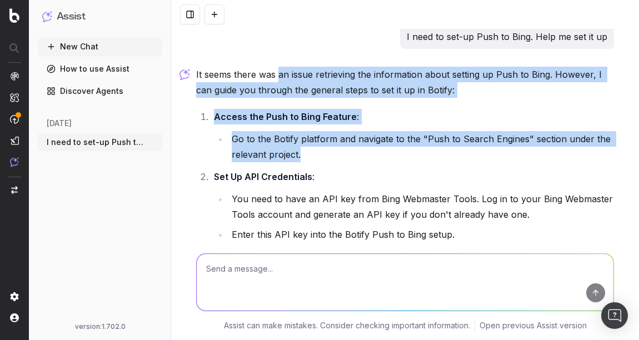
click at [274, 81] on p "It seems there was an issue retrieving the information about setting up Push to…" at bounding box center [405, 82] width 418 height 31
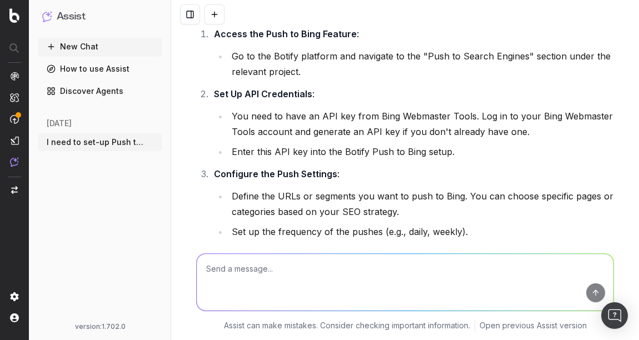
scroll to position [89, 0]
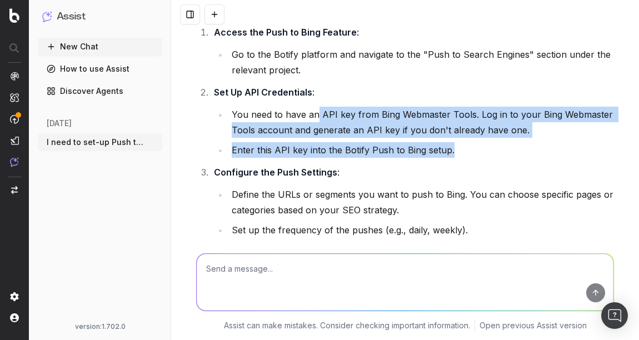
drag, startPoint x: 462, startPoint y: 150, endPoint x: 295, endPoint y: 112, distance: 171.6
click at [302, 111] on ul "You need to have an API key from Bing Webmaster Tools. Log in to your Bing Webm…" at bounding box center [414, 132] width 400 height 51
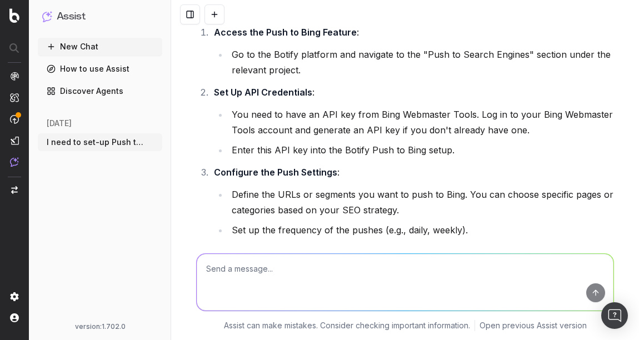
click at [295, 112] on li "You need to have an API key from Bing Webmaster Tools. Log in to your Bing Webm…" at bounding box center [422, 122] width 386 height 31
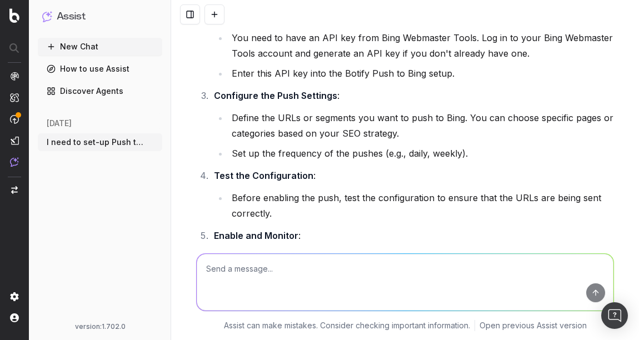
click at [291, 120] on li "Define the URLs or segments you want to push to Bing. You can choose specific p…" at bounding box center [422, 125] width 386 height 31
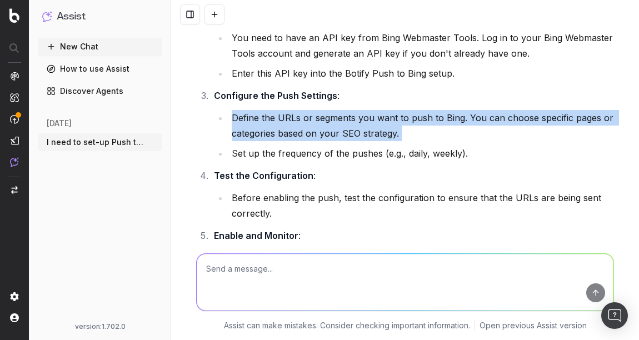
click at [291, 120] on li "Define the URLs or segments you want to push to Bing. You can choose specific p…" at bounding box center [422, 125] width 386 height 31
click at [269, 123] on li "Define the URLs or segments you want to push to Bing. You can choose specific p…" at bounding box center [422, 125] width 386 height 31
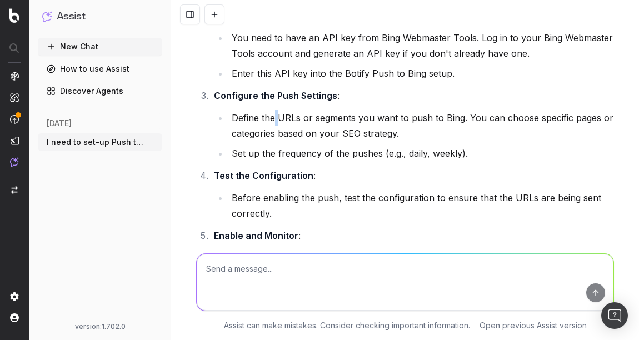
click at [269, 123] on li "Define the URLs or segments you want to push to Bing. You can choose specific p…" at bounding box center [422, 125] width 386 height 31
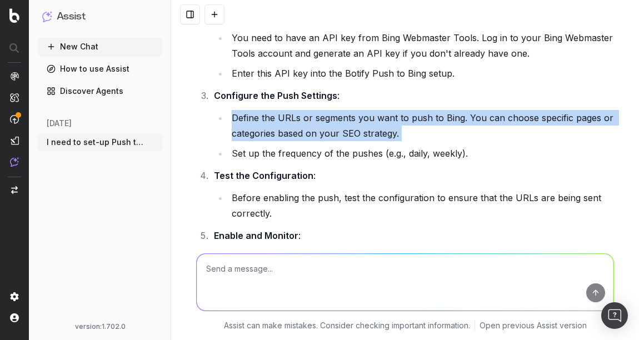
click at [269, 123] on li "Define the URLs or segments you want to push to Bing. You can choose specific p…" at bounding box center [422, 125] width 386 height 31
click at [229, 121] on li "Define the URLs or segments you want to push to Bing. You can choose specific p…" at bounding box center [422, 125] width 386 height 31
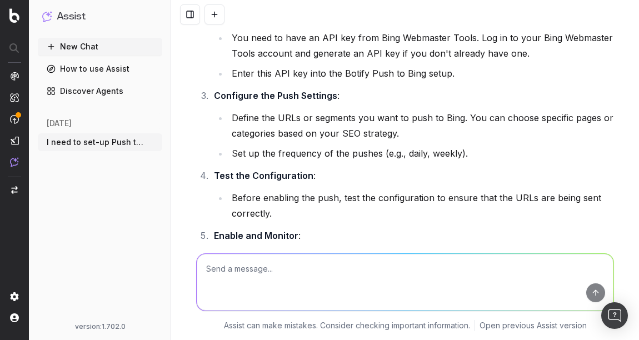
drag, startPoint x: 210, startPoint y: 97, endPoint x: 339, endPoint y: 96, distance: 129.0
click at [339, 96] on li "Configure the Push Settings : Define the URLs or segments you want to push to B…" at bounding box center [413, 124] width 404 height 73
click at [270, 132] on li "Define the URLs or segments you want to push to Bing. You can choose specific p…" at bounding box center [422, 125] width 386 height 31
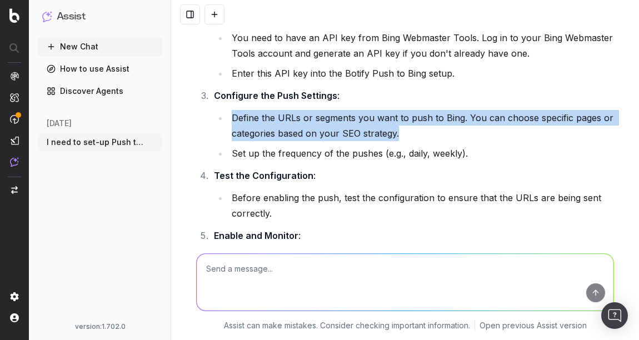
drag, startPoint x: 231, startPoint y: 116, endPoint x: 434, endPoint y: 141, distance: 205.0
click at [434, 141] on ul "Define the URLs or segments you want to push to Bing. You can choose specific p…" at bounding box center [414, 135] width 400 height 51
copy li "Define the URLs or segments you want to push to Bing. You can choose specific p…"
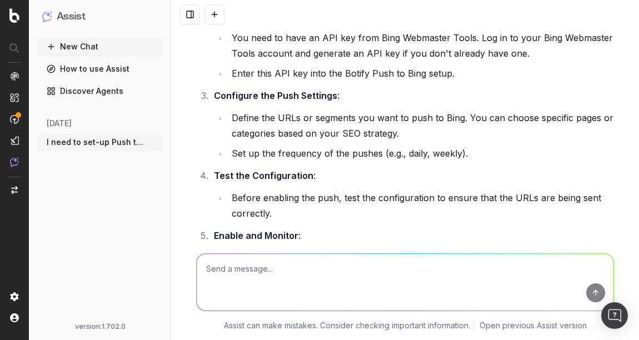
click at [241, 262] on textarea at bounding box center [405, 282] width 417 height 57
paste textarea "Define the URLs or segments you want to push to Bing. You can choose specific p…"
type textarea "Guide me through this bit: Define the URLs or segments you want to push to Bing…"
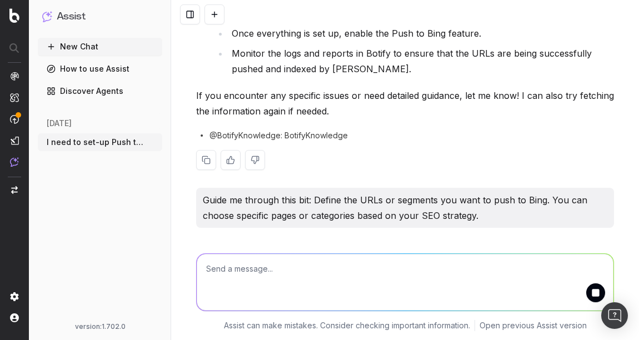
scroll to position [643, 0]
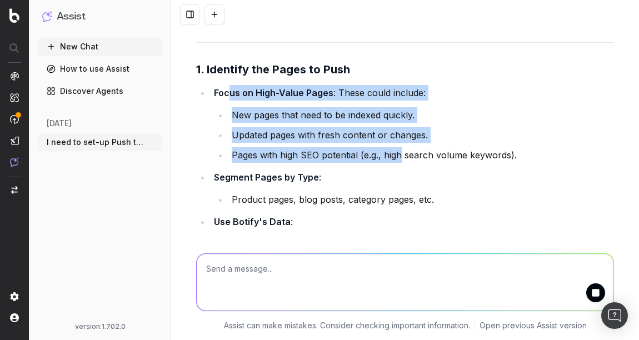
drag, startPoint x: 228, startPoint y: 93, endPoint x: 398, endPoint y: 155, distance: 181.0
click at [398, 155] on li "Focus on High-Value Pages : These could include: New pages that need to be inde…" at bounding box center [413, 124] width 404 height 78
click at [398, 155] on li "Pages with high SEO potential (e.g., high search volume keywords)." at bounding box center [422, 155] width 386 height 16
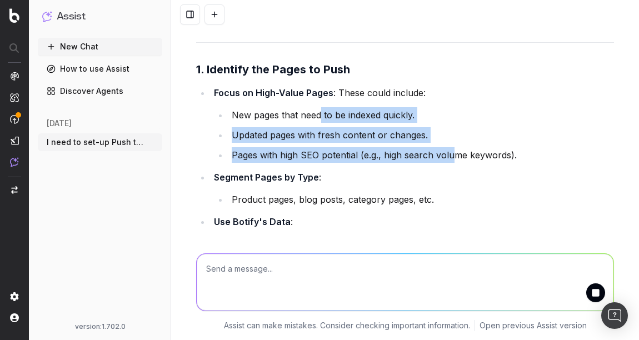
drag, startPoint x: 362, startPoint y: 125, endPoint x: 306, endPoint y: 117, distance: 56.6
click at [306, 117] on ul "New pages that need to be indexed quickly. Updated pages with fresh content or …" at bounding box center [414, 135] width 400 height 56
click at [306, 117] on li "New pages that need to be indexed quickly." at bounding box center [422, 115] width 386 height 16
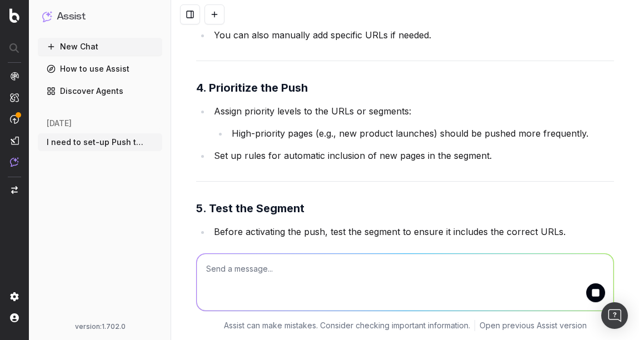
scroll to position [853, 0]
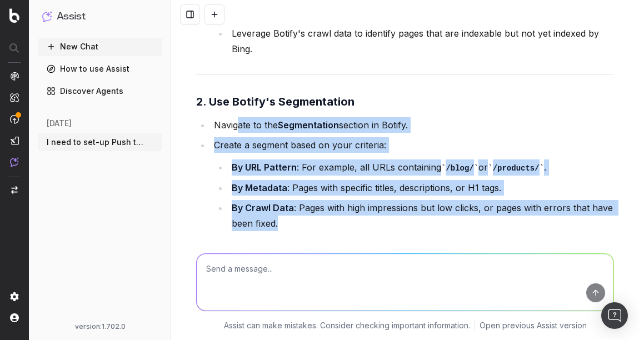
drag, startPoint x: 235, startPoint y: 120, endPoint x: 456, endPoint y: 215, distance: 241.4
click at [456, 215] on ul "Navigate to the Segmentation section in Botify. Create a segment based on your …" at bounding box center [405, 174] width 418 height 114
click at [456, 215] on li "By Crawl Data : Pages with high impressions but low clicks, or pages with error…" at bounding box center [422, 215] width 386 height 31
drag, startPoint x: 375, startPoint y: 177, endPoint x: 262, endPoint y: 121, distance: 125.8
click at [265, 122] on ul "Navigate to the Segmentation section in Botify. Create a segment based on your …" at bounding box center [405, 174] width 418 height 114
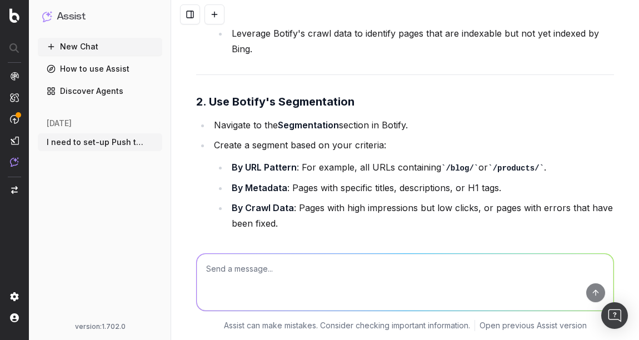
click at [262, 121] on li "Navigate to the Segmentation section in Botify." at bounding box center [413, 125] width 404 height 16
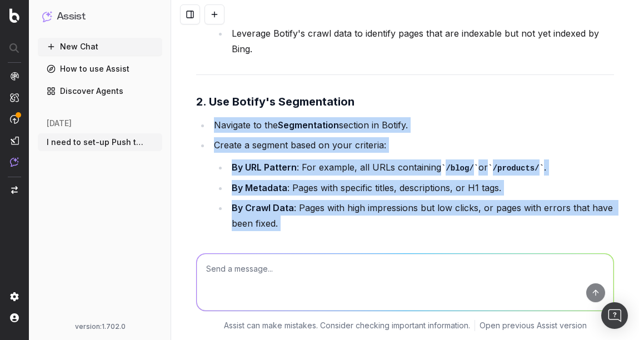
drag, startPoint x: 244, startPoint y: 113, endPoint x: 425, endPoint y: 240, distance: 222.0
click at [425, 241] on div "I need to set-up Push to Bing. Help me set it up It seems there was an issue re…" at bounding box center [405, 170] width 468 height 340
click at [405, 214] on li "By Crawl Data : Pages with high impressions but low clicks, or pages with error…" at bounding box center [422, 215] width 386 height 31
drag, startPoint x: 428, startPoint y: 219, endPoint x: 259, endPoint y: 125, distance: 192.9
click at [260, 125] on ul "Navigate to the Segmentation section in Botify. Create a segment based on your …" at bounding box center [405, 174] width 418 height 114
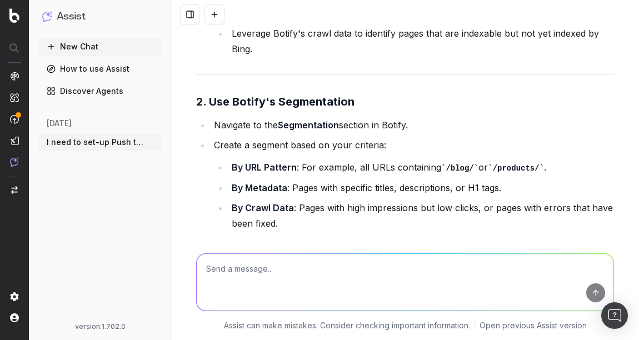
click at [259, 125] on li "Navigate to the Segmentation section in Botify." at bounding box center [413, 125] width 404 height 16
click at [249, 271] on textarea at bounding box center [405, 282] width 417 height 57
paste textarea "Define the URLs or segments you want to push to Bing. You can choose specific p…"
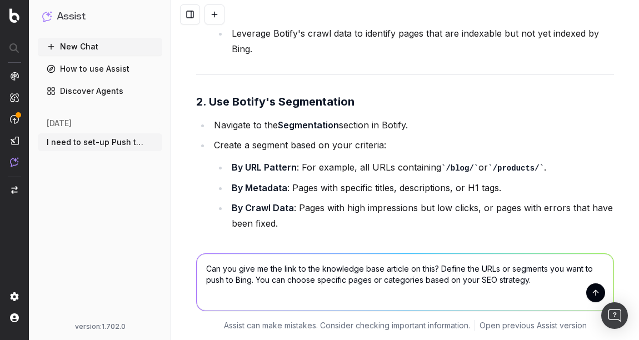
drag, startPoint x: 436, startPoint y: 270, endPoint x: 529, endPoint y: 282, distance: 93.1
click at [529, 282] on textarea "Can you give me the link to the knowledge base article on this? Define the URLs…" at bounding box center [405, 282] width 417 height 57
type textarea "Can you give me the link to the knowledge base article on this?"
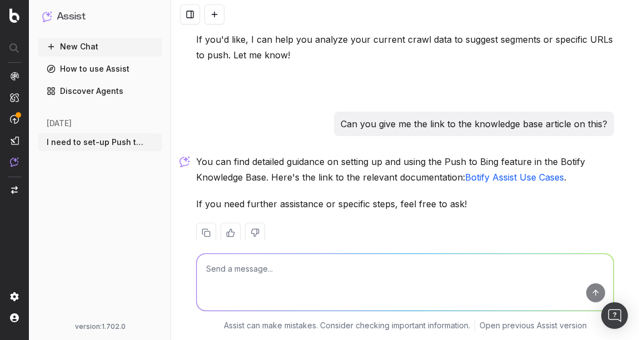
scroll to position [1562, 0]
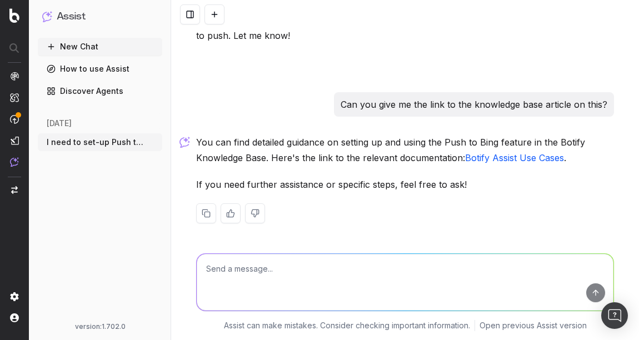
click at [487, 160] on link "Botify Assist Use Cases" at bounding box center [514, 157] width 99 height 11
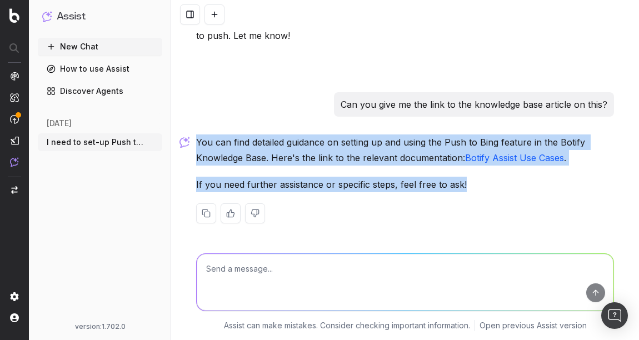
drag, startPoint x: 215, startPoint y: 124, endPoint x: 409, endPoint y: 192, distance: 205.7
click at [409, 192] on div "You can find detailed guidance on setting up and using the Push to Bing feature…" at bounding box center [405, 188] width 418 height 107
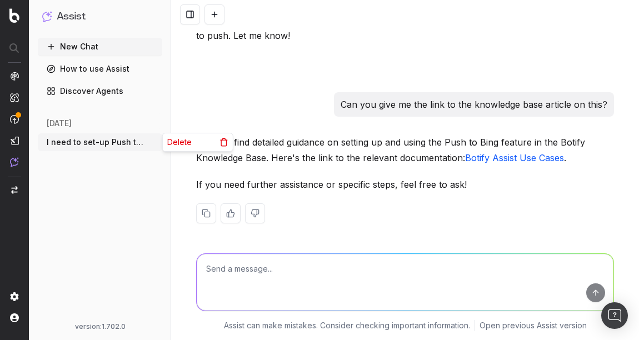
click at [152, 143] on icon "button" at bounding box center [154, 142] width 9 height 9
click at [175, 143] on span "Delete" at bounding box center [179, 142] width 24 height 11
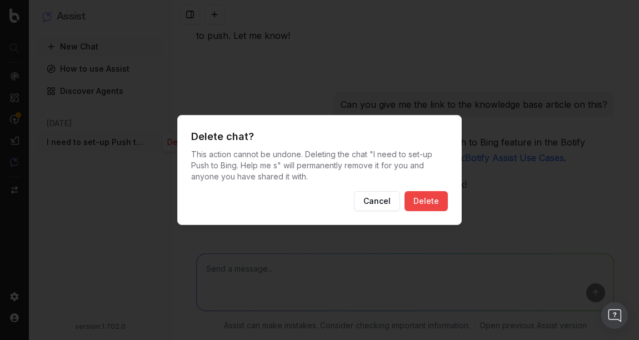
click at [419, 201] on button "Delete" at bounding box center [426, 201] width 43 height 20
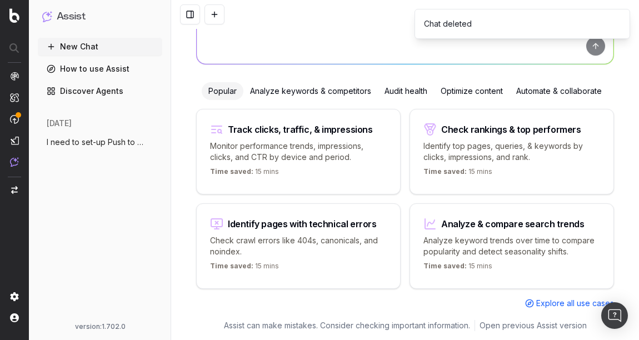
scroll to position [82, 0]
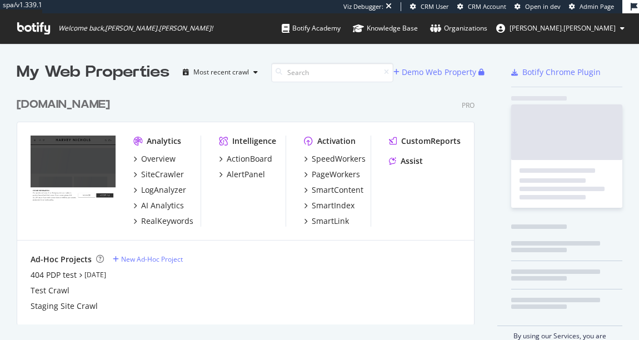
scroll to position [234, 459]
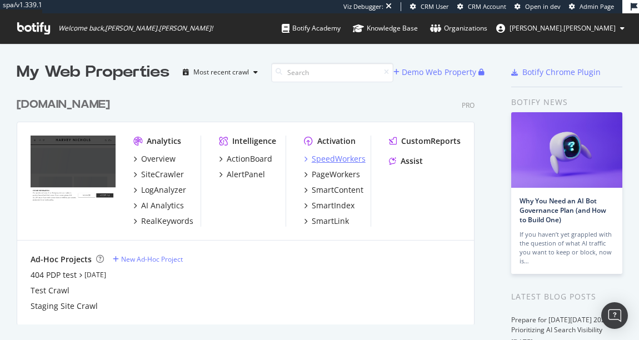
click at [329, 158] on div "SpeedWorkers" at bounding box center [339, 158] width 54 height 11
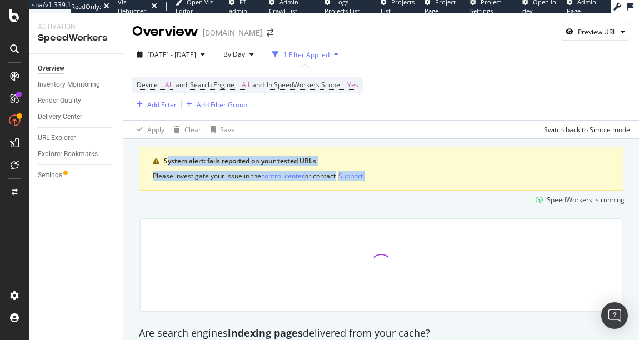
drag, startPoint x: 166, startPoint y: 158, endPoint x: 430, endPoint y: 185, distance: 264.9
click at [429, 185] on div "System alert: fails reported on your tested URLs Please investigate your issue …" at bounding box center [381, 169] width 485 height 44
click at [430, 185] on div "System alert: fails reported on your tested URLs Please investigate your issue …" at bounding box center [381, 169] width 485 height 44
drag, startPoint x: 428, startPoint y: 185, endPoint x: 175, endPoint y: 155, distance: 255.3
click at [175, 155] on div "System alert: fails reported on your tested URLs Please investigate your issue …" at bounding box center [381, 169] width 485 height 44
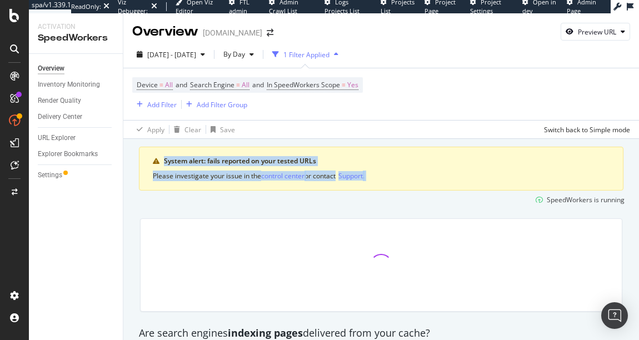
click at [175, 155] on div "System alert: fails reported on your tested URLs Please investigate your issue …" at bounding box center [381, 169] width 485 height 44
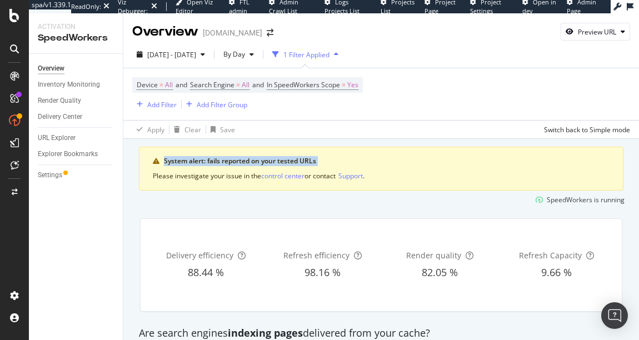
drag, startPoint x: 187, startPoint y: 161, endPoint x: 394, endPoint y: 172, distance: 206.6
click at [391, 170] on div "System alert: fails reported on your tested URLs Please investigate your issue …" at bounding box center [381, 169] width 485 height 44
click at [396, 175] on div "Please investigate your issue in the control center or contact Support ." at bounding box center [381, 176] width 457 height 11
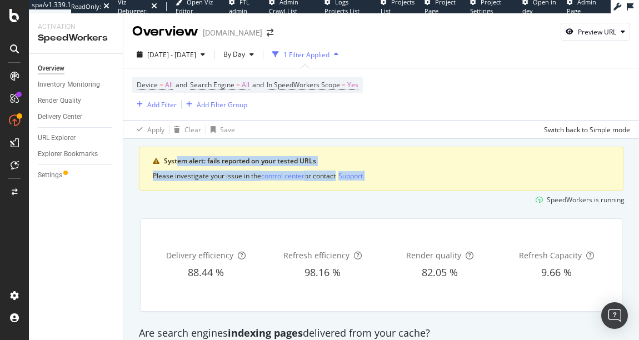
drag, startPoint x: 396, startPoint y: 176, endPoint x: 173, endPoint y: 158, distance: 223.7
click at [173, 158] on div "System alert: fails reported on your tested URLs Please investigate your issue …" at bounding box center [381, 169] width 485 height 44
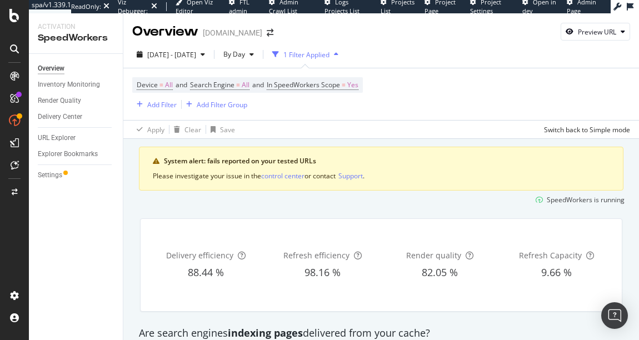
click at [172, 158] on div "System alert: fails reported on your tested URLs" at bounding box center [387, 161] width 446 height 10
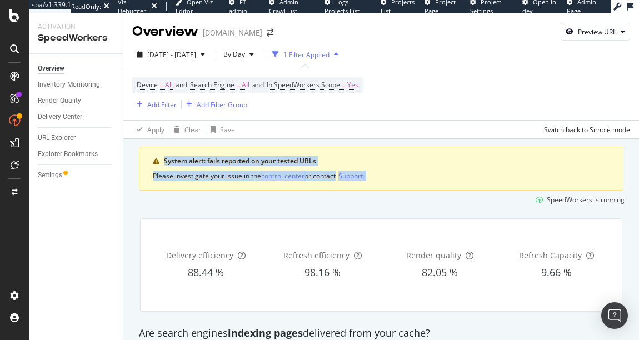
drag, startPoint x: 172, startPoint y: 158, endPoint x: 418, endPoint y: 176, distance: 246.3
click at [418, 176] on div "System alert: fails reported on your tested URLs Please investigate your issue …" at bounding box center [381, 169] width 485 height 44
click at [418, 176] on div "Please investigate your issue in the control center or contact Support ." at bounding box center [381, 176] width 457 height 11
drag, startPoint x: 418, startPoint y: 176, endPoint x: 156, endPoint y: 162, distance: 262.8
click at [156, 162] on div "System alert: fails reported on your tested URLs Please investigate your issue …" at bounding box center [381, 169] width 485 height 44
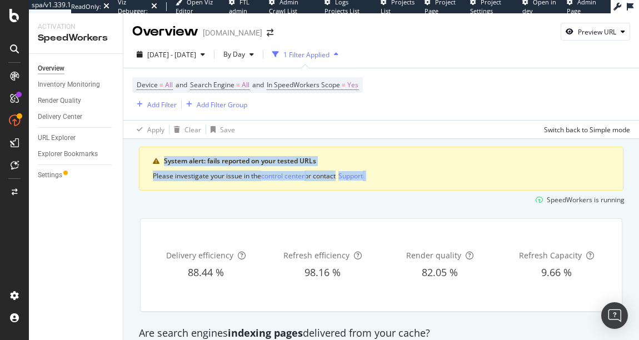
click at [156, 162] on icon "warning banner" at bounding box center [156, 161] width 7 height 7
click at [176, 161] on div "System alert: fails reported on your tested URLs" at bounding box center [387, 161] width 446 height 10
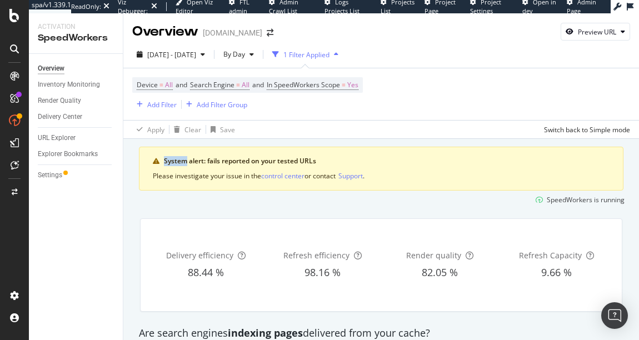
click at [176, 161] on div "System alert: fails reported on your tested URLs" at bounding box center [387, 161] width 446 height 10
click at [193, 162] on div "System alert: fails reported on your tested URLs" at bounding box center [387, 161] width 446 height 10
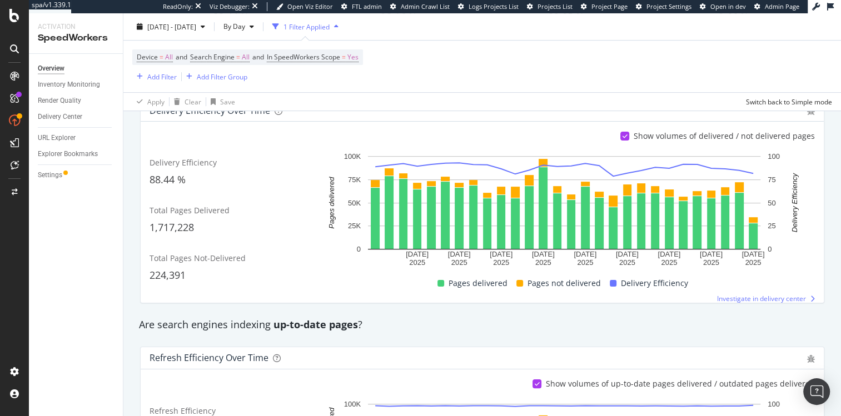
scroll to position [128, 0]
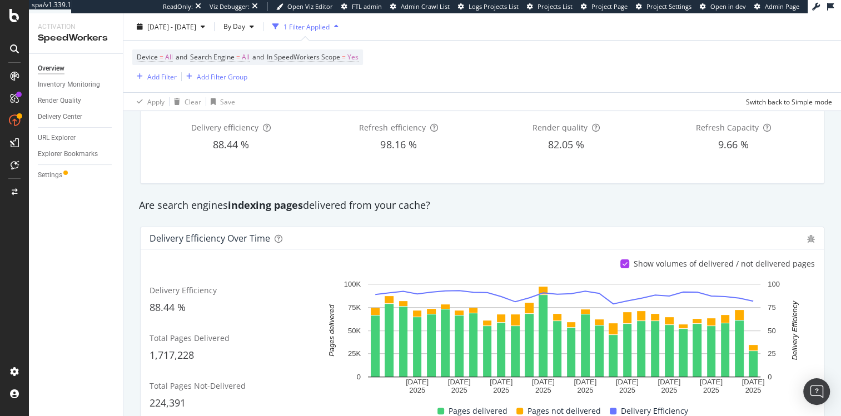
click at [186, 205] on div "Are search engines indexing pages delivered from your cache?" at bounding box center [482, 205] width 698 height 14
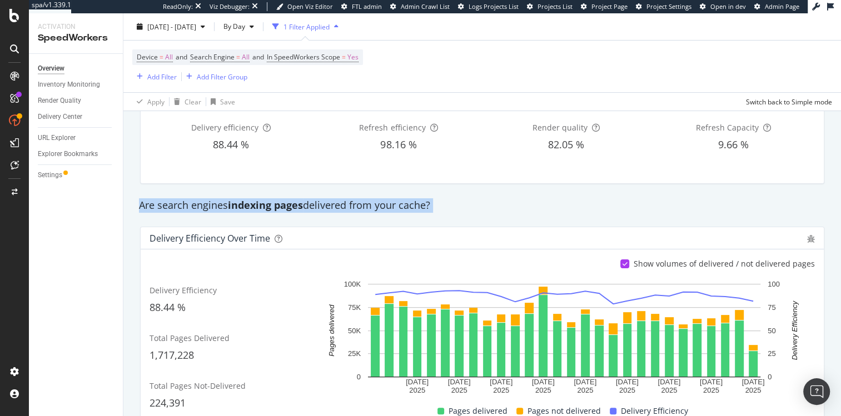
click at [186, 205] on div "Are search engines indexing pages delivered from your cache?" at bounding box center [482, 205] width 698 height 14
click at [177, 206] on div "Are search engines indexing pages delivered from your cache?" at bounding box center [482, 205] width 698 height 14
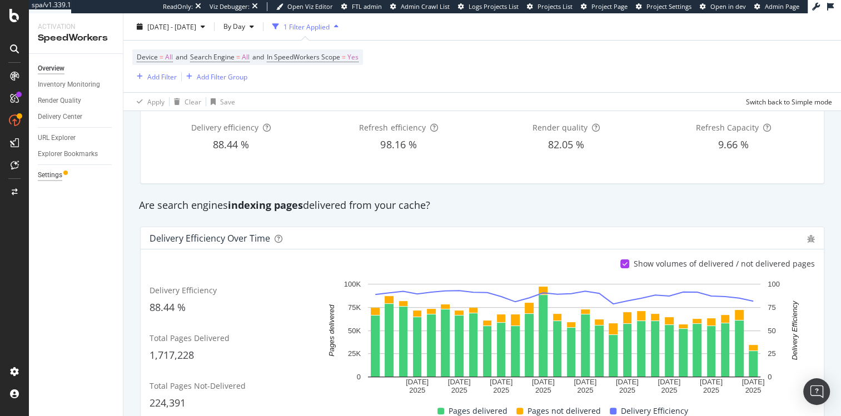
click at [48, 175] on div "Settings" at bounding box center [50, 176] width 24 height 12
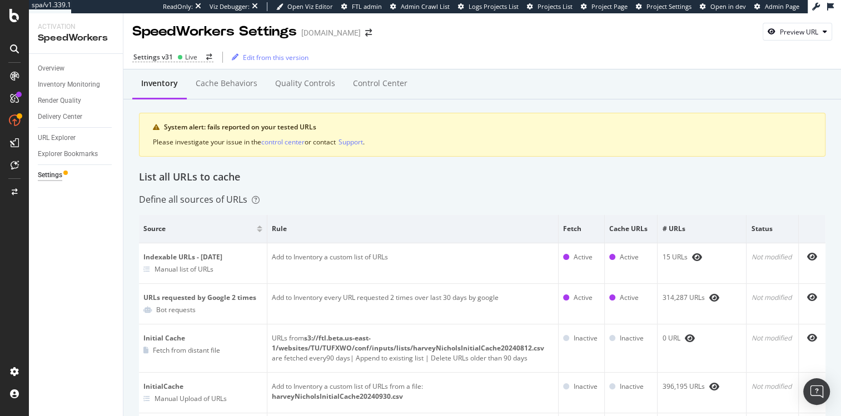
click at [206, 177] on div "List all URLs to cache" at bounding box center [482, 177] width 687 height 14
click at [193, 177] on div "List all URLs to cache" at bounding box center [482, 177] width 687 height 14
click at [190, 59] on div "Live" at bounding box center [191, 56] width 12 height 9
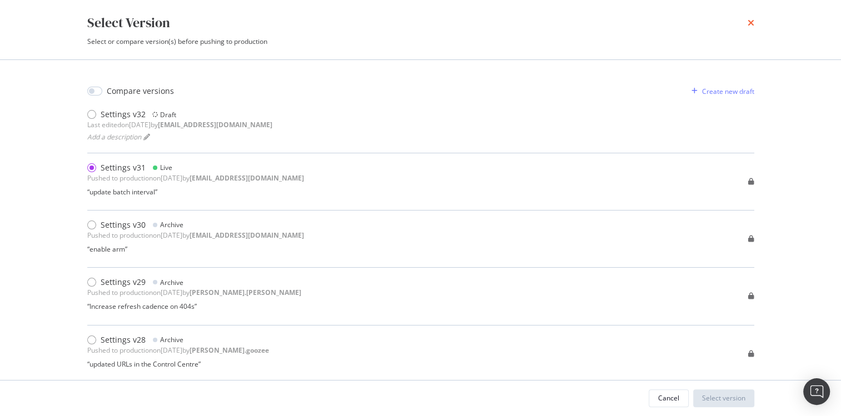
click at [639, 23] on icon "times" at bounding box center [751, 22] width 7 height 9
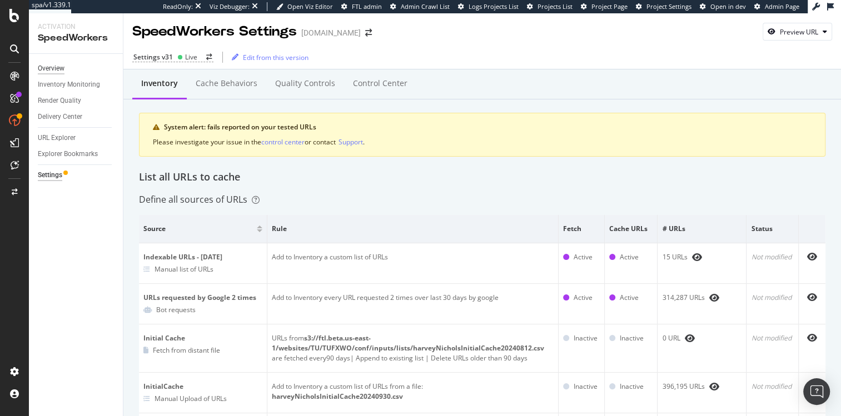
click at [54, 67] on div "Overview" at bounding box center [51, 69] width 27 height 12
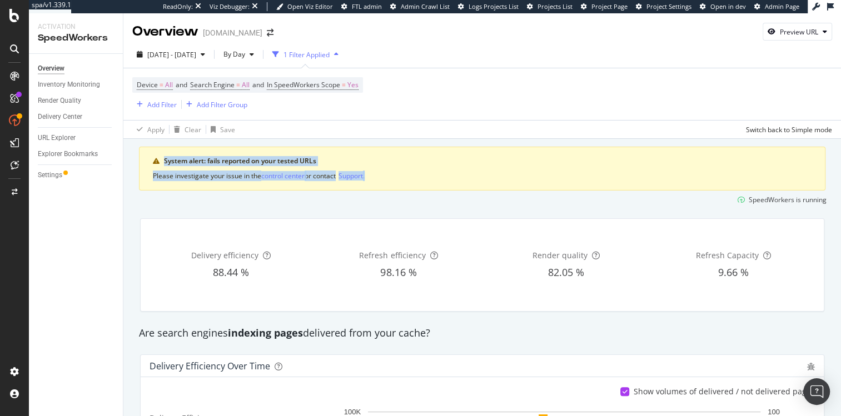
drag, startPoint x: 408, startPoint y: 175, endPoint x: 183, endPoint y: 150, distance: 225.5
click at [183, 150] on div "System alert: fails reported on your tested URLs Please investigate your issue …" at bounding box center [482, 169] width 687 height 44
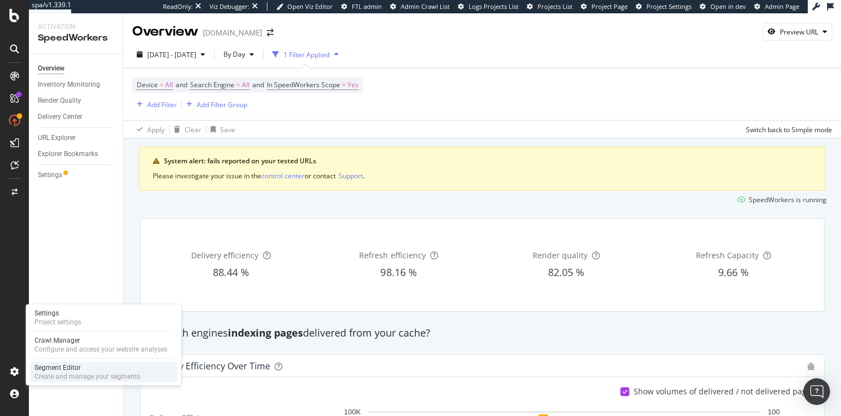
click at [72, 340] on div "Segment Editor" at bounding box center [87, 368] width 106 height 9
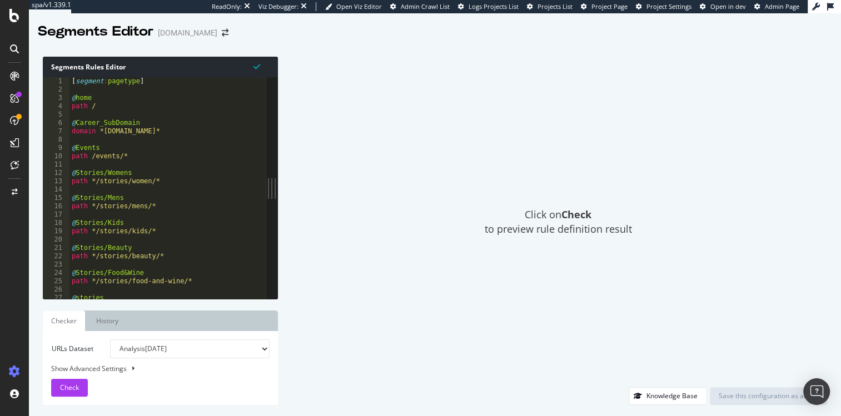
click at [164, 202] on div "[ segment : pagetype ] @ home path / @ Career_SubDomain domain *careers.harveyn…" at bounding box center [223, 192] width 309 height 231
click at [357, 180] on div "Click on Check to preview rule definition result" at bounding box center [558, 222] width 538 height 331
click at [150, 146] on div "[ segment : pagetype ] @ home path / @ Career_SubDomain domain *careers.harveyn…" at bounding box center [223, 192] width 309 height 231
click at [134, 123] on div "[ segment : pagetype ] @ home path / @ Career_SubDomain domain *careers.harveyn…" at bounding box center [223, 192] width 309 height 231
type textarea "@Career_SubDomain"
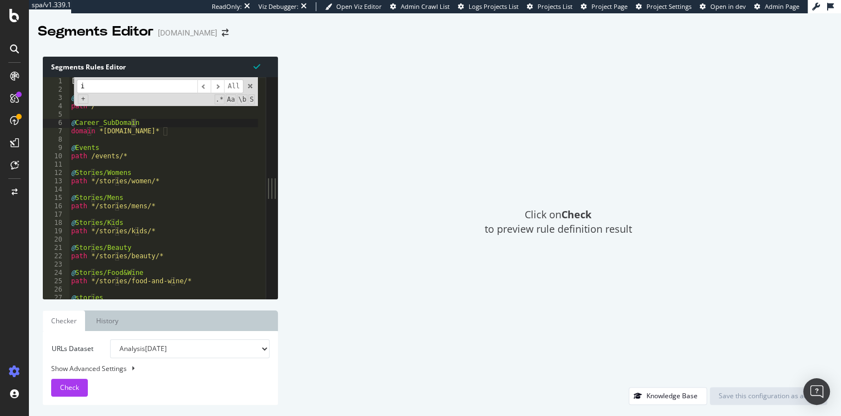
click at [109, 90] on input "i" at bounding box center [137, 87] width 121 height 14
drag, startPoint x: 135, startPoint y: 87, endPoint x: 29, endPoint y: 79, distance: 105.4
click at [29, 79] on div "Segments Rules Editor @Career_SubDomain 1 2 3 4 5 6 7 8 9 10 11 12 13 14 15 16 …" at bounding box center [435, 231] width 812 height 371
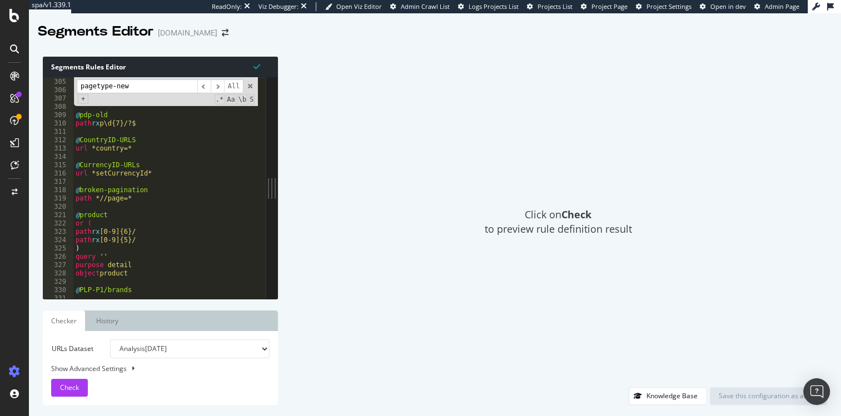
scroll to position [996, 0]
click at [135, 275] on div "query *filter=* @ home path / @ pdp-old path rx p\d{7}/?$ @ CountryID-URLS url …" at bounding box center [227, 184] width 309 height 231
drag, startPoint x: 135, startPoint y: 274, endPoint x: 85, endPoint y: 266, distance: 50.6
click at [91, 266] on div "query *filter=* @ home path / @ pdp-old path rx p\d{7}/?$ @ CountryID-URLS url …" at bounding box center [227, 184] width 309 height 231
click at [83, 267] on div "query *filter=* @ home path / @ pdp-old path rx p\d{7}/?$ @ CountryID-URLS url …" at bounding box center [227, 184] width 309 height 231
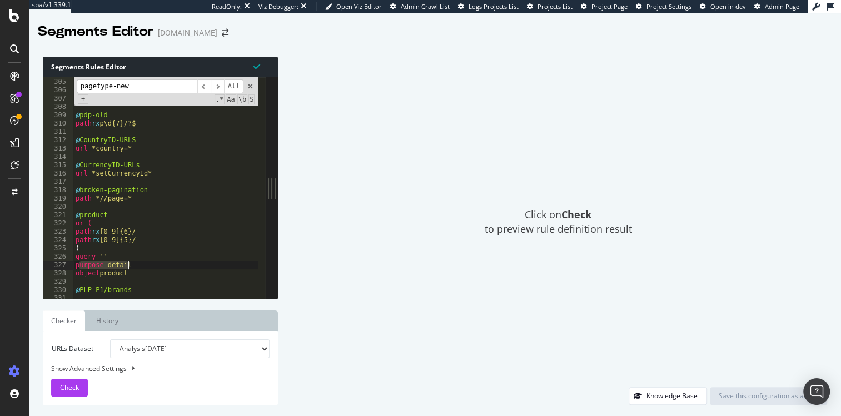
drag, startPoint x: 81, startPoint y: 262, endPoint x: 156, endPoint y: 274, distance: 75.9
click at [156, 274] on div "query *filter=* @ home path / @ pdp-old path rx p\d{7}/?$ @ CountryID-URLS url …" at bounding box center [227, 184] width 309 height 231
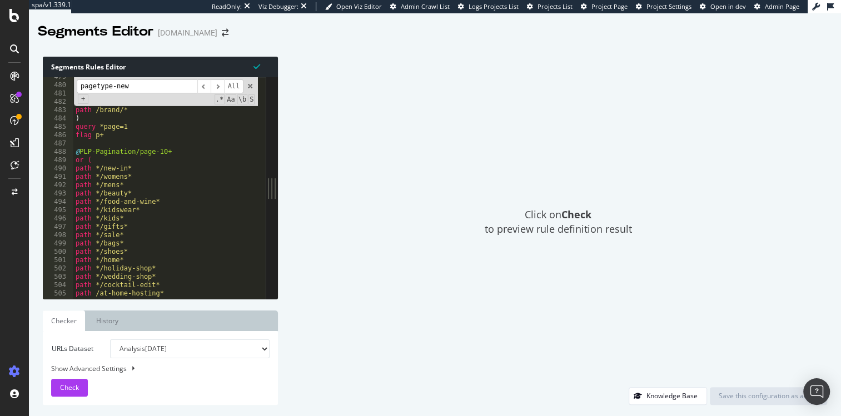
scroll to position [1611, 0]
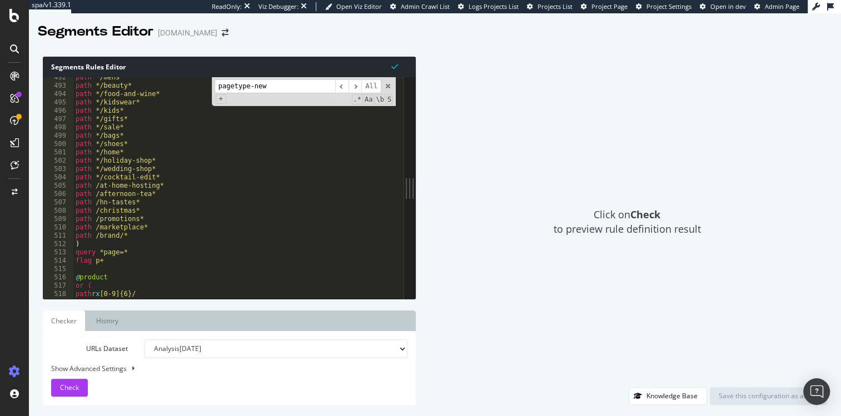
drag, startPoint x: 274, startPoint y: 192, endPoint x: 416, endPoint y: 206, distance: 143.0
click at [416, 206] on div "Segments Rules Editor @Career_SubDomain 492 493 494 495 496 497 498 499 500 501…" at bounding box center [435, 231] width 812 height 371
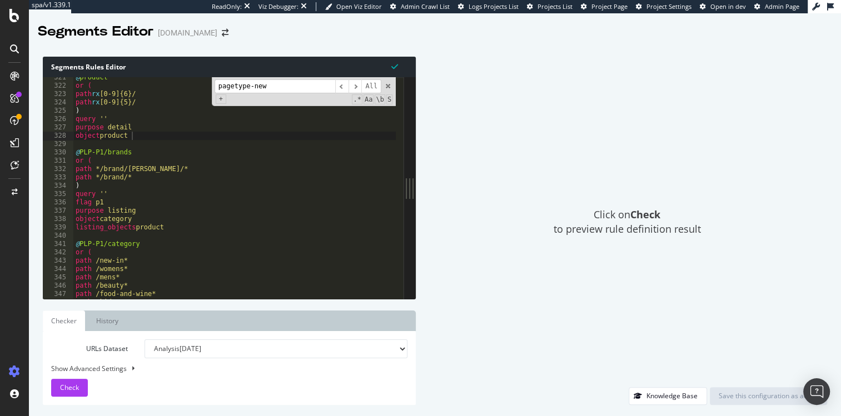
scroll to position [1050, 0]
drag, startPoint x: 281, startPoint y: 87, endPoint x: 175, endPoint y: 83, distance: 105.7
click at [180, 83] on div "@ product or ( path rx [0-9]{6}/ path rx [0-9]{5}/ ) query '' purpose detail ob…" at bounding box center [234, 188] width 322 height 222
type input "purpose"
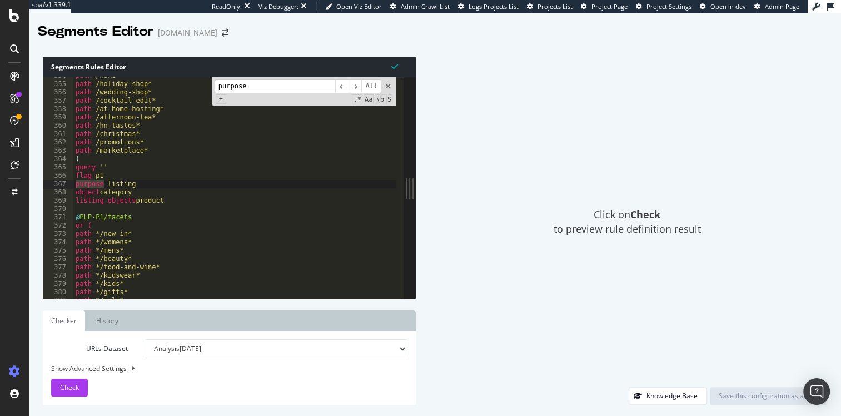
scroll to position [1081, 0]
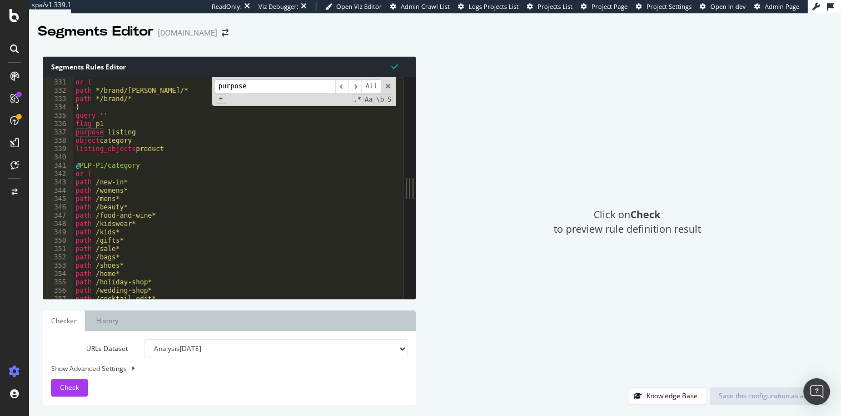
click at [261, 84] on input "purpose" at bounding box center [275, 87] width 121 height 14
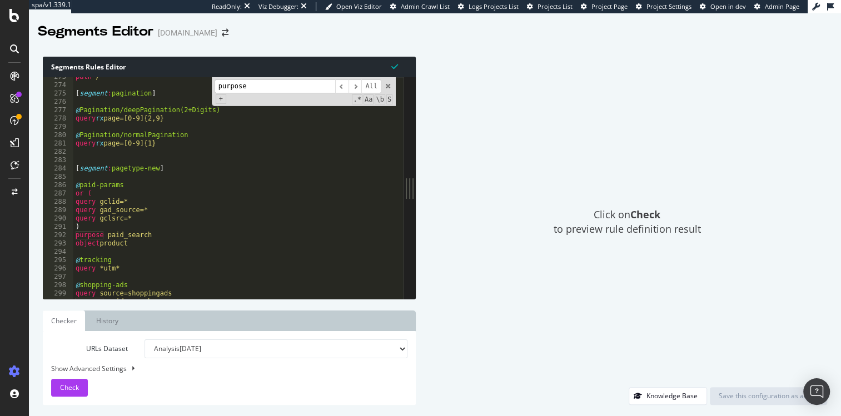
scroll to position [917, 0]
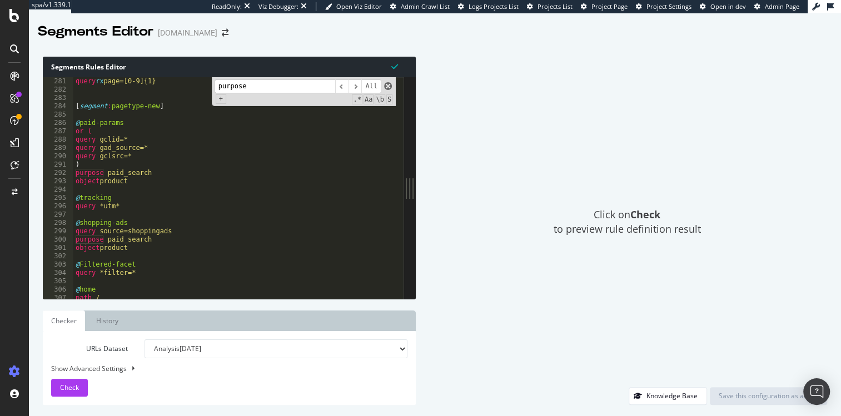
click at [385, 88] on span at bounding box center [388, 86] width 8 height 8
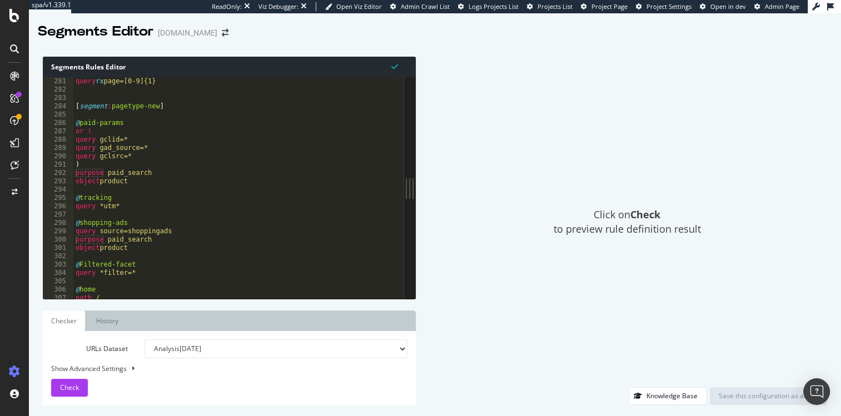
click at [468, 100] on div "Click on Check to preview rule definition result" at bounding box center [627, 222] width 400 height 331
click at [208, 142] on div "query rx page=[0-9]{1} [ segment : pagetype-new ] @ paid-params or ( query gcli…" at bounding box center [234, 196] width 322 height 239
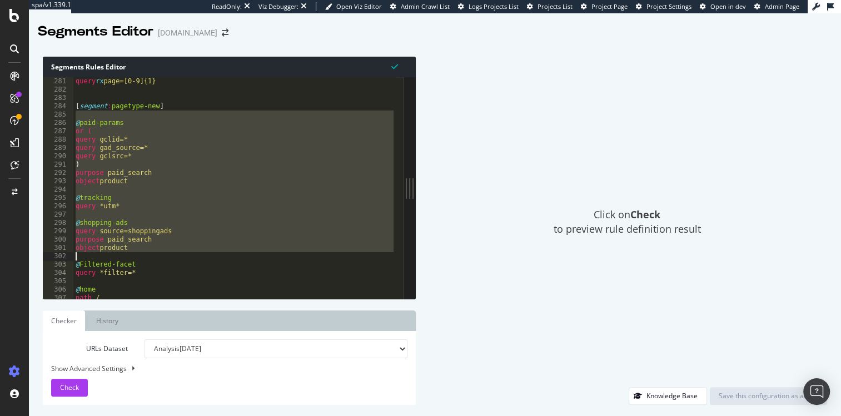
drag, startPoint x: 164, startPoint y: 116, endPoint x: 251, endPoint y: 255, distance: 163.4
click at [251, 255] on div "query rx page=[0-9]{1} [ segment : pagetype-new ] @ paid-params or ( query gcli…" at bounding box center [234, 196] width 322 height 239
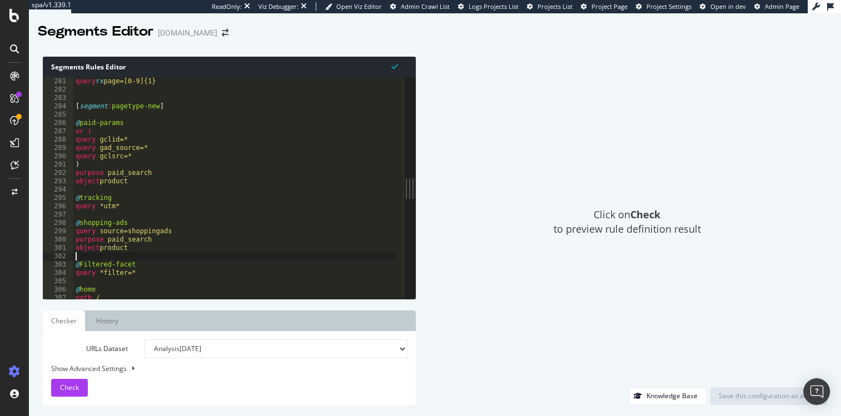
click at [250, 255] on div "query rx page=[0-9]{1} [ segment : pagetype-new ] @ paid-params or ( query gcli…" at bounding box center [234, 196] width 322 height 239
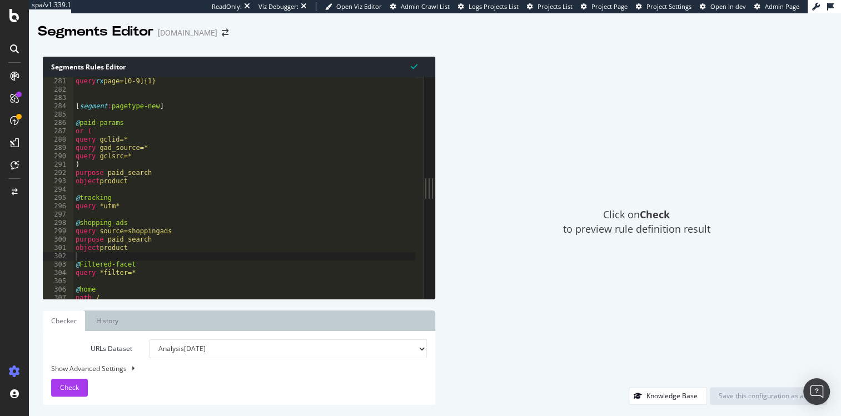
drag, startPoint x: 410, startPoint y: 191, endPoint x: 520, endPoint y: 191, distance: 110.1
click at [520, 191] on div "Segments Rules Editor @Career_SubDomain 281 282 283 284 285 286 287 288 289 290…" at bounding box center [435, 231] width 812 height 371
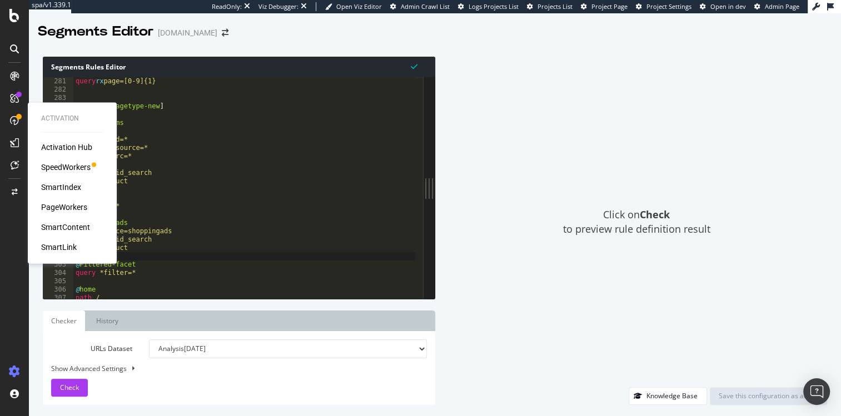
click at [64, 169] on div "SpeedWorkers" at bounding box center [65, 167] width 49 height 11
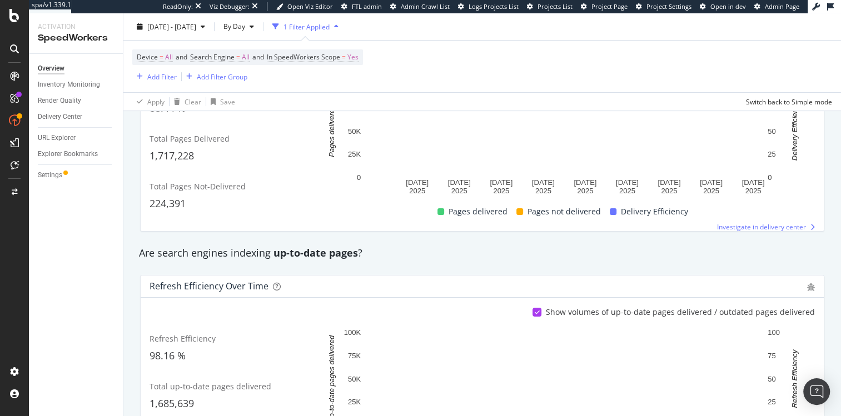
scroll to position [523, 0]
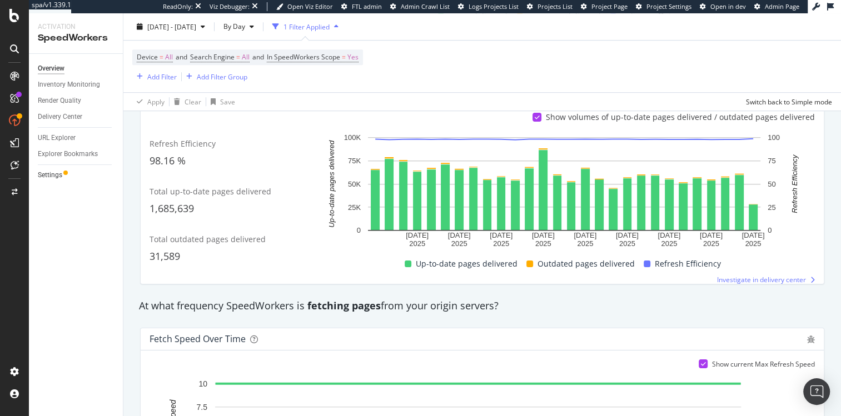
click at [67, 176] on link "Settings" at bounding box center [76, 176] width 77 height 12
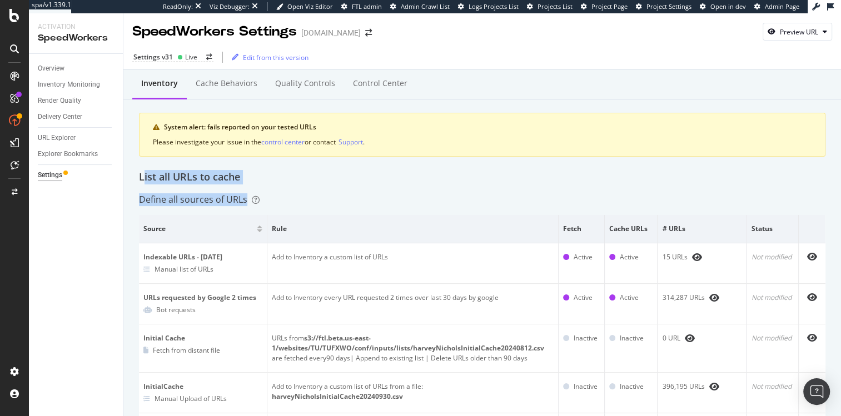
drag, startPoint x: 143, startPoint y: 180, endPoint x: 328, endPoint y: 195, distance: 185.7
click at [328, 195] on div "Define all sources of URLs" at bounding box center [482, 199] width 687 height 13
drag, startPoint x: 328, startPoint y: 195, endPoint x: 160, endPoint y: 168, distance: 169.9
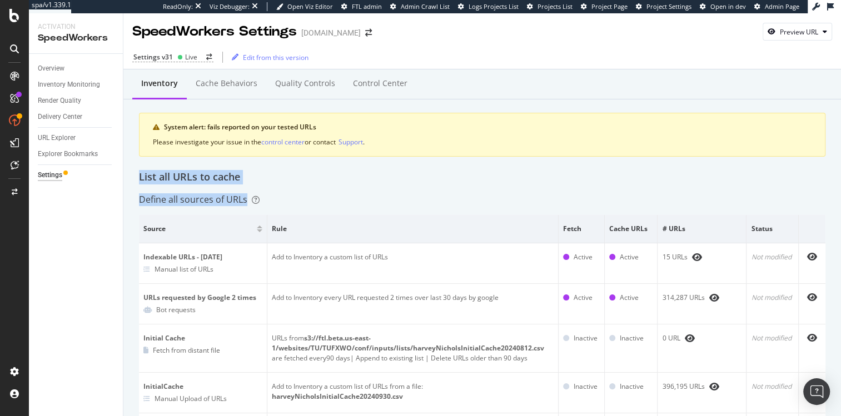
click at [160, 168] on div "Inventory Cache behaviors Quality Controls Control Center System alert: fails r…" at bounding box center [482, 123] width 687 height 93
drag, startPoint x: 146, startPoint y: 170, endPoint x: 363, endPoint y: 195, distance: 218.3
click at [363, 195] on div "Define all sources of URLs" at bounding box center [482, 199] width 687 height 13
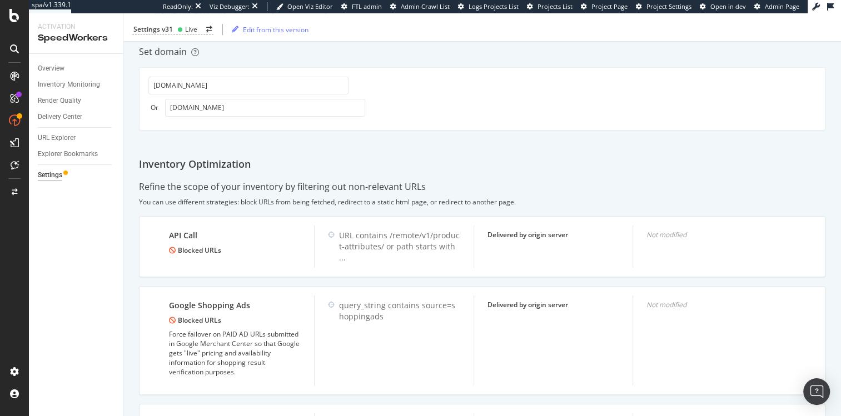
scroll to position [572, 0]
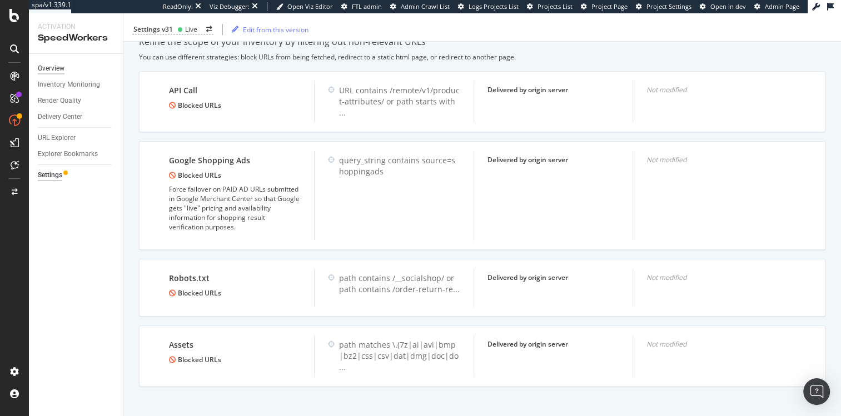
click at [53, 63] on div "Overview" at bounding box center [51, 69] width 27 height 12
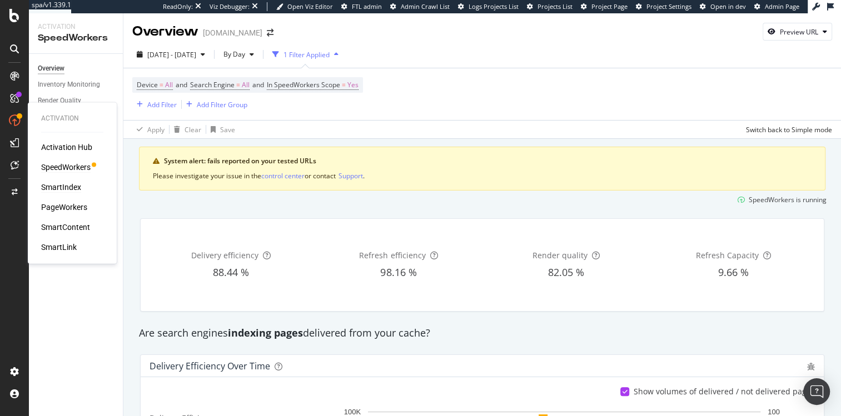
click at [66, 187] on div "SmartIndex" at bounding box center [61, 187] width 40 height 11
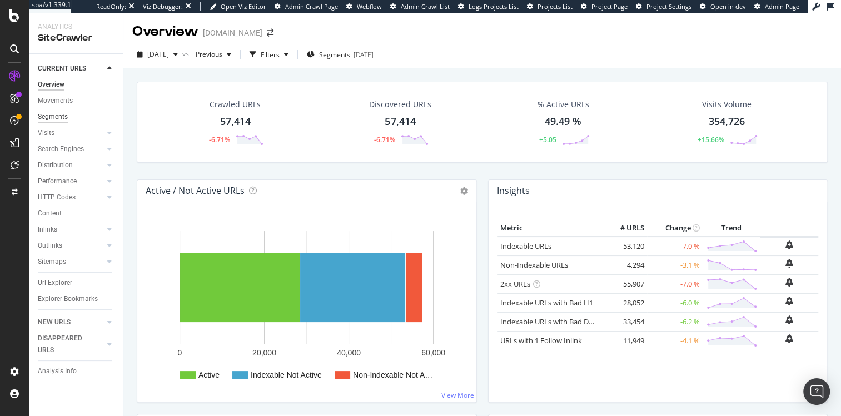
click at [57, 116] on div "Segments" at bounding box center [53, 117] width 30 height 12
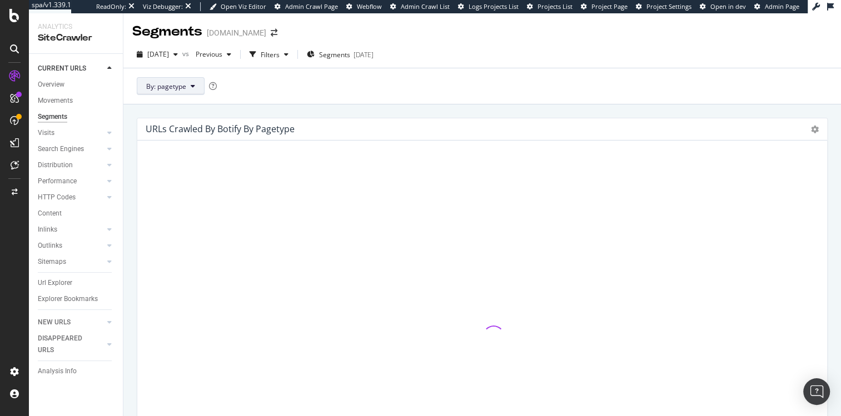
click at [160, 86] on span "By: pagetype" at bounding box center [166, 86] width 40 height 9
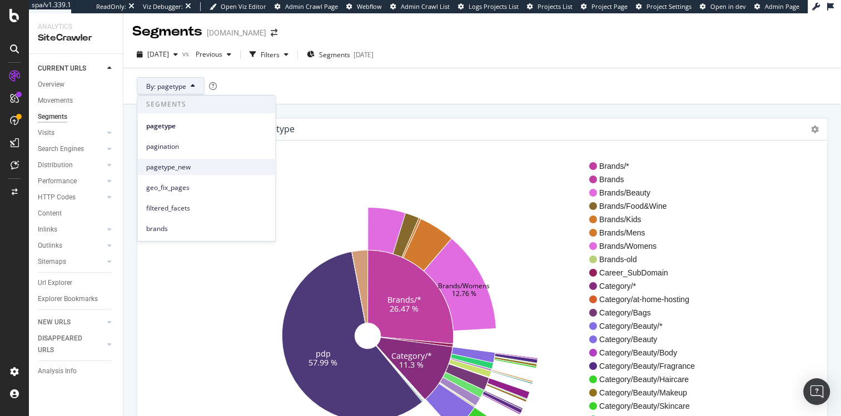
click at [188, 163] on span "pagetype_new" at bounding box center [206, 167] width 120 height 10
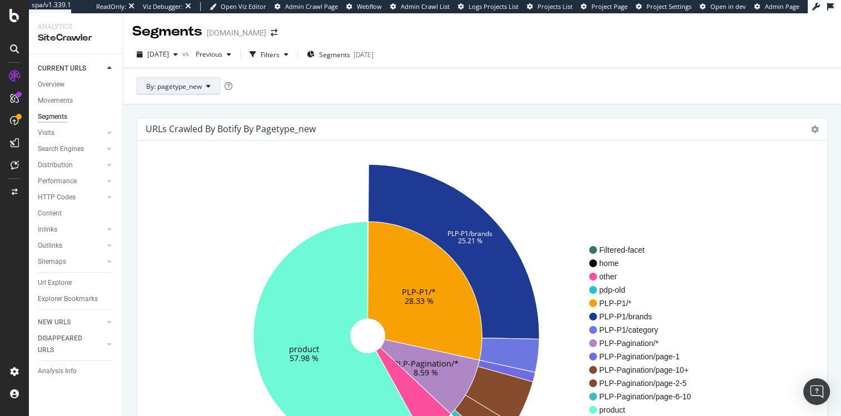
click at [191, 87] on span "By: pagetype_new" at bounding box center [174, 86] width 56 height 9
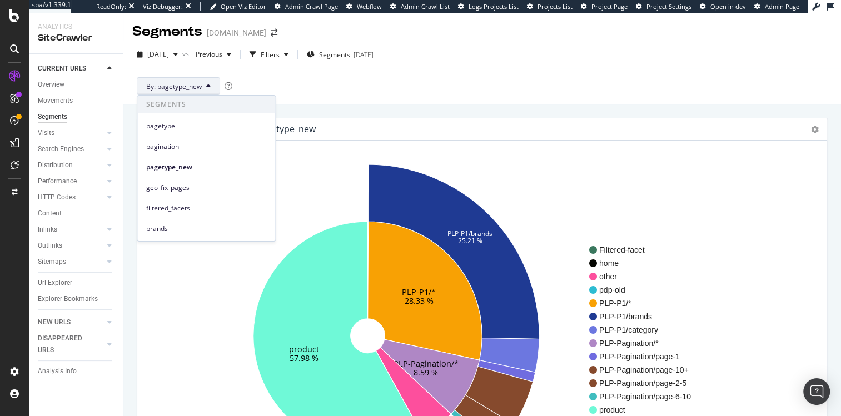
click at [590, 76] on div "By: pagetype_new" at bounding box center [482, 86] width 718 height 36
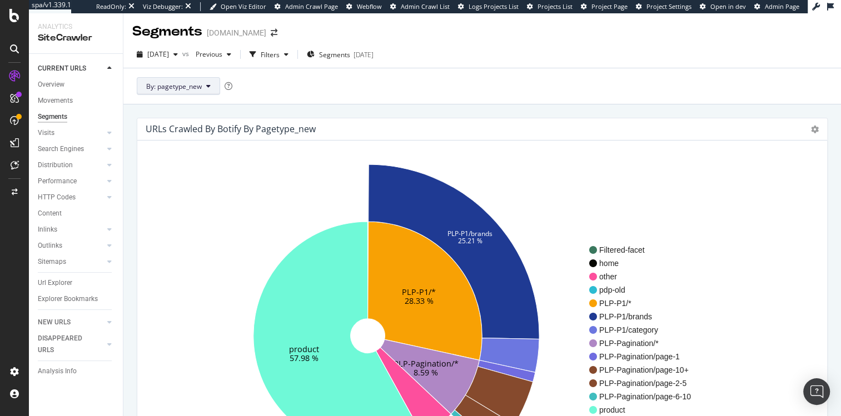
click at [187, 87] on span "By: pagetype_new" at bounding box center [174, 86] width 56 height 9
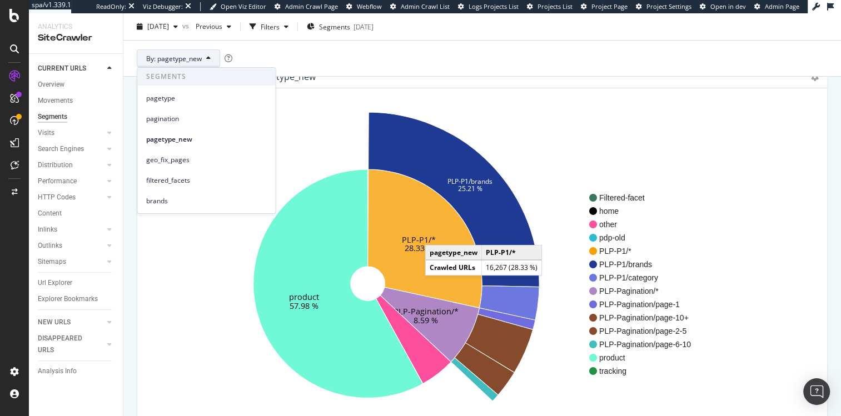
scroll to position [94, 0]
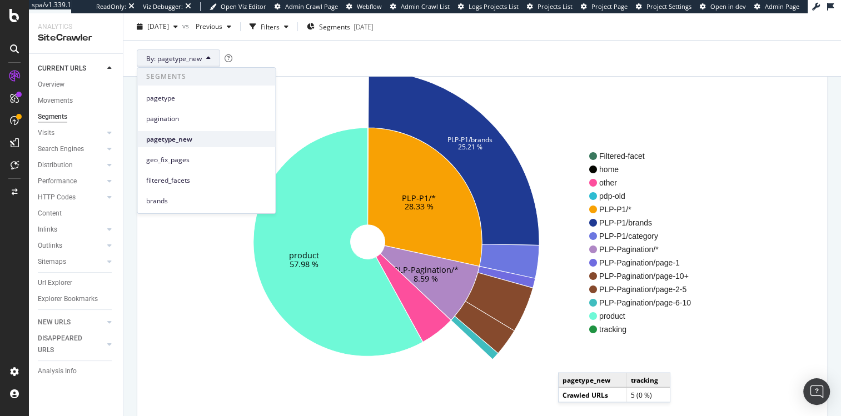
click at [170, 143] on span "pagetype_new" at bounding box center [206, 139] width 120 height 10
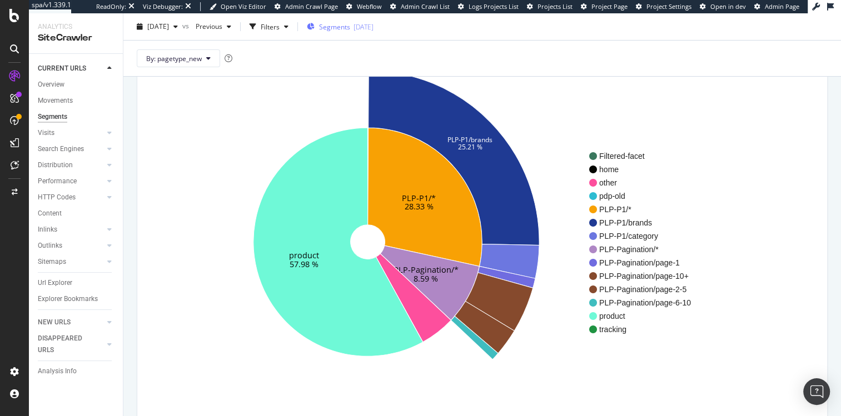
click at [350, 25] on span "Segments" at bounding box center [334, 26] width 31 height 9
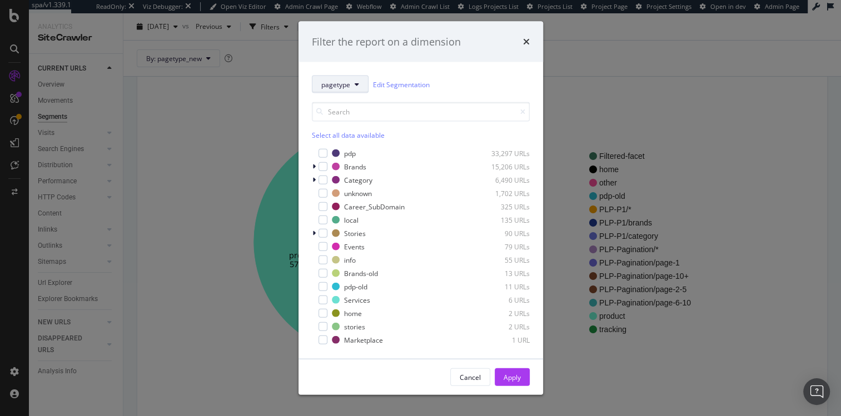
click at [341, 78] on button "pagetype" at bounding box center [340, 85] width 57 height 18
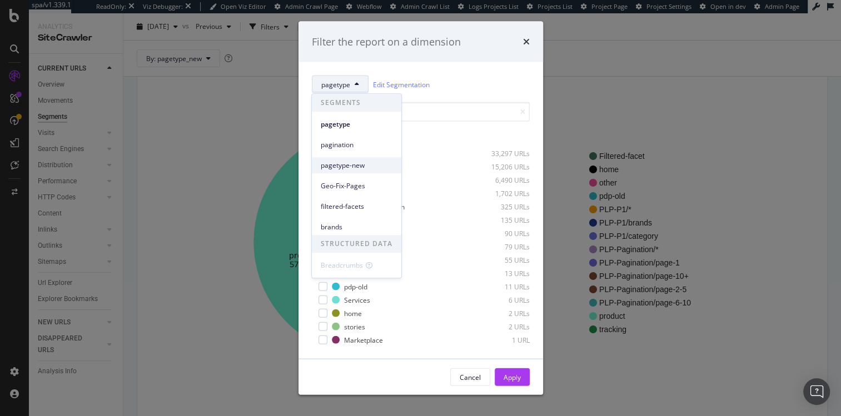
click at [354, 170] on span "pagetype-new" at bounding box center [357, 166] width 72 height 10
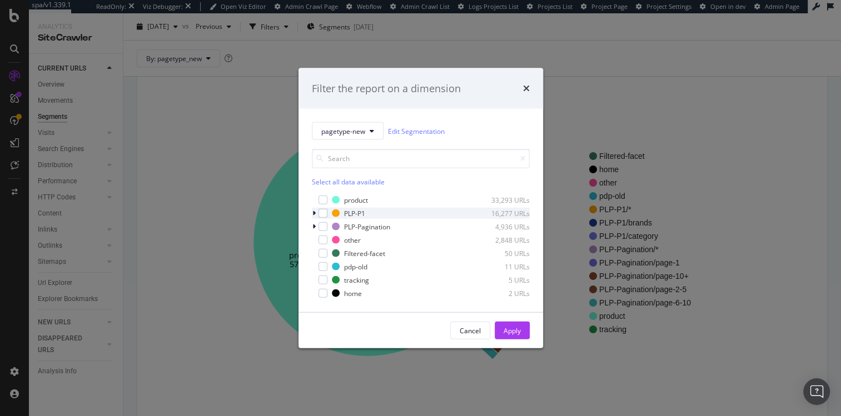
click at [314, 214] on icon "modal" at bounding box center [313, 213] width 3 height 7
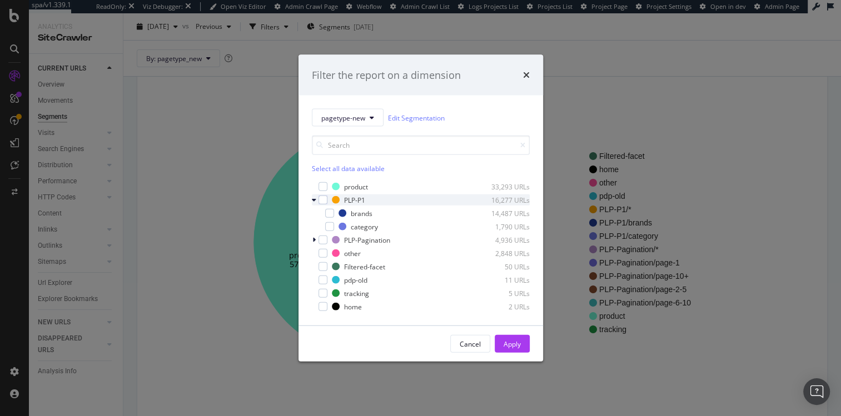
click at [313, 198] on icon "modal" at bounding box center [314, 200] width 4 height 7
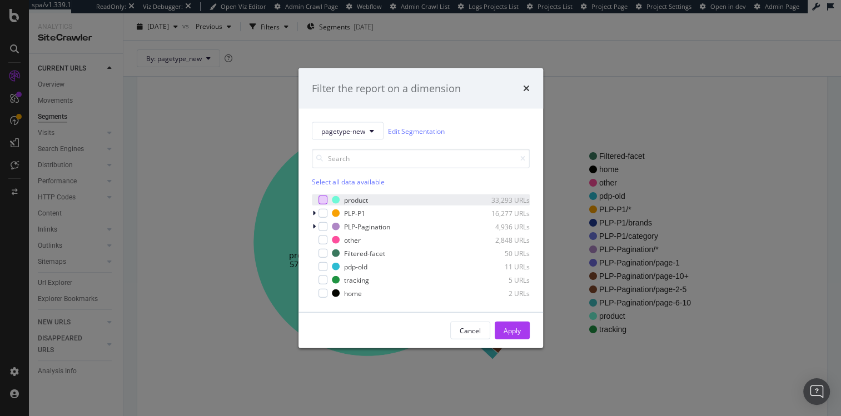
click at [322, 201] on div "modal" at bounding box center [323, 200] width 9 height 9
click at [478, 332] on div "Cancel" at bounding box center [470, 330] width 21 height 9
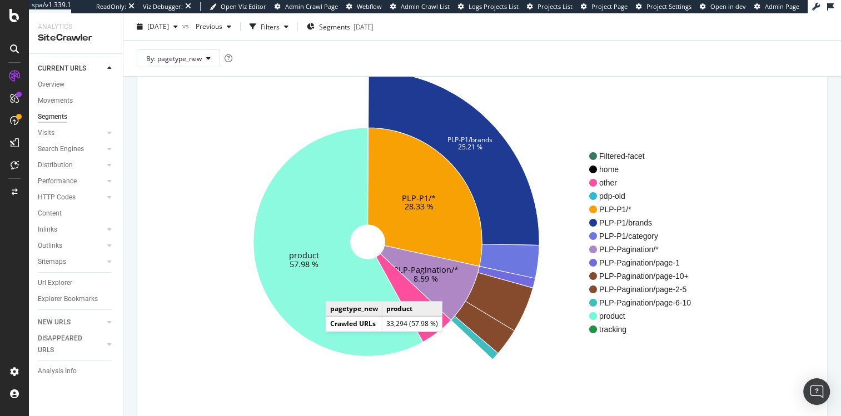
click at [337, 290] on icon at bounding box center [339, 242] width 170 height 229
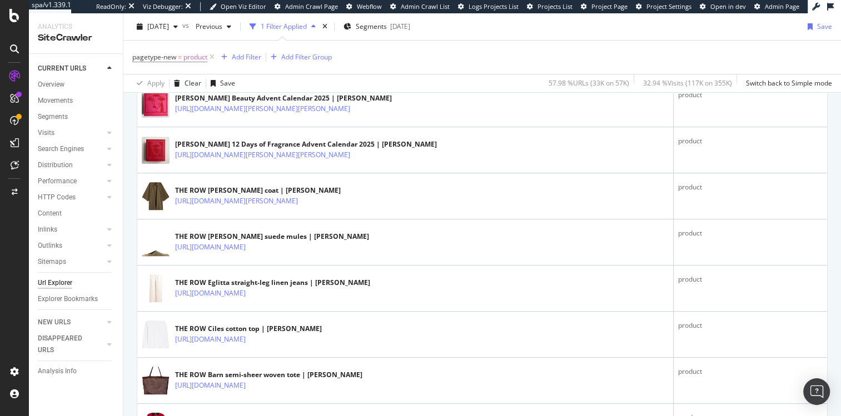
scroll to position [358, 0]
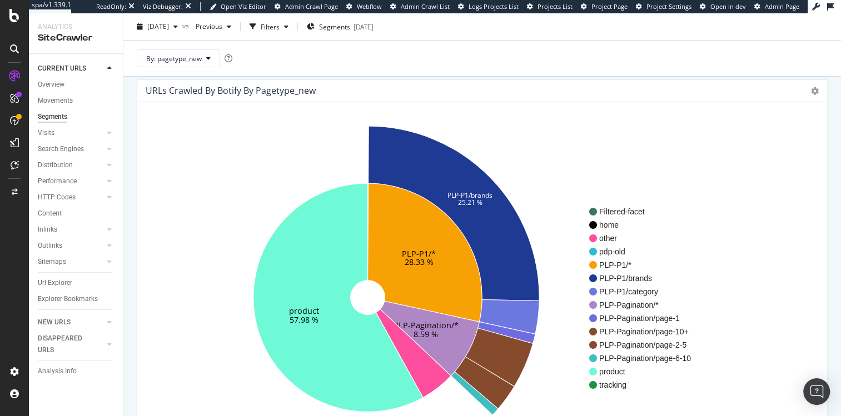
scroll to position [82, 0]
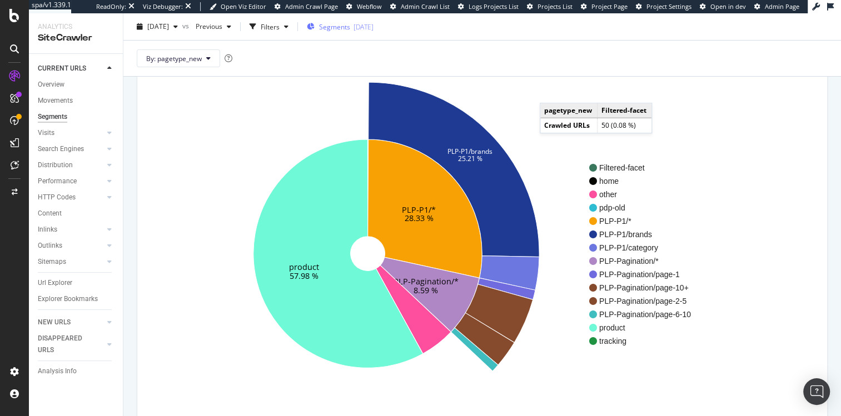
click at [350, 22] on span "Segments" at bounding box center [334, 26] width 31 height 9
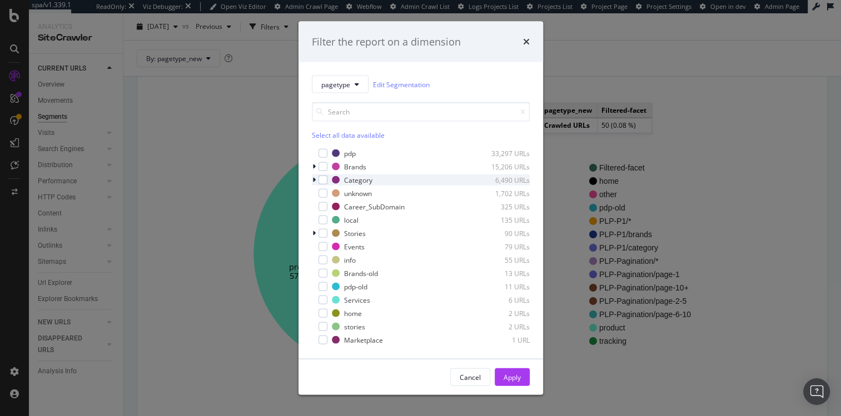
click at [312, 181] on icon "modal" at bounding box center [313, 180] width 3 height 7
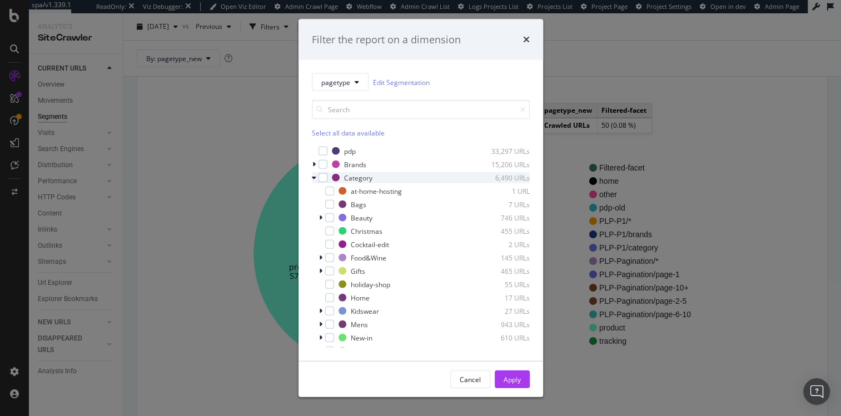
click at [312, 181] on icon "modal" at bounding box center [314, 178] width 4 height 7
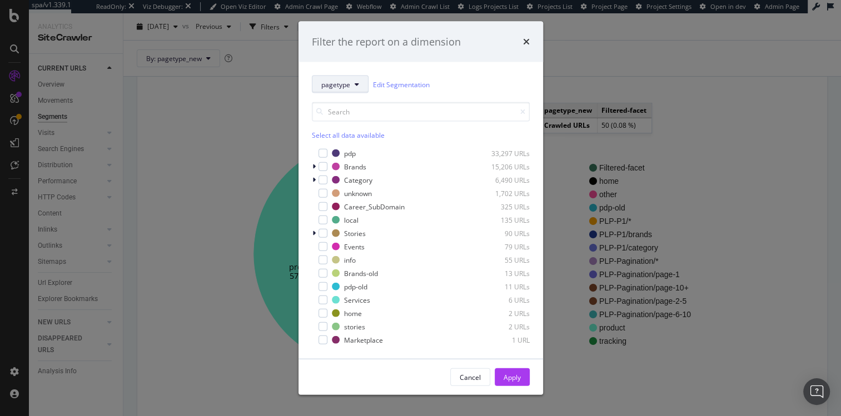
click at [352, 90] on button "pagetype" at bounding box center [340, 85] width 57 height 18
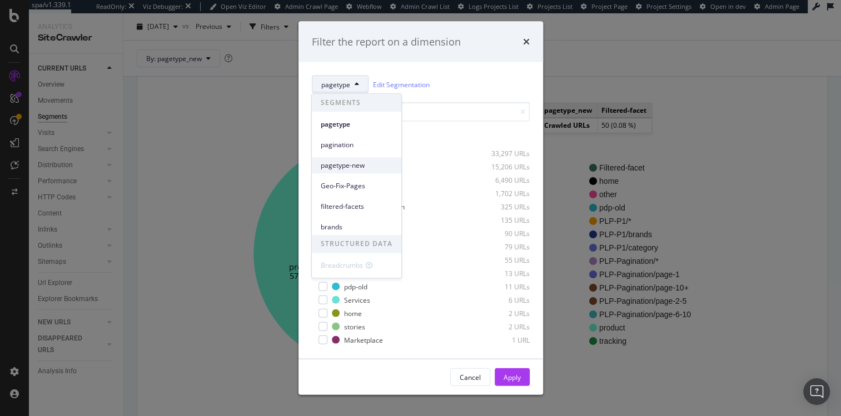
click at [346, 161] on span "pagetype-new" at bounding box center [357, 166] width 72 height 10
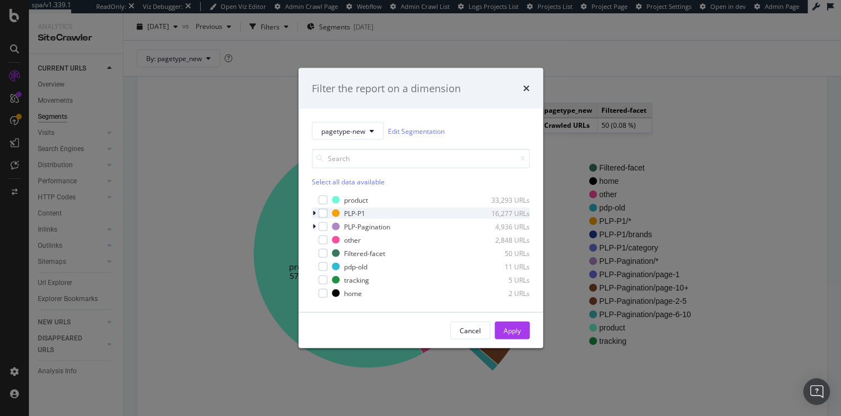
click at [314, 215] on icon "modal" at bounding box center [313, 213] width 3 height 7
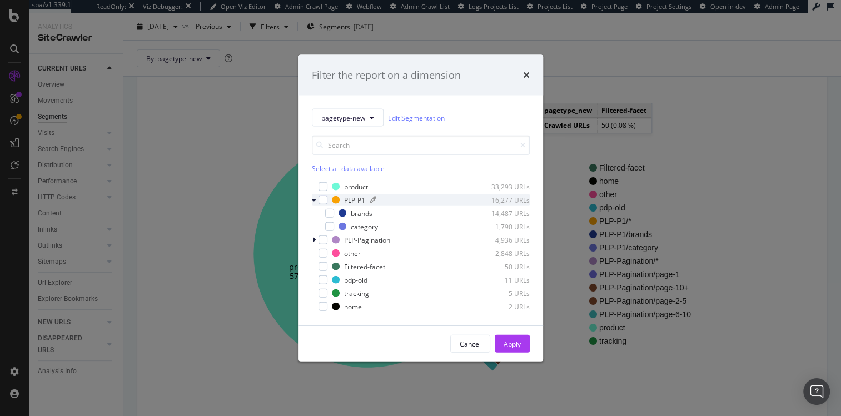
click at [357, 201] on div "PLP-P1" at bounding box center [354, 199] width 21 height 9
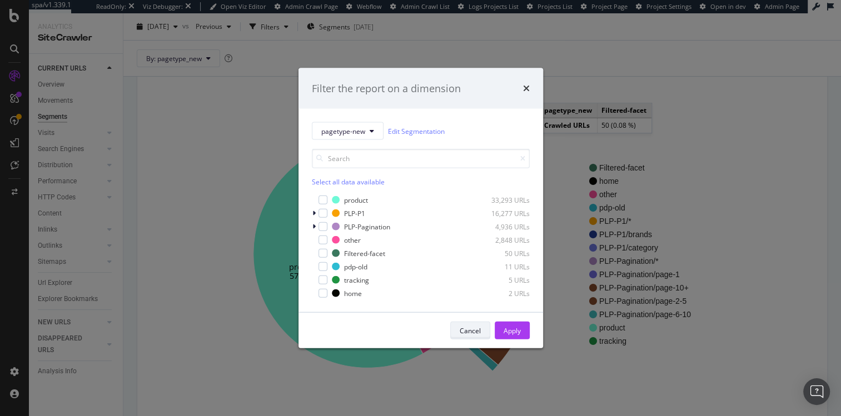
click at [478, 326] on div "Cancel" at bounding box center [470, 330] width 21 height 9
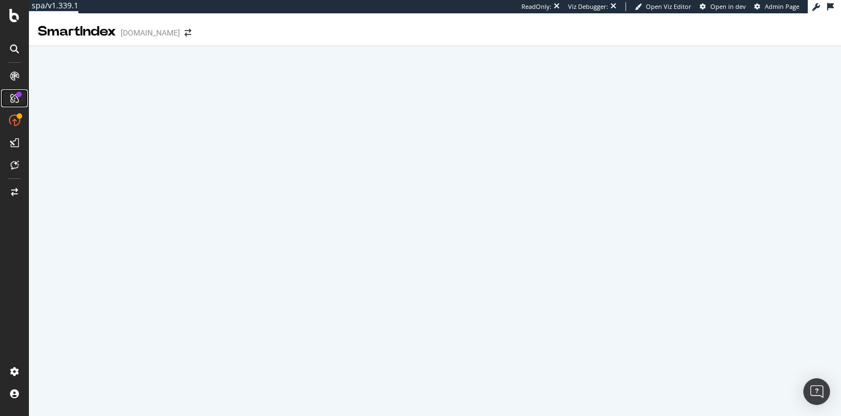
click at [13, 98] on icon at bounding box center [14, 98] width 9 height 9
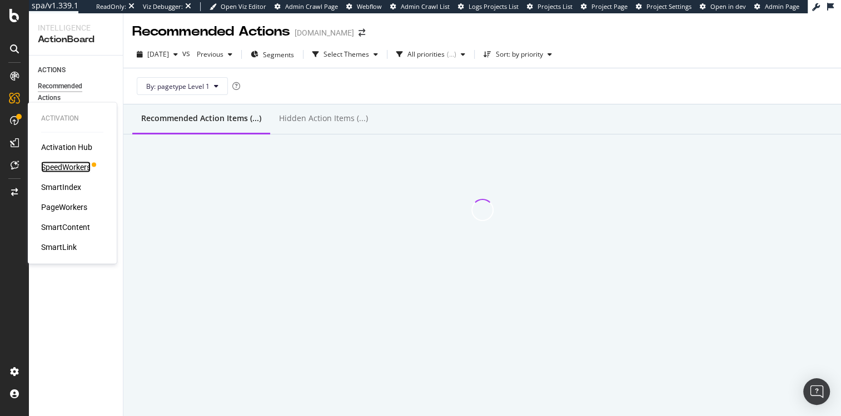
click at [67, 165] on div "SpeedWorkers" at bounding box center [65, 167] width 49 height 11
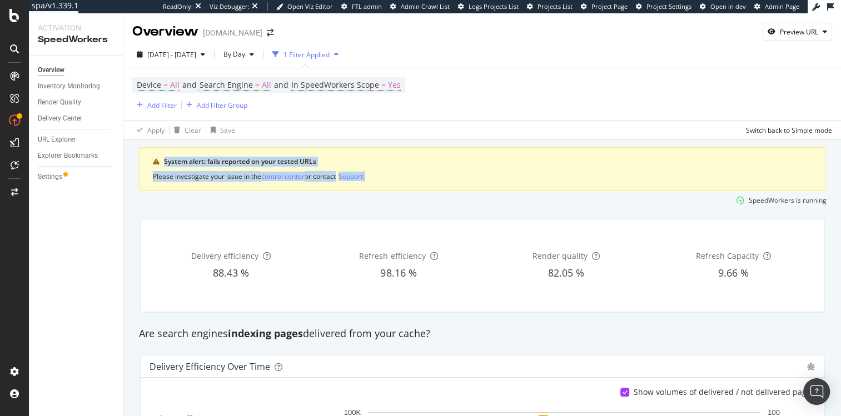
drag, startPoint x: 162, startPoint y: 160, endPoint x: 443, endPoint y: 183, distance: 281.7
click at [443, 183] on div "System alert: fails reported on your tested URLs Please investigate your issue …" at bounding box center [482, 169] width 687 height 44
drag, startPoint x: 237, startPoint y: 131, endPoint x: 466, endPoint y: 187, distance: 235.7
click at [466, 187] on div "Overview [DOMAIN_NAME] Preview URL [DATE] - [DATE] By Day 1 Filter Applied Devi…" at bounding box center [482, 214] width 718 height 403
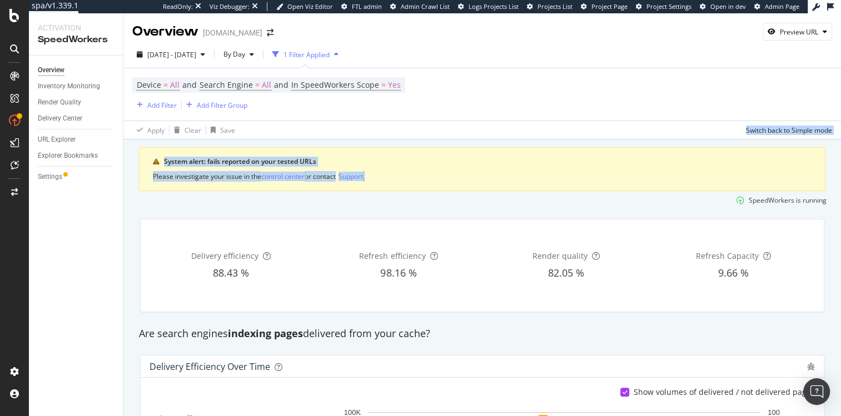
click at [466, 187] on div "System alert: fails reported on your tested URLs Please investigate your issue …" at bounding box center [482, 169] width 687 height 44
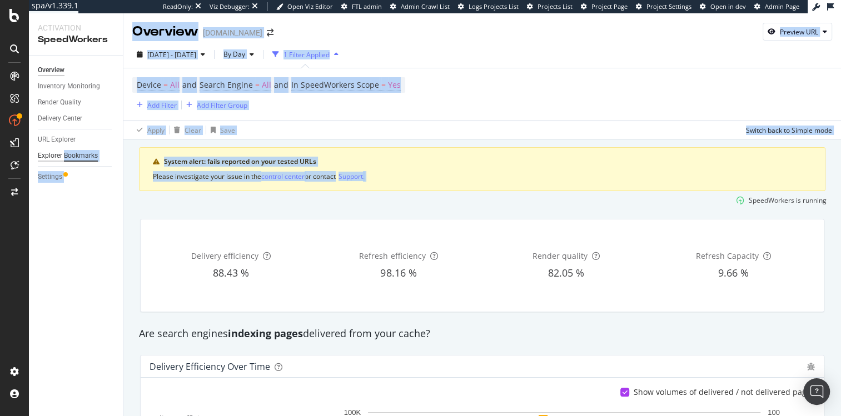
drag, startPoint x: 466, startPoint y: 187, endPoint x: 90, endPoint y: 153, distance: 378.5
click at [90, 153] on div "Activation SpeedWorkers Overview Inventory Monitoring Render Quality Delivery C…" at bounding box center [435, 214] width 812 height 403
click at [146, 162] on div "System alert: fails reported on your tested URLs Please investigate your issue …" at bounding box center [482, 169] width 687 height 44
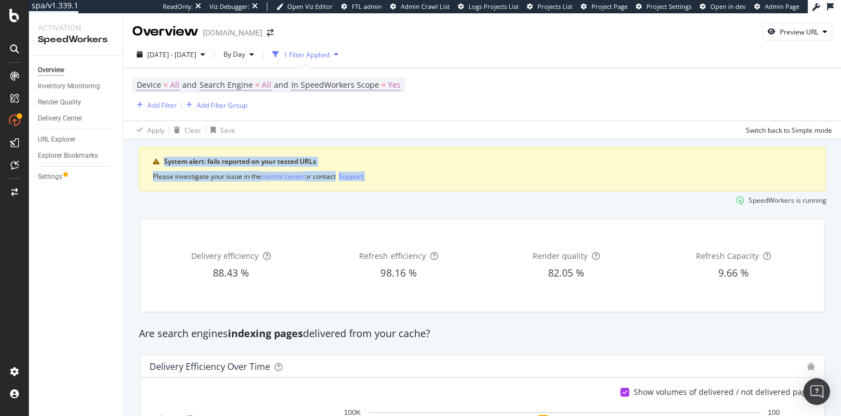
drag, startPoint x: 148, startPoint y: 162, endPoint x: 465, endPoint y: 190, distance: 318.7
click at [465, 190] on div "System alert: fails reported on your tested URLs Please investigate your issue …" at bounding box center [482, 169] width 687 height 44
click at [466, 190] on div "System alert: fails reported on your tested URLs Please investigate your issue …" at bounding box center [482, 169] width 687 height 44
drag, startPoint x: 466, startPoint y: 190, endPoint x: 188, endPoint y: 162, distance: 279.4
click at [188, 162] on div "System alert: fails reported on your tested URLs Please investigate your issue …" at bounding box center [482, 169] width 687 height 44
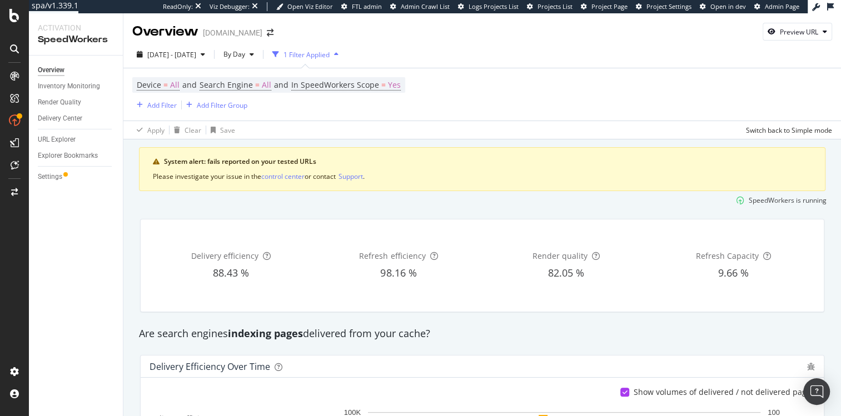
click at [186, 162] on div "System alert: fails reported on your tested URLs" at bounding box center [488, 162] width 648 height 10
click at [191, 166] on div "System alert: fails reported on your tested URLs" at bounding box center [488, 162] width 648 height 10
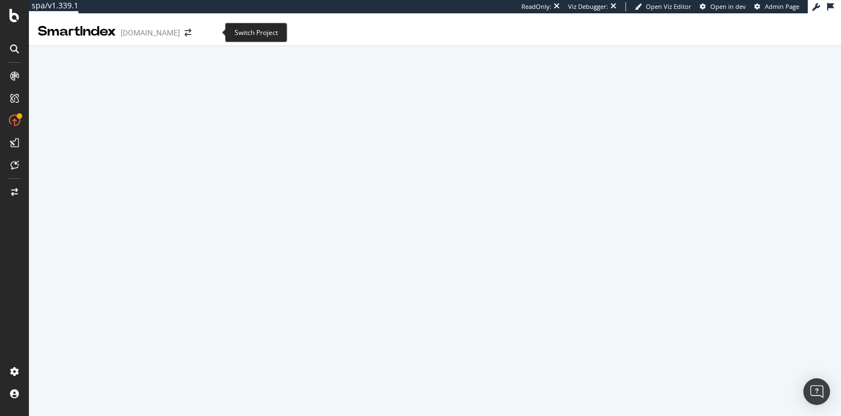
click at [196, 30] on span at bounding box center [188, 33] width 16 height 8
click at [191, 32] on icon "arrow-right-arrow-left" at bounding box center [188, 33] width 7 height 8
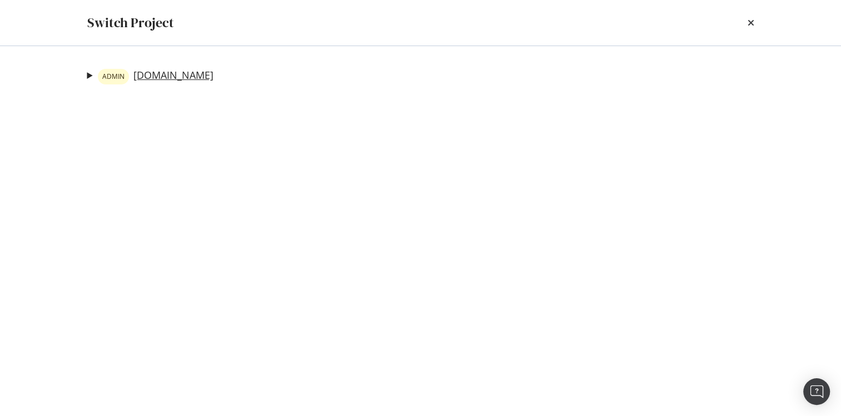
click at [196, 75] on link "ADMIN [DOMAIN_NAME]" at bounding box center [156, 77] width 116 height 16
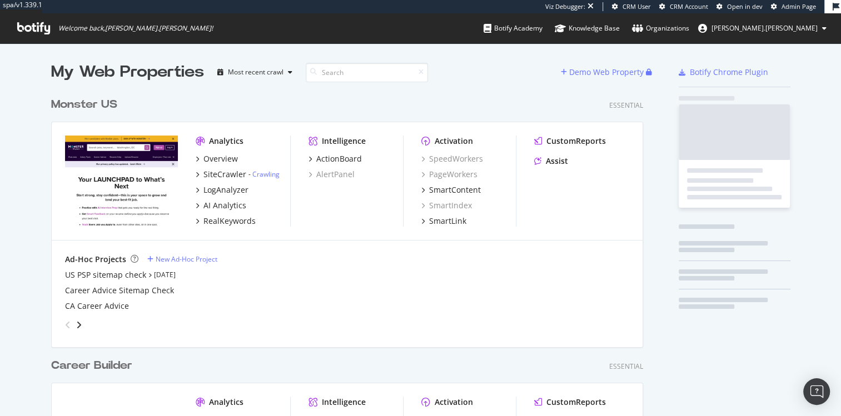
scroll to position [1887, 593]
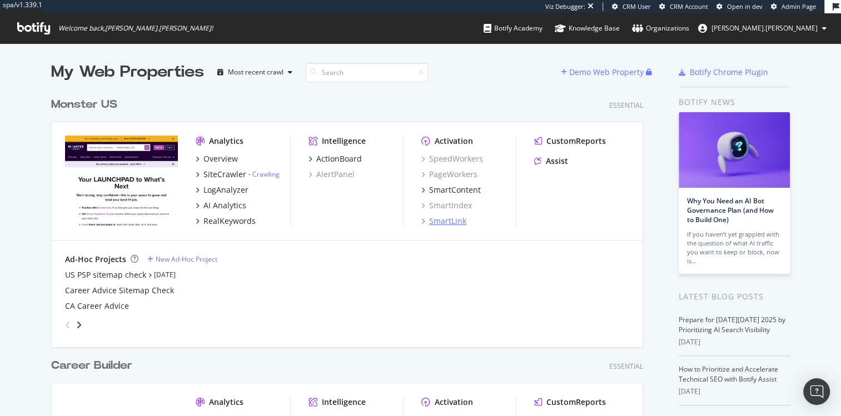
click at [436, 225] on div "SmartLink" at bounding box center [447, 221] width 37 height 11
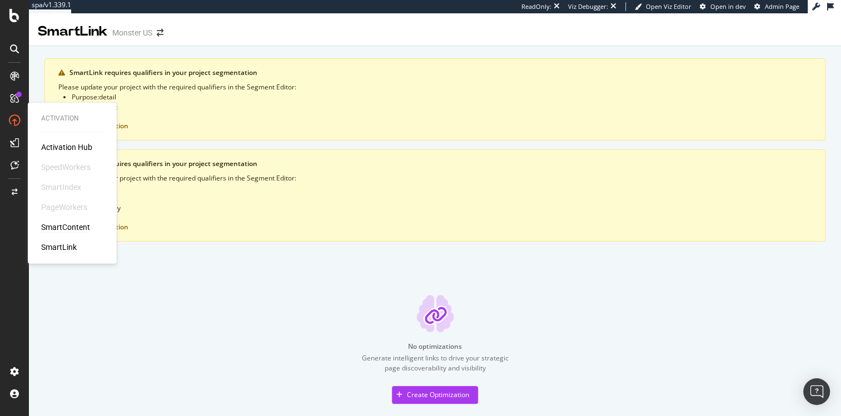
click at [71, 229] on div "SmartContent" at bounding box center [65, 227] width 49 height 11
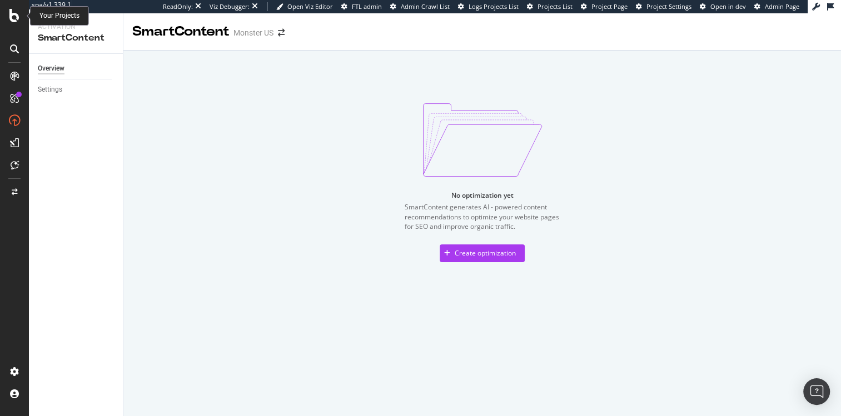
click at [13, 22] on icon at bounding box center [14, 15] width 10 height 13
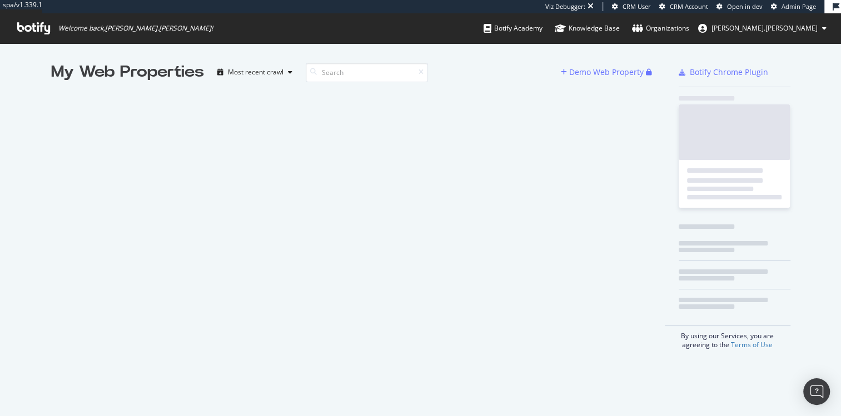
scroll to position [409, 826]
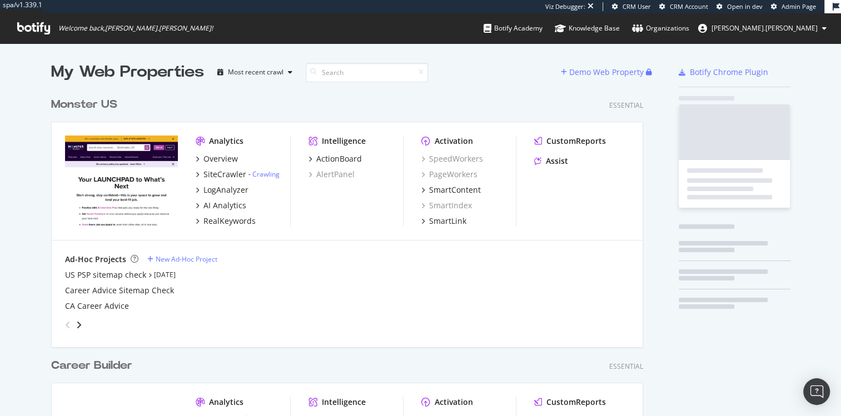
scroll to position [1887, 593]
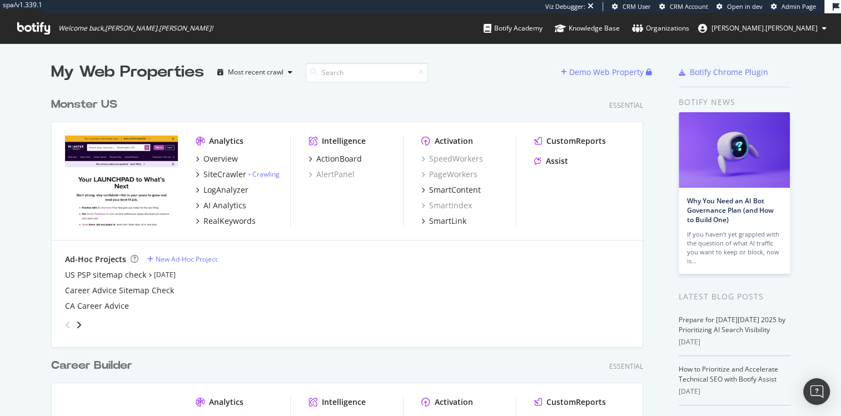
click at [100, 76] on div "My Web Properties" at bounding box center [127, 72] width 153 height 22
click at [77, 76] on div "My Web Properties" at bounding box center [127, 72] width 153 height 22
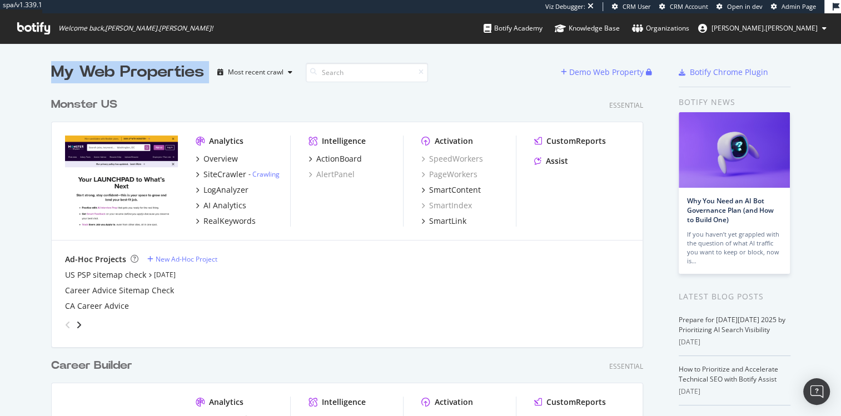
click at [77, 76] on div "My Web Properties" at bounding box center [127, 72] width 153 height 22
click at [98, 71] on div "My Web Properties" at bounding box center [127, 72] width 153 height 22
click at [77, 72] on div "My Web Properties" at bounding box center [127, 72] width 153 height 22
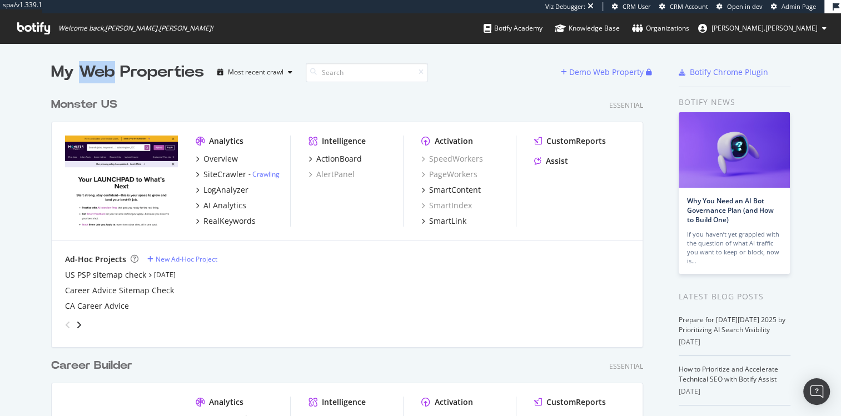
click at [77, 72] on div "My Web Properties" at bounding box center [127, 72] width 153 height 22
click at [112, 71] on div "My Web Properties" at bounding box center [127, 72] width 153 height 22
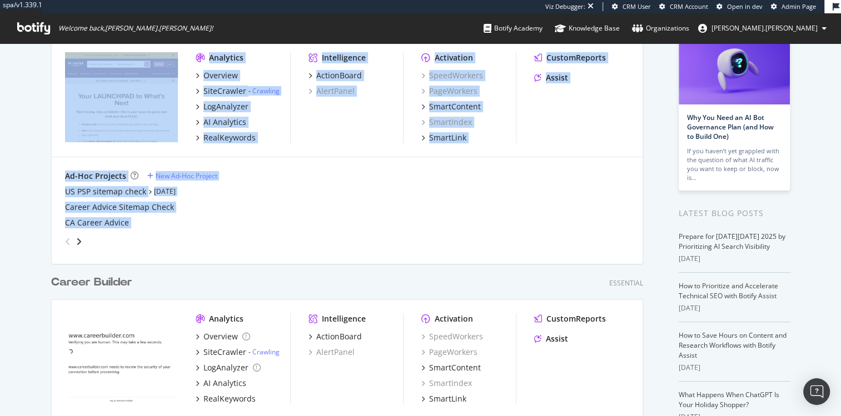
drag, startPoint x: 173, startPoint y: 272, endPoint x: 30, endPoint y: 289, distance: 143.9
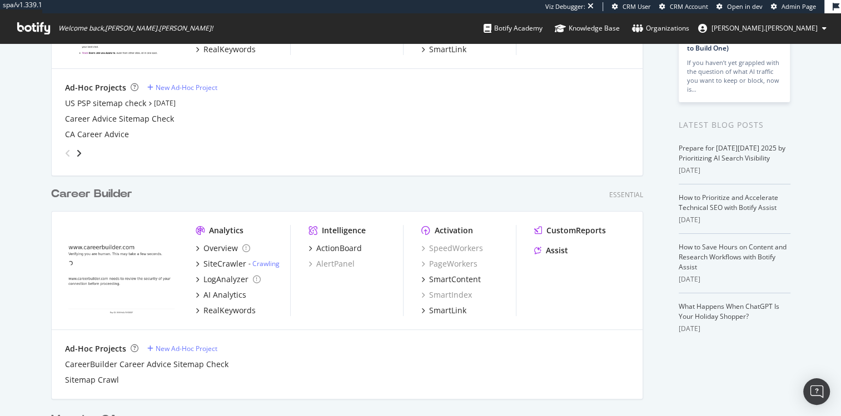
scroll to position [185, 0]
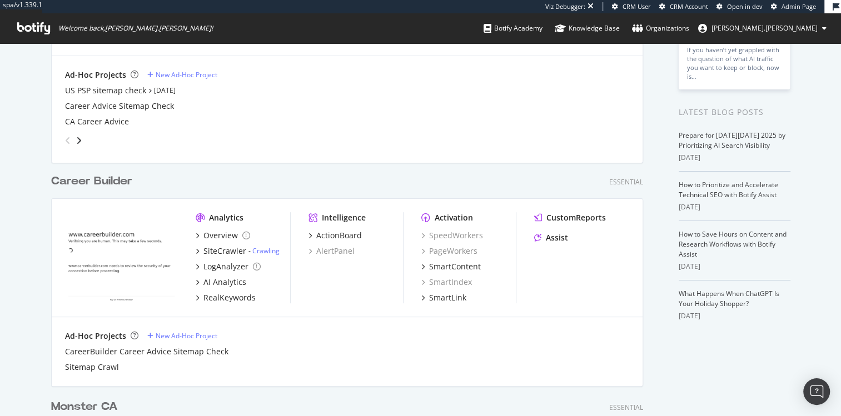
click at [235, 178] on div "Career Builder Essential" at bounding box center [347, 181] width 592 height 16
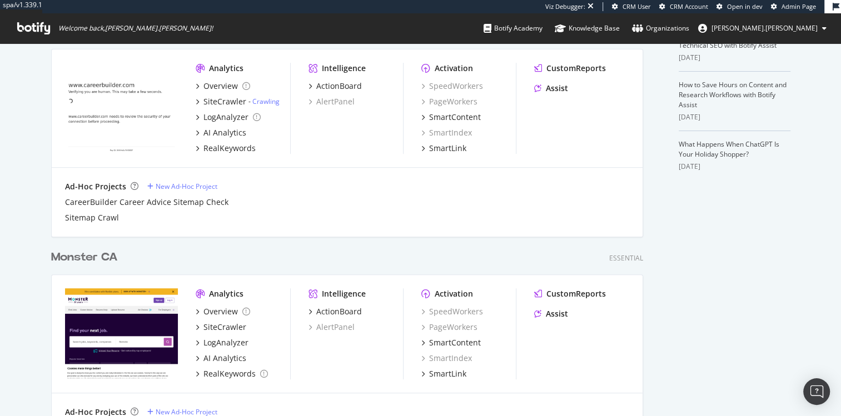
scroll to position [362, 0]
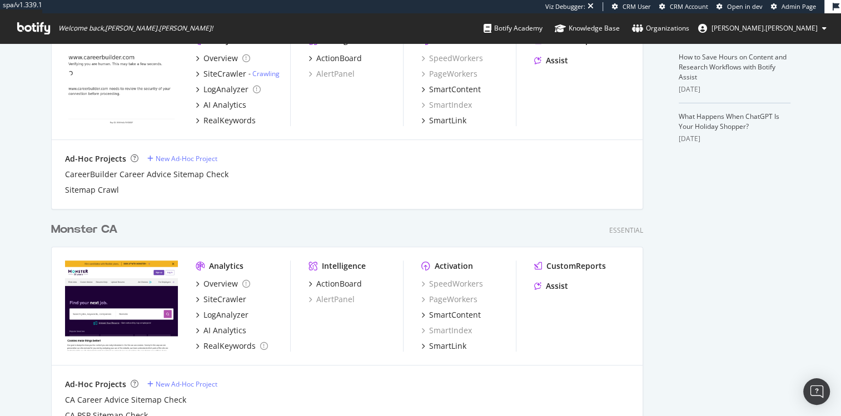
click at [618, 229] on div "Essential" at bounding box center [626, 230] width 34 height 9
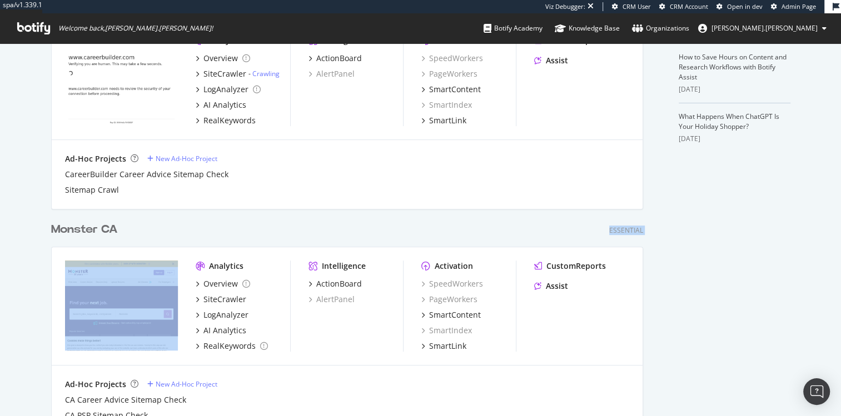
click at [618, 229] on div "Essential" at bounding box center [626, 230] width 34 height 9
click at [620, 230] on div "Essential" at bounding box center [626, 230] width 34 height 9
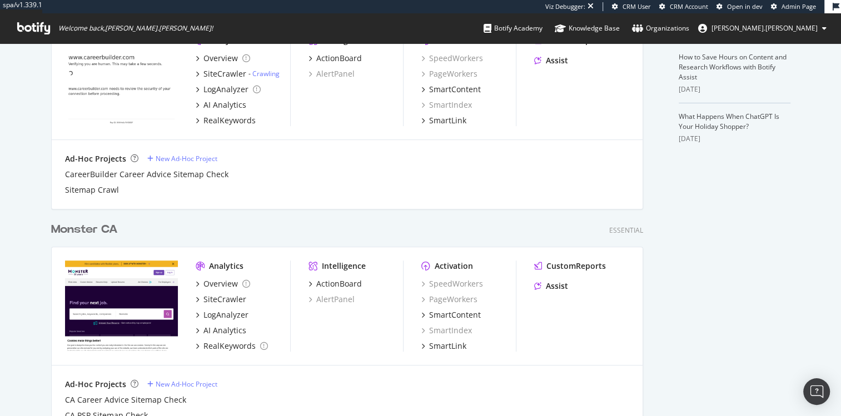
click at [89, 230] on div "Monster CA" at bounding box center [84, 230] width 67 height 16
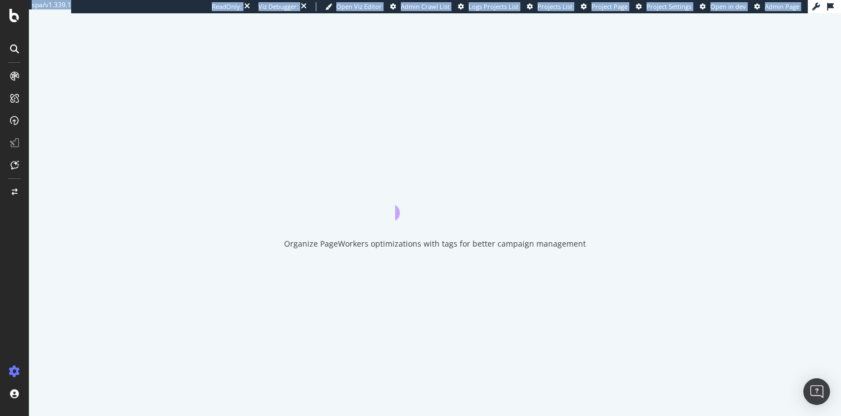
click at [89, 230] on div "Organize PageWorkers optimizations with tags for better campaign management" at bounding box center [435, 214] width 812 height 403
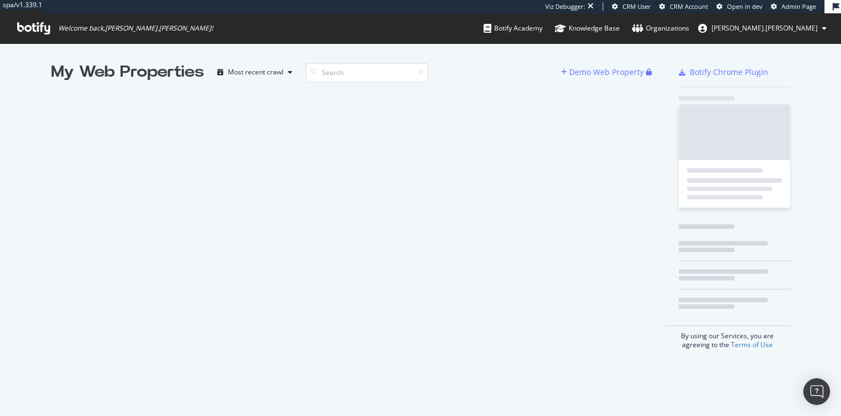
scroll to position [409, 826]
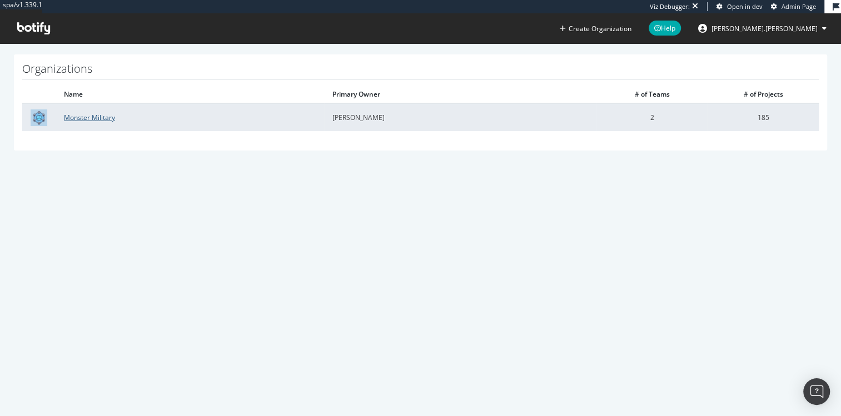
click at [93, 116] on link "Monster Military" at bounding box center [89, 117] width 51 height 9
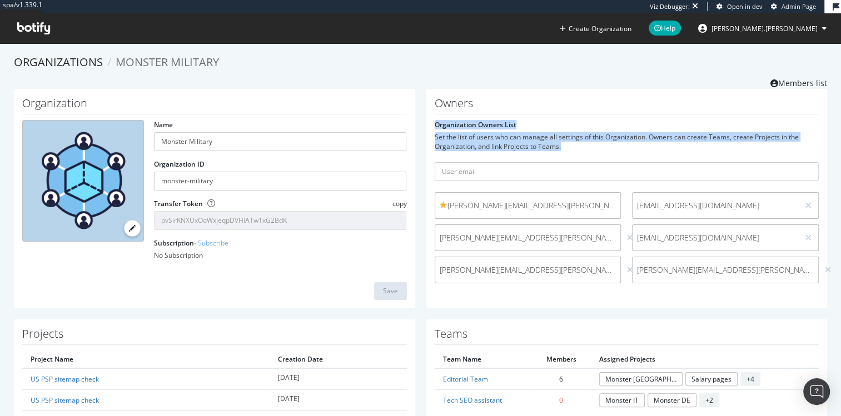
drag, startPoint x: 421, startPoint y: 127, endPoint x: 607, endPoint y: 146, distance: 186.1
click at [605, 146] on div "Owners Organization Owners List Set the list of users who can manage all settin…" at bounding box center [627, 199] width 413 height 220
click at [607, 146] on div "Set the list of users who can manage all settings of this Organization. Owners …" at bounding box center [627, 141] width 385 height 19
drag, startPoint x: 551, startPoint y: 135, endPoint x: 441, endPoint y: 122, distance: 110.8
click at [442, 122] on form "Organization Owners List Set the list of users who can manage all settings of t…" at bounding box center [627, 204] width 385 height 169
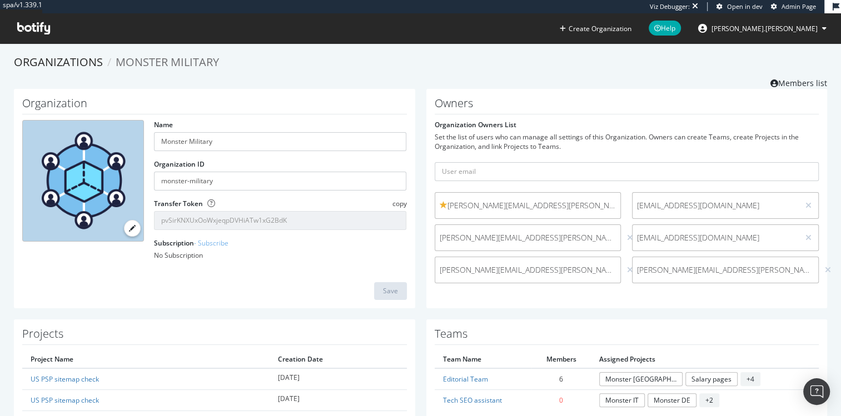
click at [438, 122] on label "Organization Owners List" at bounding box center [476, 124] width 82 height 9
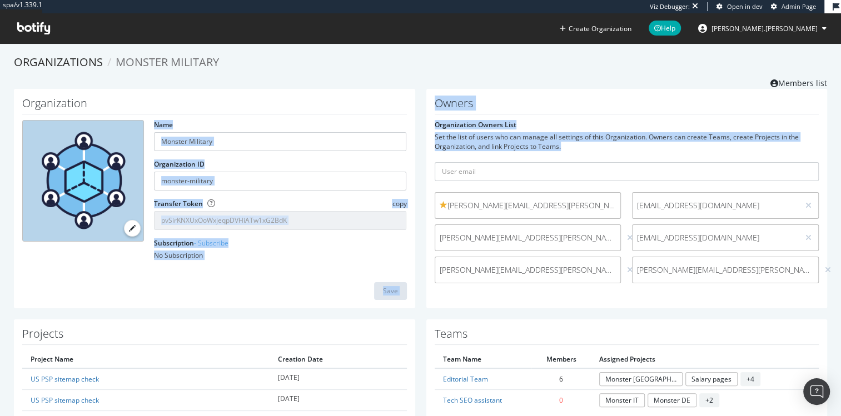
drag, startPoint x: 405, startPoint y: 119, endPoint x: 586, endPoint y: 152, distance: 184.2
click at [583, 151] on div "Organization Name Monster Military Organization ID monster-military Transfer To…" at bounding box center [420, 204] width 825 height 231
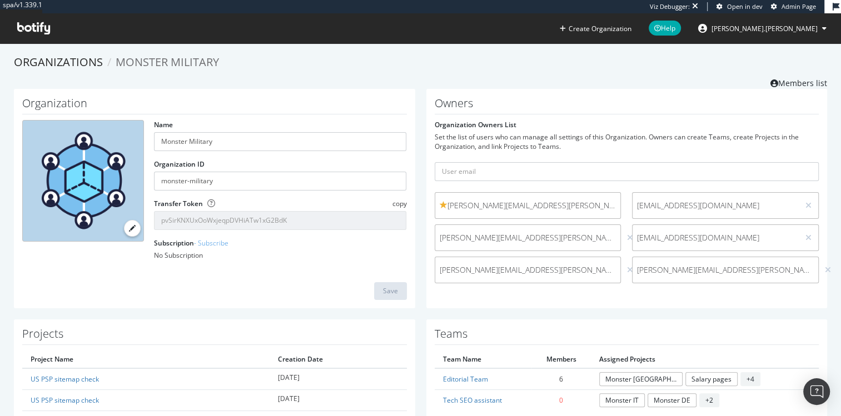
click at [586, 152] on form "Organization Owners List Set the list of users who can manage all settings of t…" at bounding box center [627, 204] width 385 height 169
drag, startPoint x: 584, startPoint y: 150, endPoint x: 470, endPoint y: 90, distance: 129.3
click at [470, 90] on div "Owners Organization Owners List Set the list of users who can manage all settin…" at bounding box center [626, 199] width 401 height 220
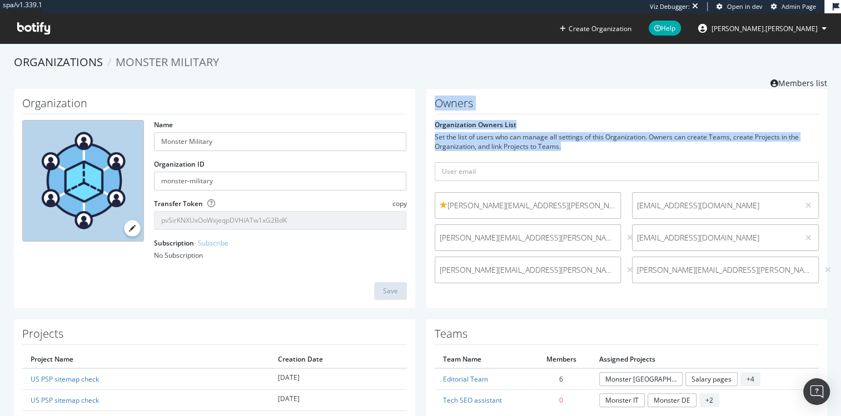
drag, startPoint x: 476, startPoint y: 97, endPoint x: 577, endPoint y: 146, distance: 111.9
click at [577, 146] on div "Owners Organization Owners List Set the list of users who can manage all settin…" at bounding box center [626, 199] width 401 height 220
click at [577, 146] on div "Set the list of users who can manage all settings of this Organization. Owners …" at bounding box center [627, 141] width 385 height 19
drag, startPoint x: 578, startPoint y: 146, endPoint x: 533, endPoint y: 102, distance: 62.9
click at [533, 102] on div "Owners Organization Owners List Set the list of users who can manage all settin…" at bounding box center [626, 199] width 401 height 220
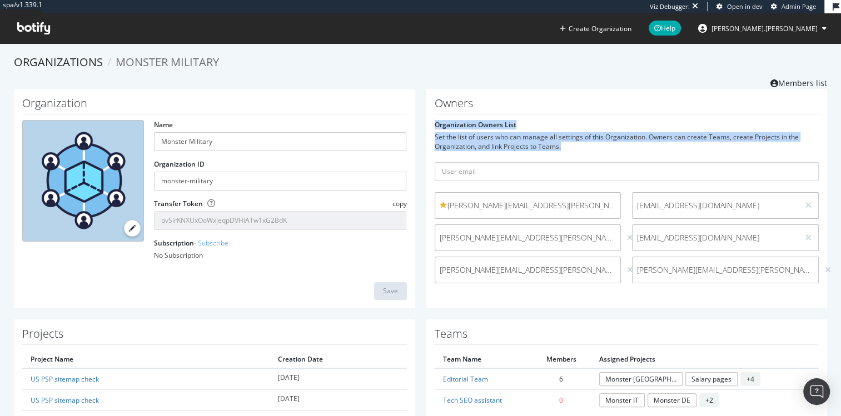
click at [533, 102] on h1 "Owners" at bounding box center [627, 105] width 385 height 17
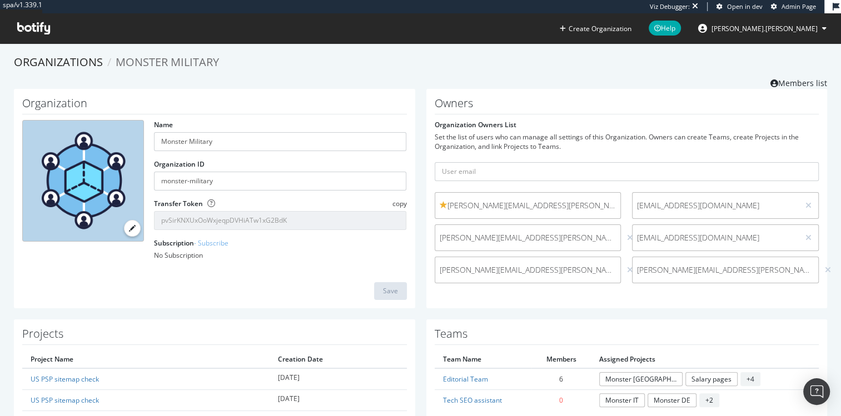
click at [501, 135] on div "Set the list of users who can manage all settings of this Organization. Owners …" at bounding box center [627, 141] width 385 height 19
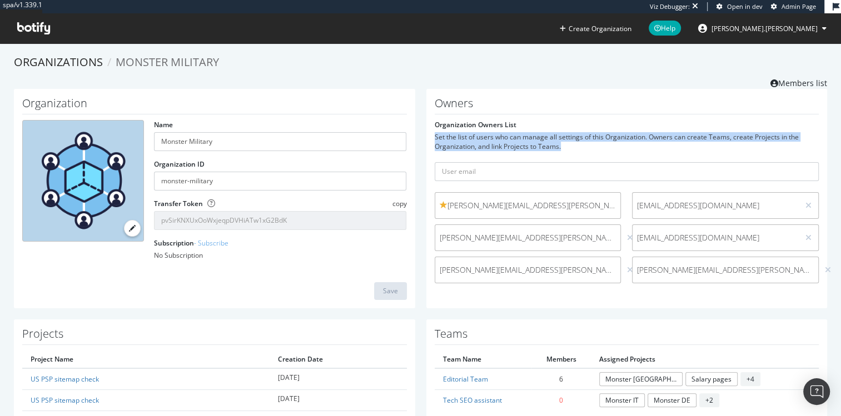
click at [501, 135] on div "Set the list of users who can manage all settings of this Organization. Owners …" at bounding box center [627, 141] width 385 height 19
click at [490, 138] on div "Set the list of users who can manage all settings of this Organization. Owners …" at bounding box center [627, 141] width 385 height 19
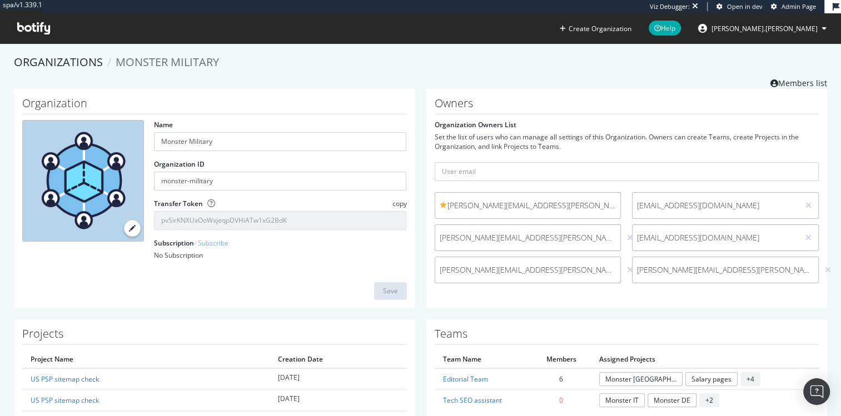
click at [478, 211] on span "[PERSON_NAME][EMAIL_ADDRESS][PERSON_NAME][DOMAIN_NAME]" at bounding box center [528, 205] width 177 height 11
click at [549, 203] on span "[PERSON_NAME][EMAIL_ADDRESS][PERSON_NAME][DOMAIN_NAME]" at bounding box center [528, 205] width 177 height 11
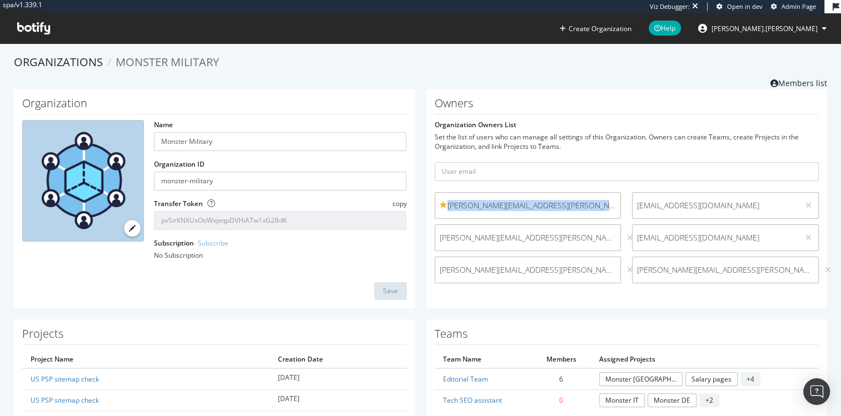
click at [549, 203] on span "[PERSON_NAME][EMAIL_ADDRESS][PERSON_NAME][DOMAIN_NAME]" at bounding box center [528, 205] width 177 height 11
click at [499, 213] on div "[PERSON_NAME][EMAIL_ADDRESS][PERSON_NAME][DOMAIN_NAME]" at bounding box center [528, 205] width 187 height 27
click at [471, 206] on span "[PERSON_NAME][EMAIL_ADDRESS][PERSON_NAME][DOMAIN_NAME]" at bounding box center [528, 205] width 177 height 11
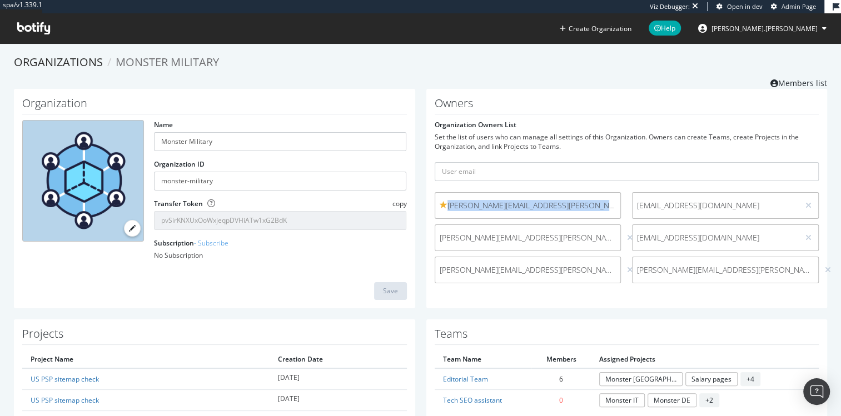
click at [487, 210] on span "[PERSON_NAME][EMAIL_ADDRESS][PERSON_NAME][DOMAIN_NAME]" at bounding box center [528, 205] width 177 height 11
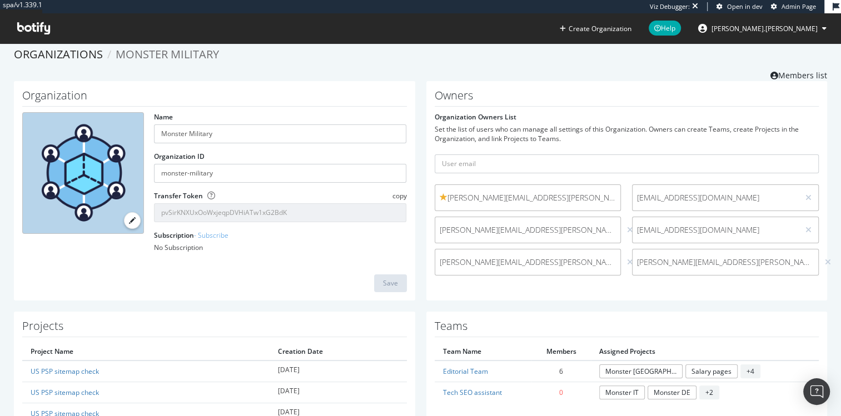
scroll to position [7, 0]
click at [494, 200] on span "[PERSON_NAME][EMAIL_ADDRESS][PERSON_NAME][DOMAIN_NAME]" at bounding box center [528, 198] width 177 height 11
click at [489, 130] on div "Set the list of users who can manage all settings of this Organization. Owners …" at bounding box center [627, 134] width 385 height 19
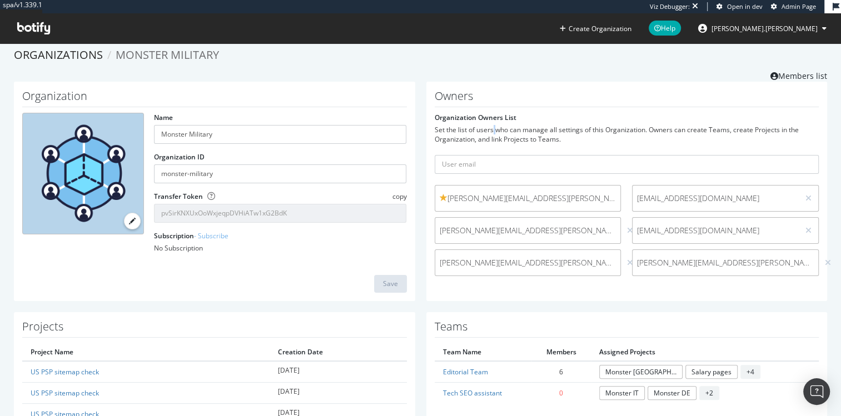
click at [489, 130] on div "Set the list of users who can manage all settings of this Organization. Owners …" at bounding box center [627, 134] width 385 height 19
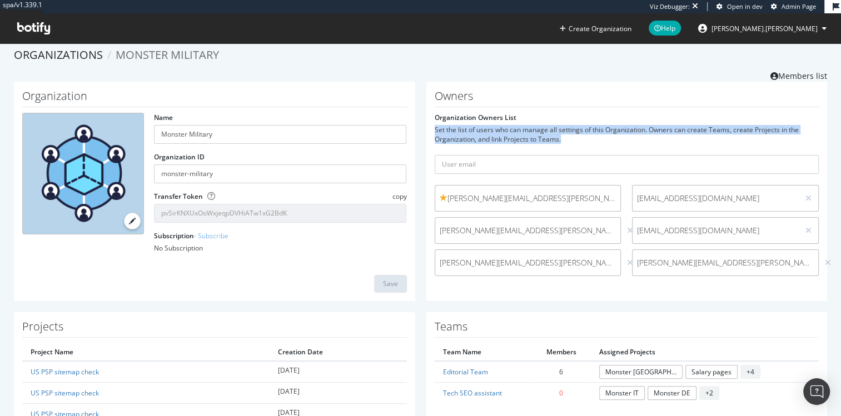
click at [489, 130] on div "Set the list of users who can manage all settings of this Organization. Owners …" at bounding box center [627, 134] width 385 height 19
click at [493, 130] on div "Set the list of users who can manage all settings of this Organization. Owners …" at bounding box center [627, 134] width 385 height 19
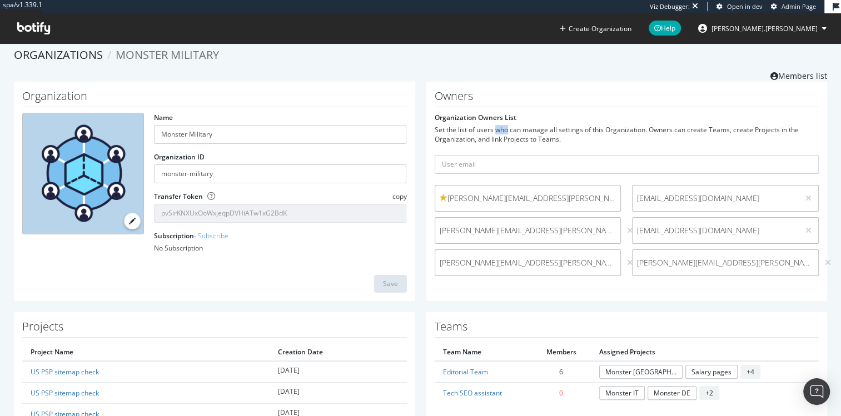
click at [493, 130] on div "Set the list of users who can manage all settings of this Organization. Owners …" at bounding box center [627, 134] width 385 height 19
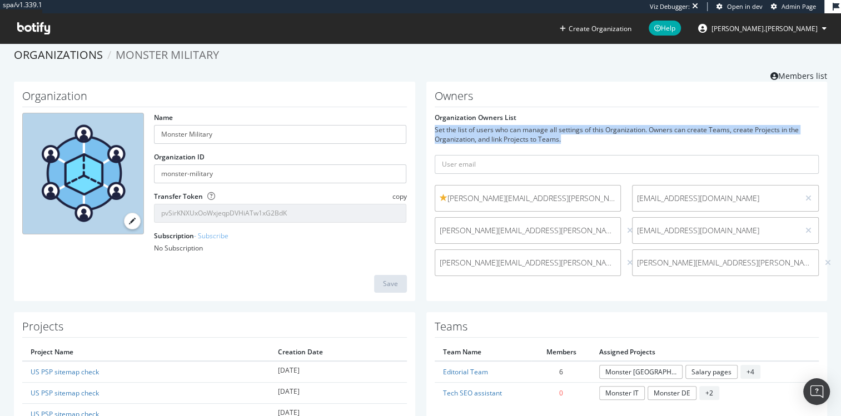
click at [493, 130] on div "Set the list of users who can manage all settings of this Organization. Owners …" at bounding box center [627, 134] width 385 height 19
click at [461, 133] on div "Set the list of users who can manage all settings of this Organization. Owners …" at bounding box center [627, 134] width 385 height 19
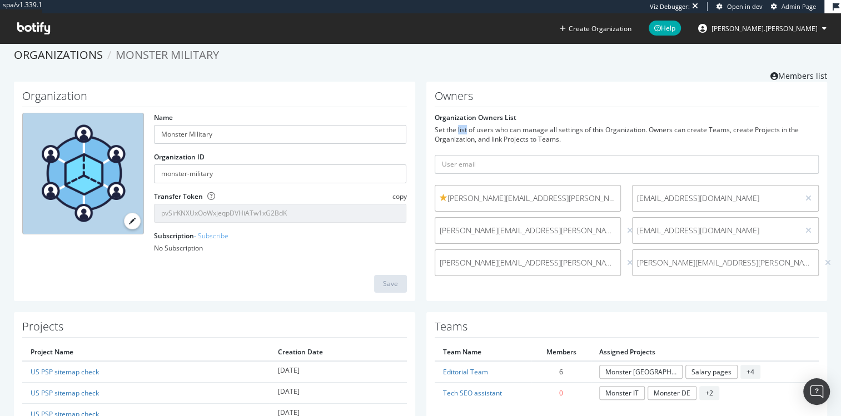
click at [461, 133] on div "Set the list of users who can manage all settings of this Organization. Owners …" at bounding box center [627, 134] width 385 height 19
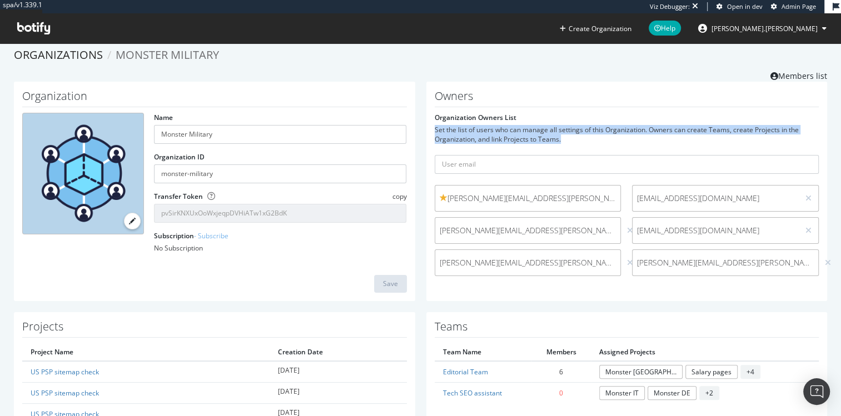
click at [461, 133] on div "Set the list of users who can manage all settings of this Organization. Owners …" at bounding box center [627, 134] width 385 height 19
click at [510, 135] on div "Set the list of users who can manage all settings of this Organization. Owners …" at bounding box center [627, 134] width 385 height 19
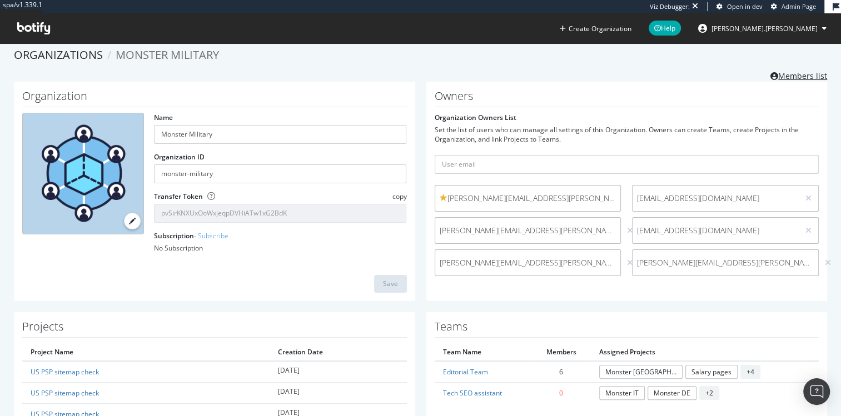
click at [793, 78] on link "Members list" at bounding box center [799, 75] width 57 height 14
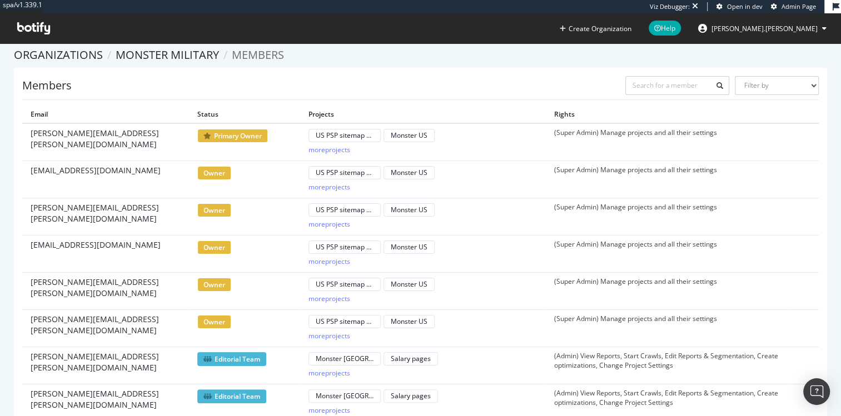
click at [108, 166] on span "[EMAIL_ADDRESS][DOMAIN_NAME]" at bounding box center [96, 170] width 130 height 11
copy tr "marketa.klenzova@monster.com owner US PSP sitemap check Monster US"
drag, startPoint x: 222, startPoint y: 56, endPoint x: 115, endPoint y: 58, distance: 106.8
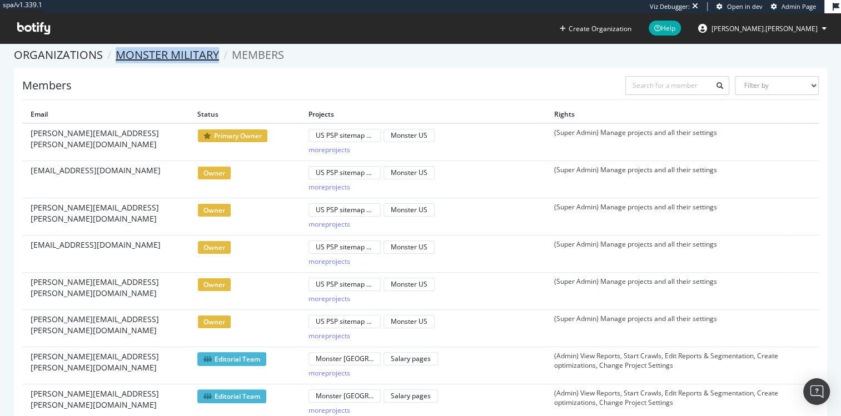
click at [115, 58] on ol "Organizations Monster Military Members" at bounding box center [420, 55] width 813 height 16
copy link "Monster Military"
click at [74, 57] on link "Organizations" at bounding box center [58, 54] width 89 height 15
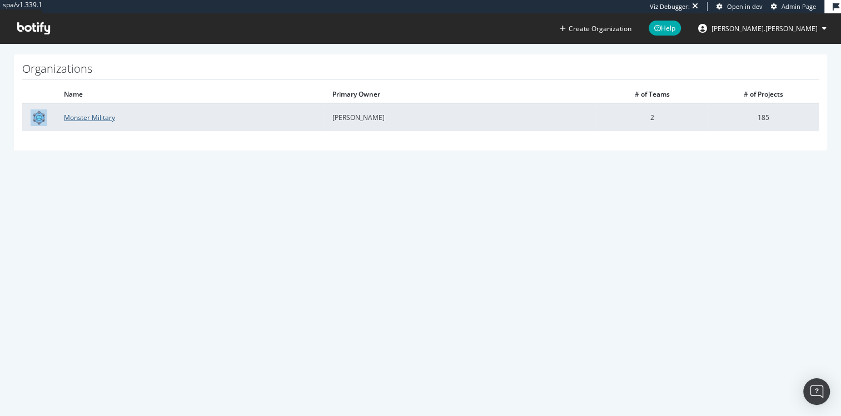
click at [88, 117] on link "Monster Military" at bounding box center [89, 117] width 51 height 9
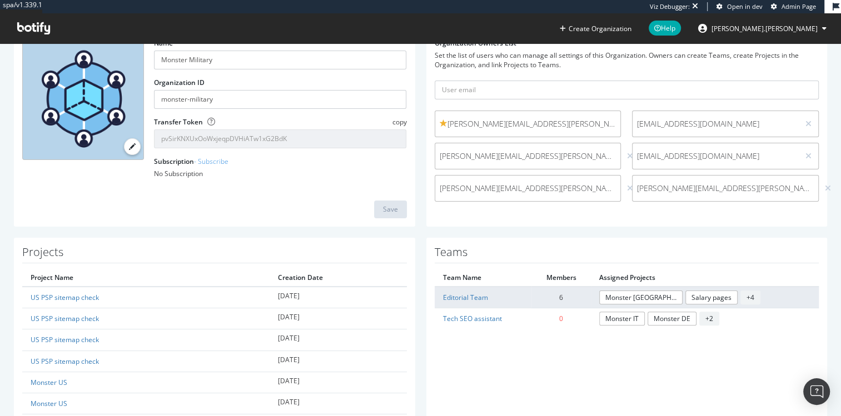
scroll to position [82, 0]
click at [458, 297] on link "Editorial Team" at bounding box center [465, 296] width 45 height 9
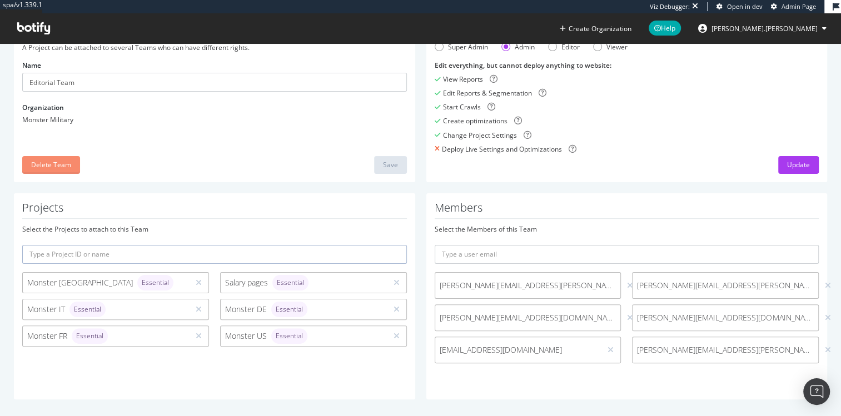
click at [46, 168] on div "Delete Team" at bounding box center [51, 164] width 40 height 9
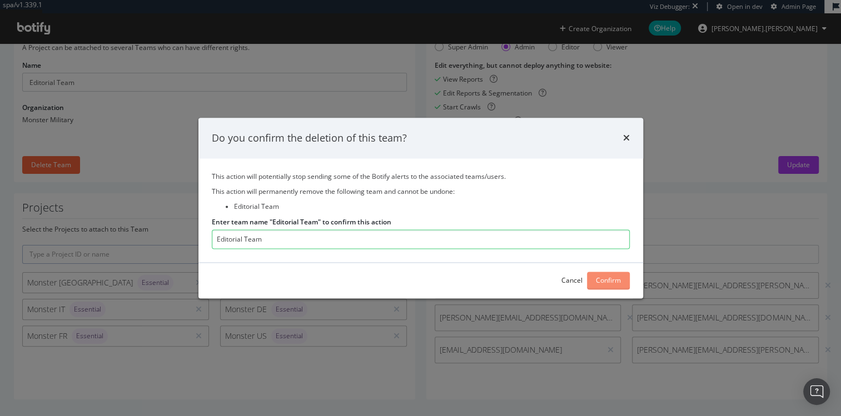
type input "Editorial Team"
click at [607, 286] on div "Confirm" at bounding box center [608, 280] width 25 height 17
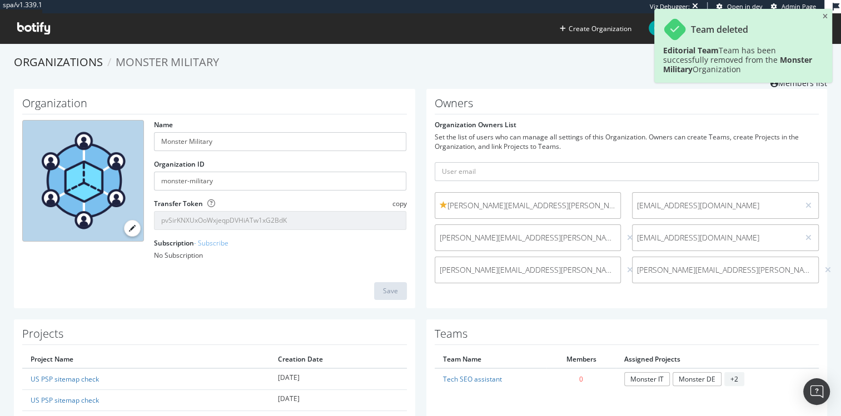
scroll to position [192, 0]
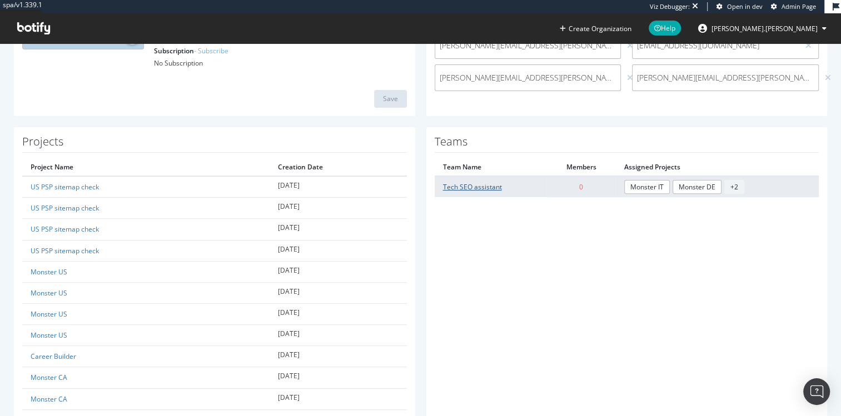
click at [465, 185] on link "Tech SEO assistant" at bounding box center [472, 186] width 59 height 9
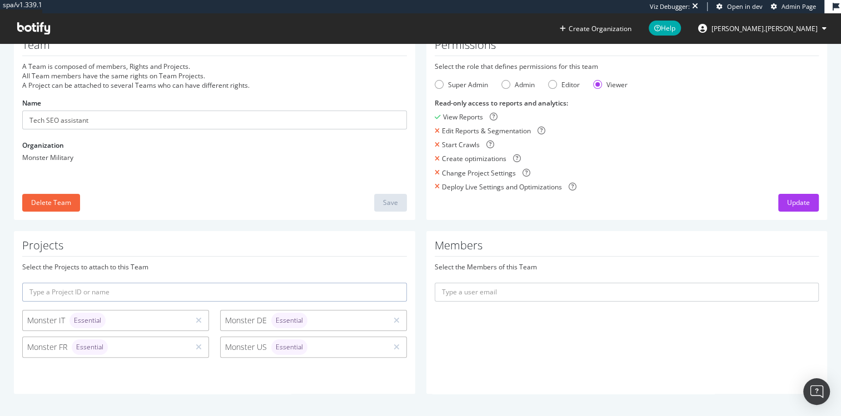
scroll to position [44, 0]
click at [24, 199] on button "Delete Team" at bounding box center [51, 203] width 58 height 18
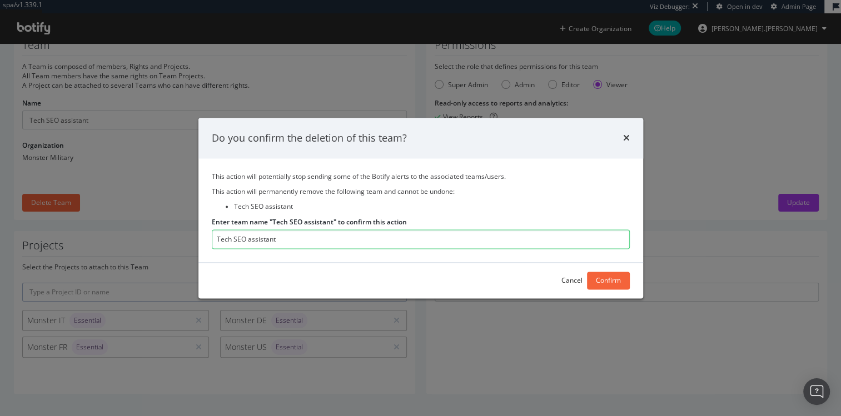
type input "Tech SEO assistant"
click at [608, 285] on div "Confirm" at bounding box center [608, 280] width 25 height 9
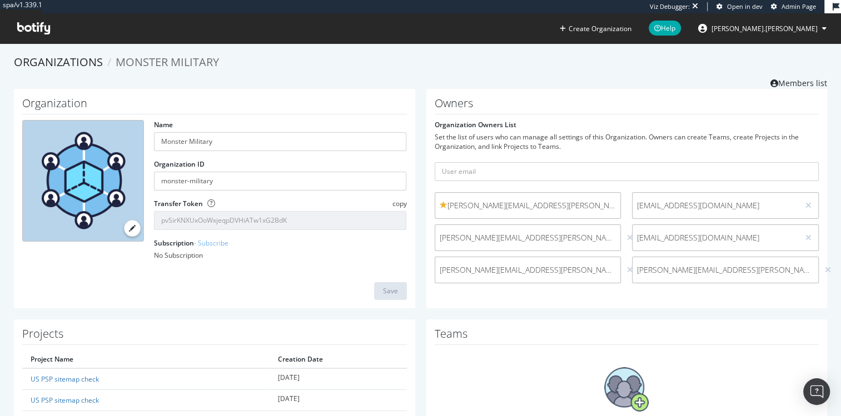
click at [504, 138] on div "Set the list of users who can manage all settings of this Organization. Owners …" at bounding box center [627, 141] width 385 height 19
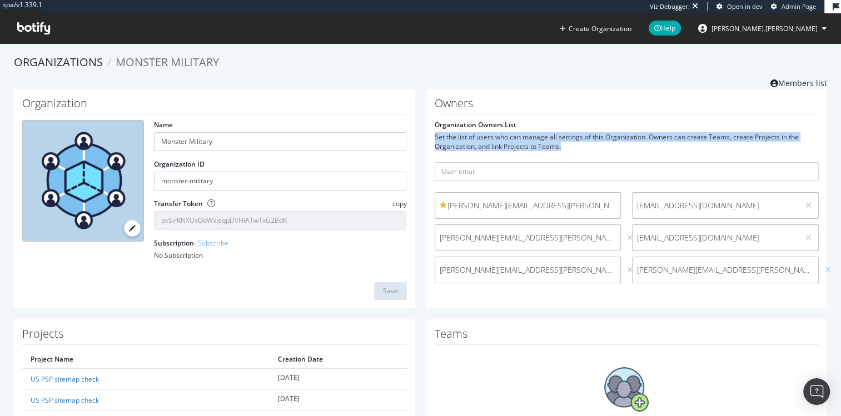
click at [504, 138] on div "Set the list of users who can manage all settings of this Organization. Owners …" at bounding box center [627, 141] width 385 height 19
click at [491, 138] on div "Set the list of users who can manage all settings of this Organization. Owners …" at bounding box center [627, 141] width 385 height 19
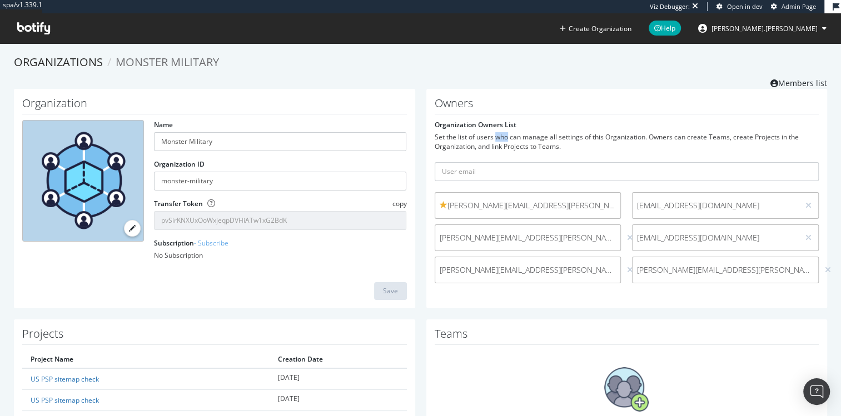
click at [491, 138] on div "Set the list of users who can manage all settings of this Organization. Owners …" at bounding box center [627, 141] width 385 height 19
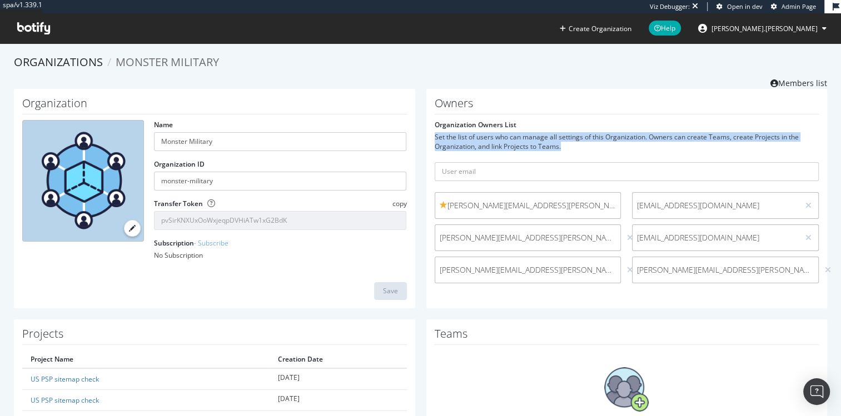
click at [491, 138] on div "Set the list of users who can manage all settings of this Organization. Owners …" at bounding box center [627, 141] width 385 height 19
click at [495, 136] on div "Set the list of users who can manage all settings of this Organization. Owners …" at bounding box center [627, 141] width 385 height 19
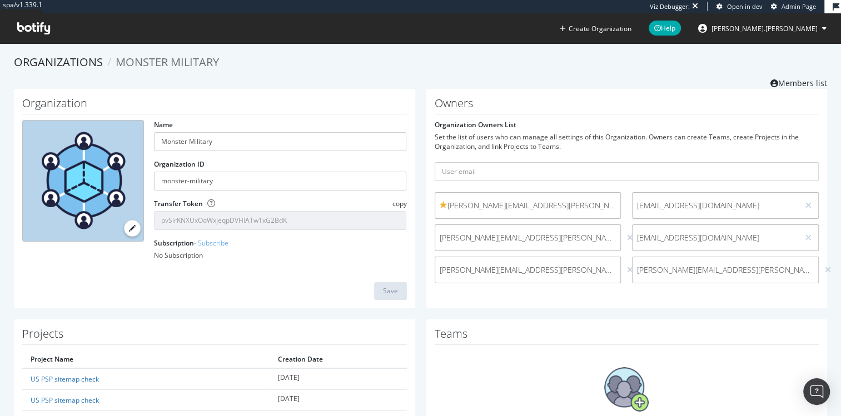
click at [506, 145] on div "Set the list of users who can manage all settings of this Organization. Owners …" at bounding box center [627, 141] width 385 height 19
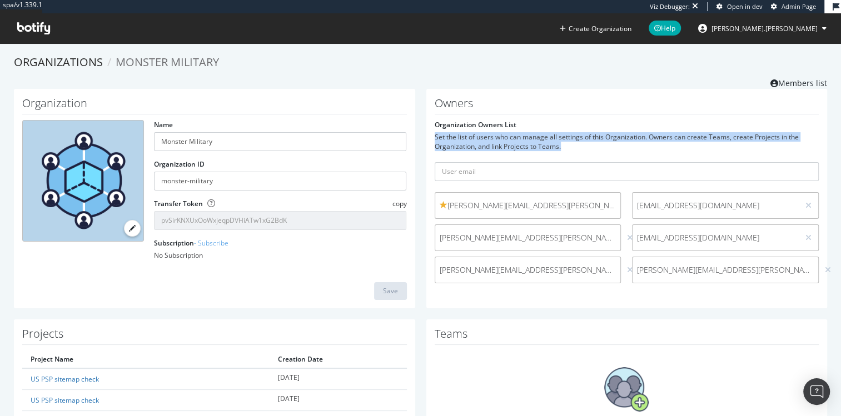
click at [506, 145] on div "Set the list of users who can manage all settings of this Organization. Owners …" at bounding box center [627, 141] width 385 height 19
click at [505, 145] on div "Set the list of users who can manage all settings of this Organization. Owners …" at bounding box center [627, 141] width 385 height 19
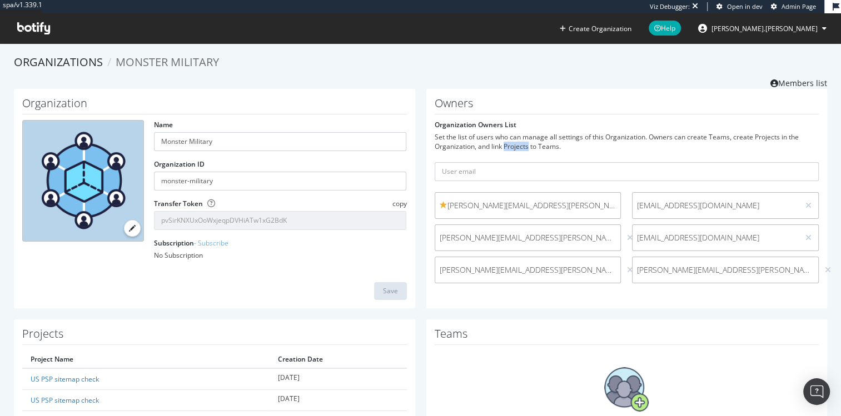
click at [505, 145] on div "Set the list of users who can manage all settings of this Organization. Owners …" at bounding box center [627, 141] width 385 height 19
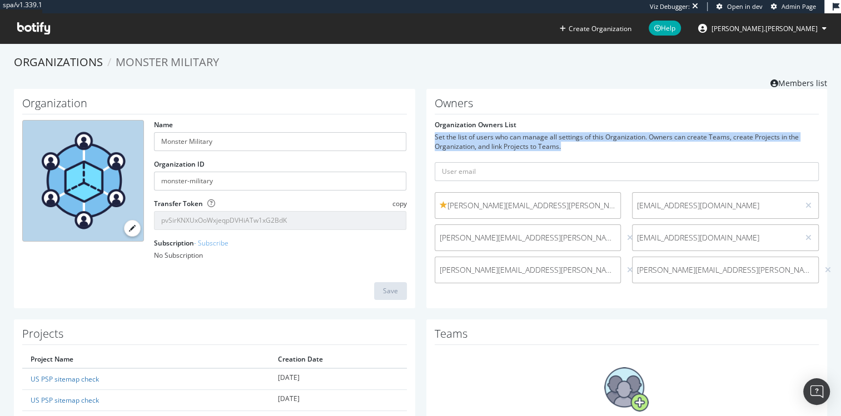
click at [505, 145] on div "Set the list of users who can manage all settings of this Organization. Owners …" at bounding box center [627, 141] width 385 height 19
click at [511, 144] on div "Set the list of users who can manage all settings of this Organization. Owners …" at bounding box center [627, 141] width 385 height 19
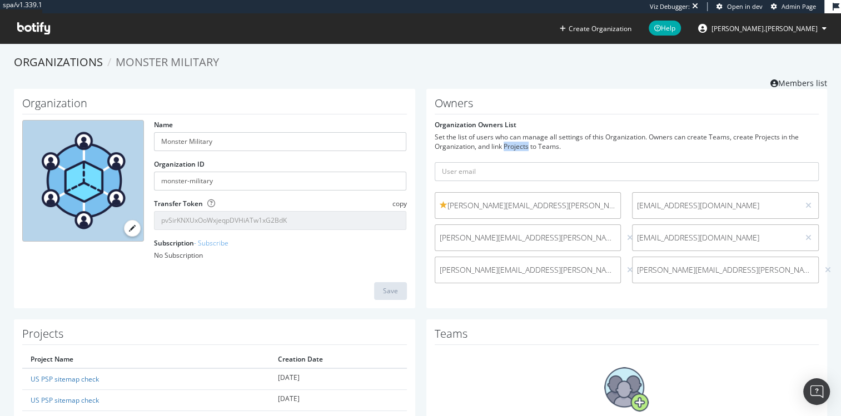
click at [511, 144] on div "Set the list of users who can manage all settings of this Organization. Owners …" at bounding box center [627, 141] width 385 height 19
click at [509, 144] on div "Set the list of users who can manage all settings of this Organization. Owners …" at bounding box center [627, 141] width 385 height 19
click at [627, 237] on icon at bounding box center [630, 238] width 6 height 8
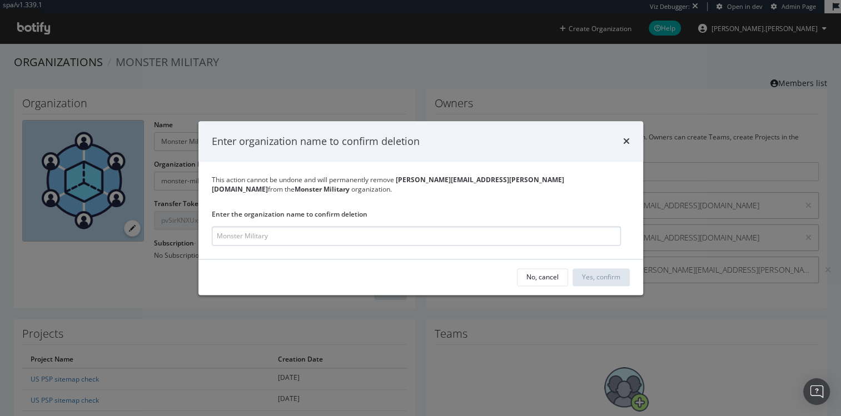
click at [498, 233] on input "modal" at bounding box center [416, 235] width 409 height 19
type input "Monster Military"
click at [601, 280] on div "Yes, confirm" at bounding box center [602, 277] width 38 height 9
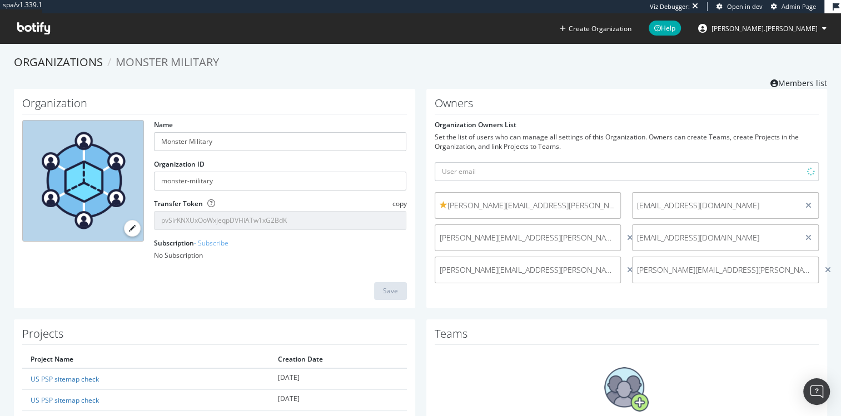
click at [604, 305] on div "Owners Organization Owners List Set the list of users who can manage all settin…" at bounding box center [626, 199] width 401 height 220
click at [806, 239] on icon at bounding box center [809, 238] width 6 height 8
click at [639, 258] on div "[PERSON_NAME][EMAIL_ADDRESS][PERSON_NAME][DOMAIN_NAME] [DOMAIN_NAME][EMAIL_ADDR…" at bounding box center [627, 240] width 396 height 97
click at [608, 237] on icon at bounding box center [611, 238] width 6 height 8
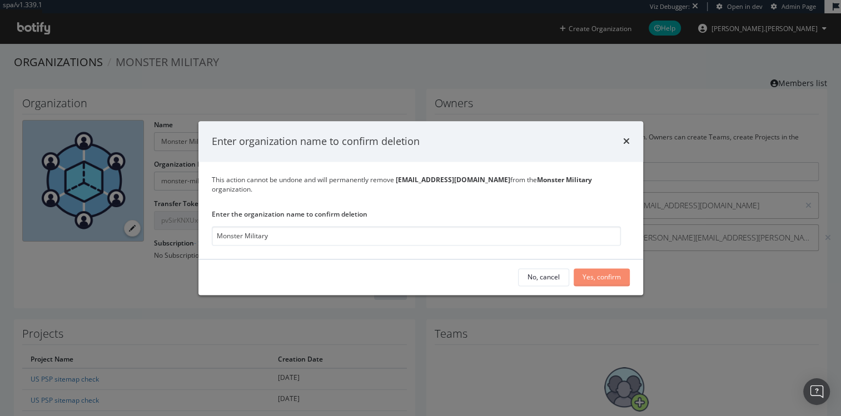
type input "Monster Military"
click at [600, 273] on div "Yes, confirm" at bounding box center [602, 277] width 38 height 9
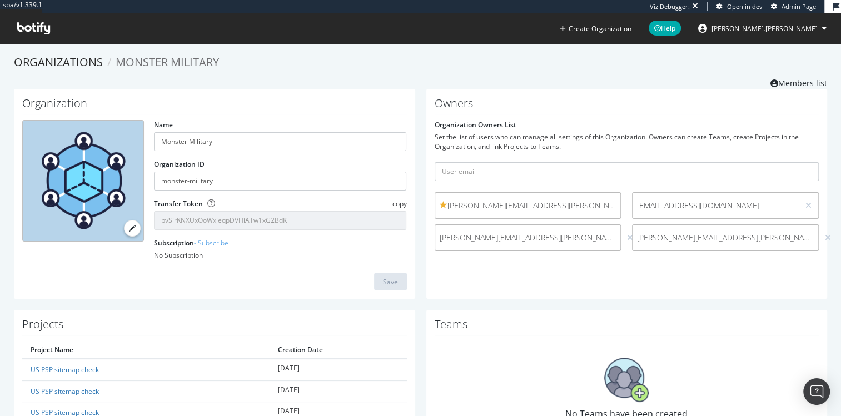
click at [532, 135] on div "Set the list of users who can manage all settings of this Organization. Owners …" at bounding box center [627, 141] width 385 height 19
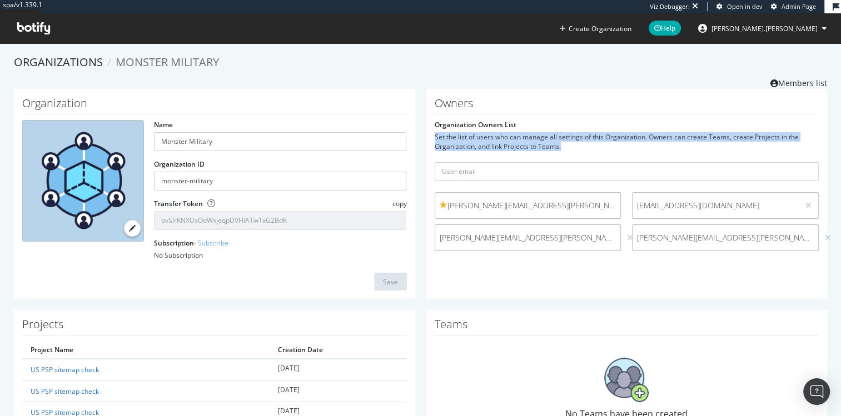
click at [532, 135] on div "Set the list of users who can manage all settings of this Organization. Owners …" at bounding box center [627, 141] width 385 height 19
click at [506, 138] on div "Set the list of users who can manage all settings of this Organization. Owners …" at bounding box center [627, 141] width 385 height 19
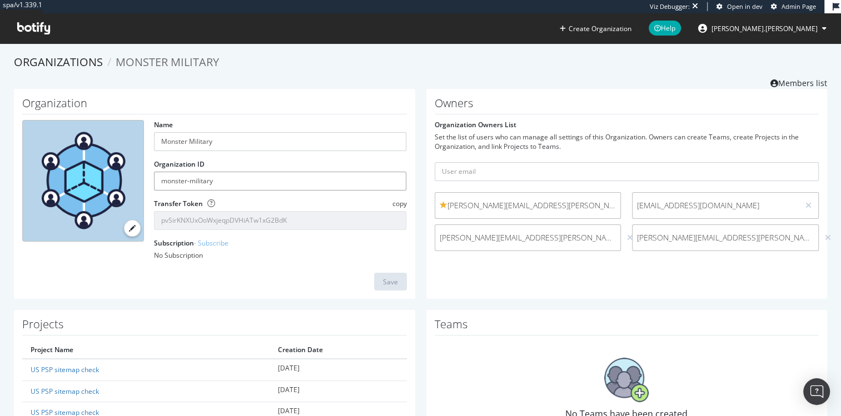
click at [193, 175] on input "monster-military" at bounding box center [280, 181] width 252 height 19
click at [493, 116] on div "Owners Organization Owners List Set the list of users who can manage all settin…" at bounding box center [626, 194] width 401 height 211
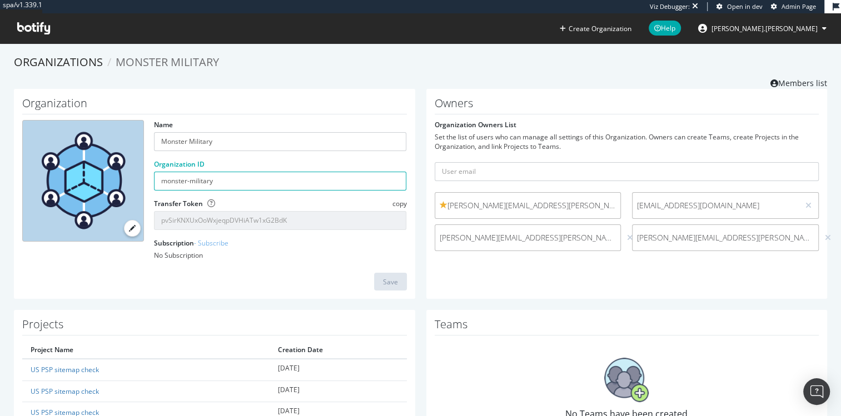
click at [484, 133] on div "Set the list of users who can manage all settings of this Organization. Owners …" at bounding box center [627, 141] width 385 height 19
click at [72, 64] on link "Organizations" at bounding box center [58, 61] width 89 height 15
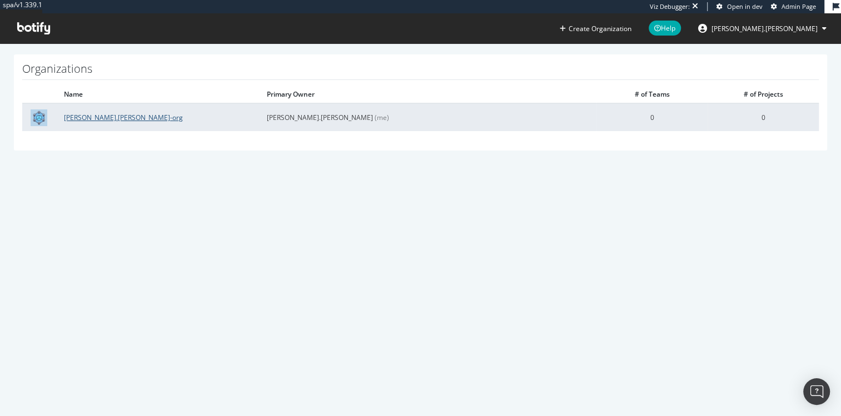
click at [110, 118] on link "alex.johnson-org" at bounding box center [123, 117] width 119 height 9
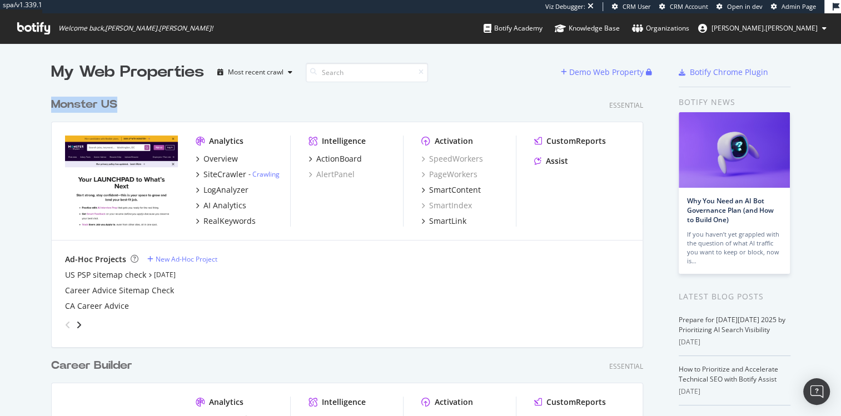
drag, startPoint x: 121, startPoint y: 108, endPoint x: 29, endPoint y: 95, distance: 92.8
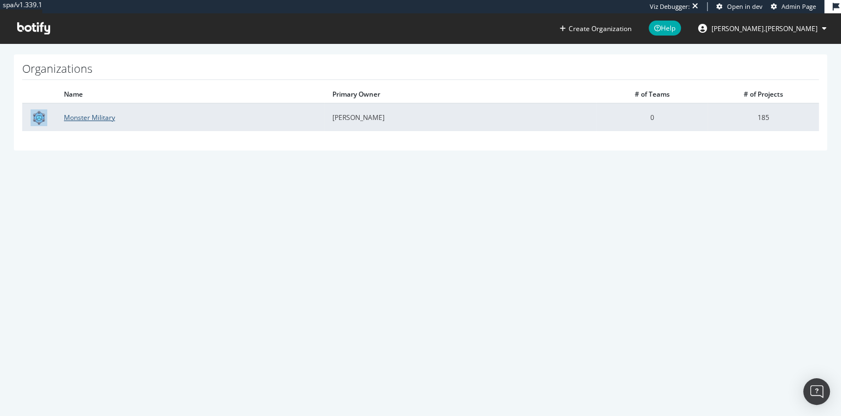
click at [88, 115] on link "Monster Military" at bounding box center [89, 117] width 51 height 9
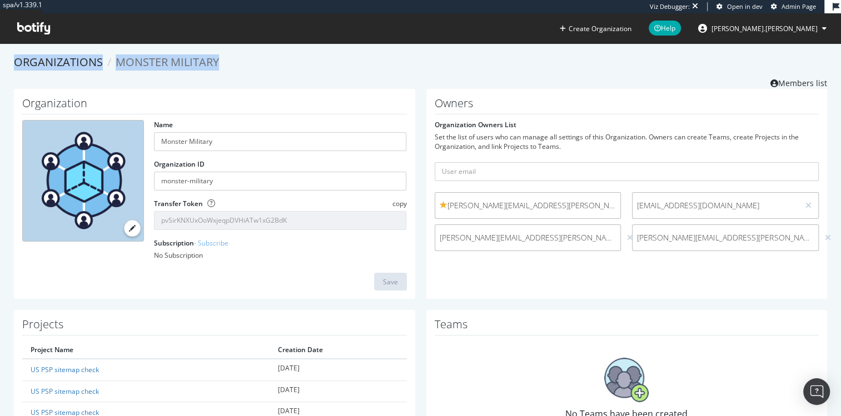
drag, startPoint x: 228, startPoint y: 59, endPoint x: 12, endPoint y: 64, distance: 215.8
drag, startPoint x: 83, startPoint y: 75, endPoint x: 349, endPoint y: 66, distance: 265.3
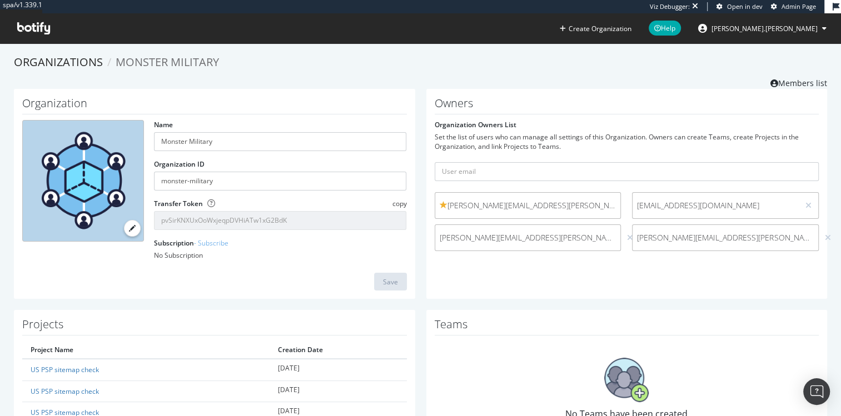
click at [349, 66] on ol "Organizations Monster Military" at bounding box center [420, 62] width 813 height 16
